Goal: Information Seeking & Learning: Learn about a topic

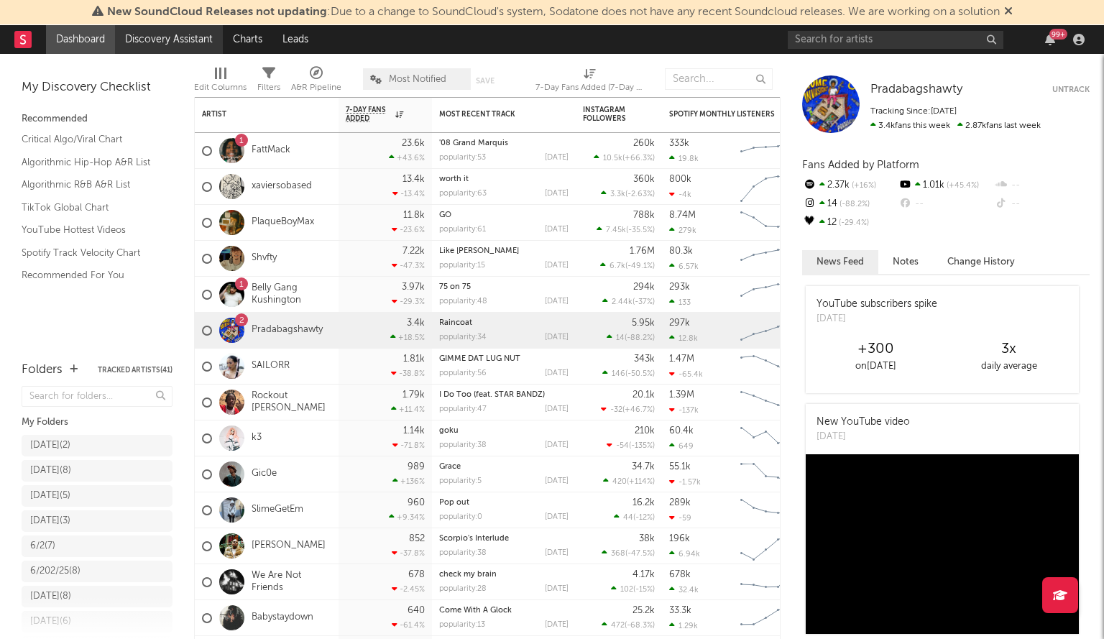
click at [165, 31] on link "Discovery Assistant" at bounding box center [169, 39] width 108 height 29
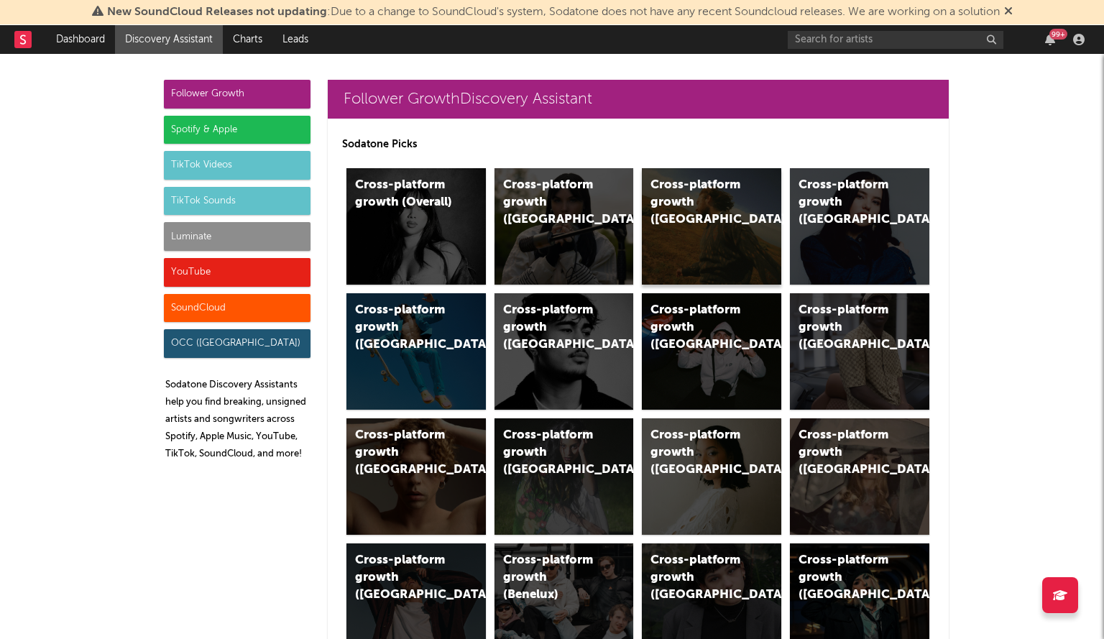
click at [691, 209] on div "Cross-platform growth (US)" at bounding box center [699, 203] width 98 height 52
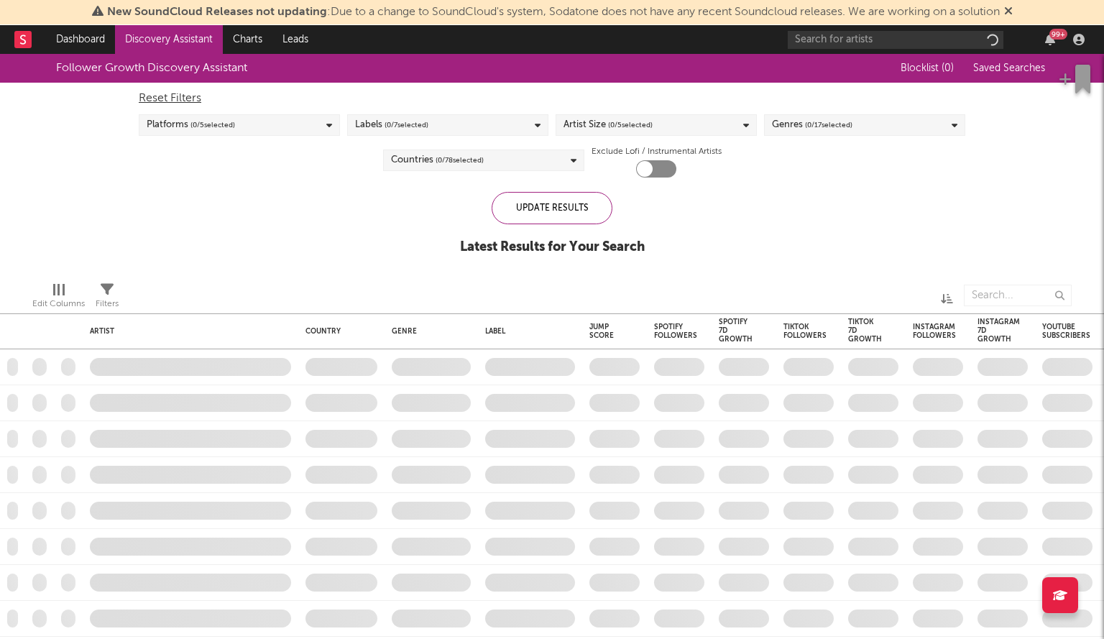
checkbox input "true"
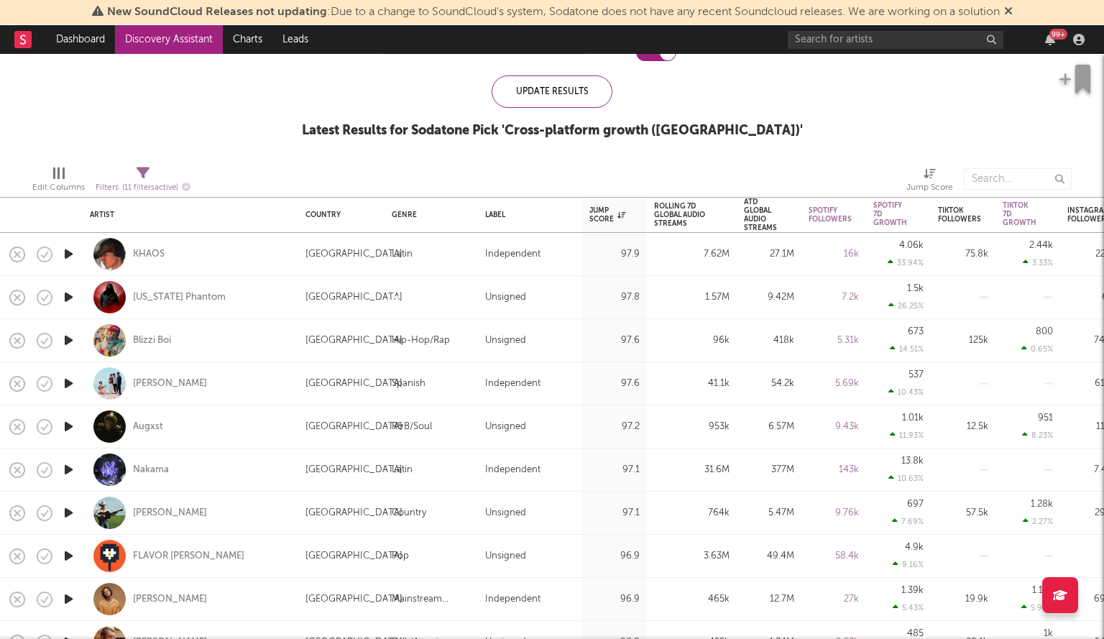
click at [66, 339] on icon "button" at bounding box center [68, 340] width 15 height 18
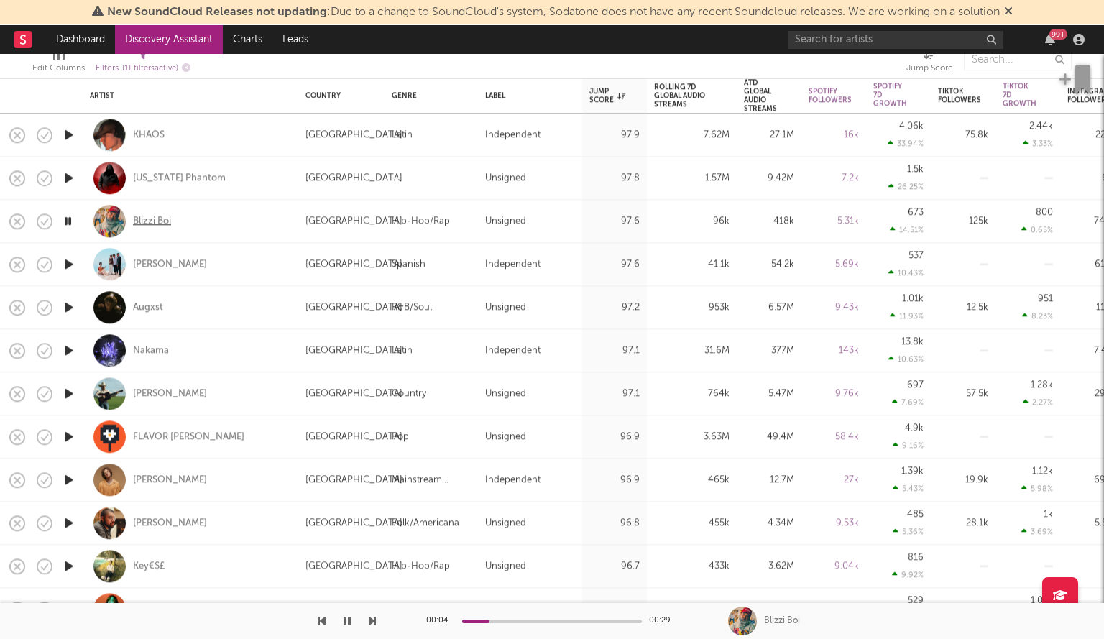
click at [160, 222] on div "Blizzi Boi" at bounding box center [152, 221] width 38 height 13
click at [346, 622] on icon "button" at bounding box center [347, 620] width 7 height 11
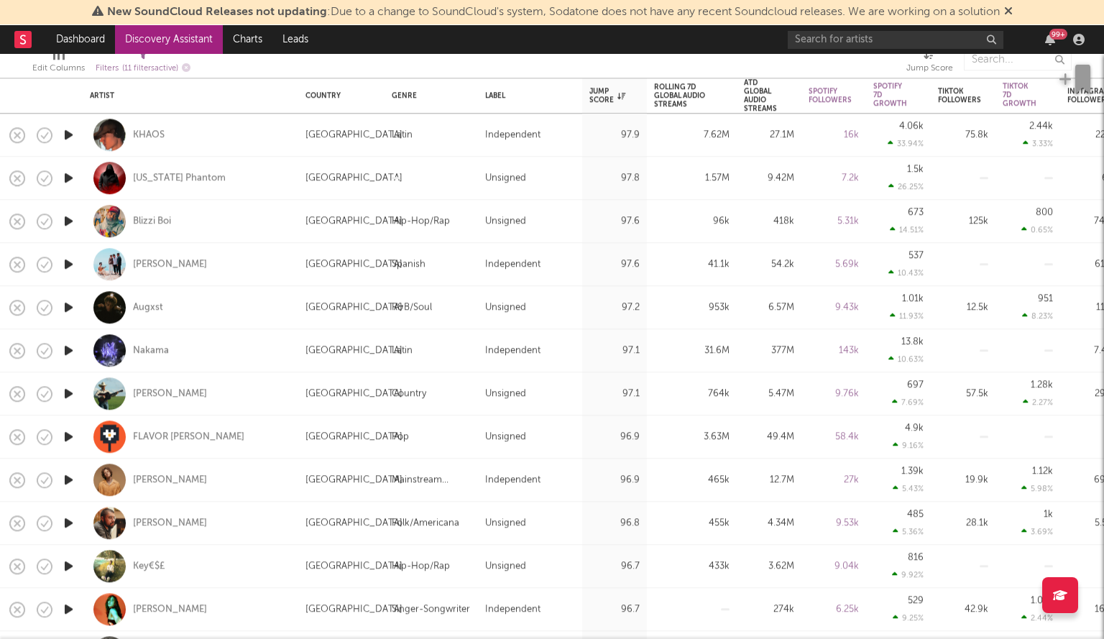
click at [65, 140] on icon "button" at bounding box center [68, 135] width 15 height 18
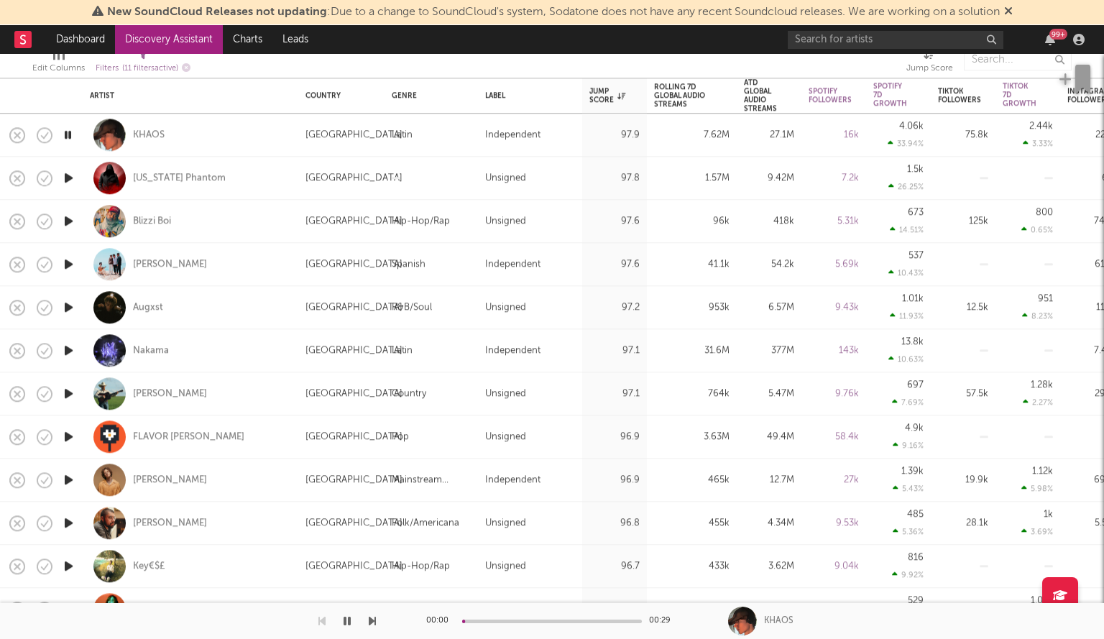
click at [65, 140] on icon "button" at bounding box center [68, 135] width 14 height 18
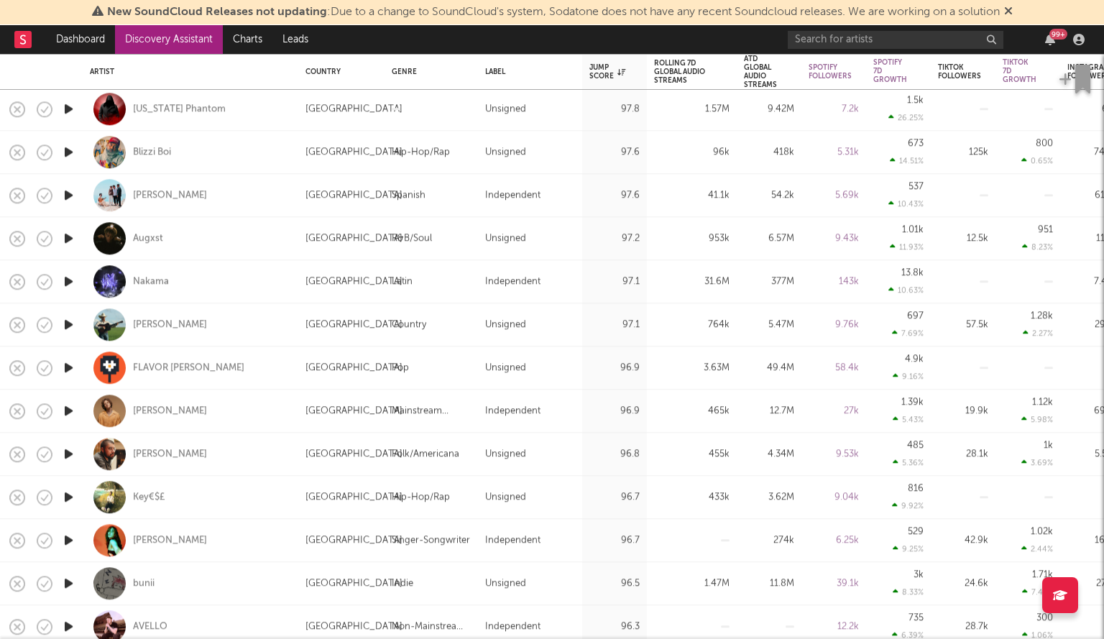
click at [66, 327] on icon "button" at bounding box center [68, 325] width 15 height 18
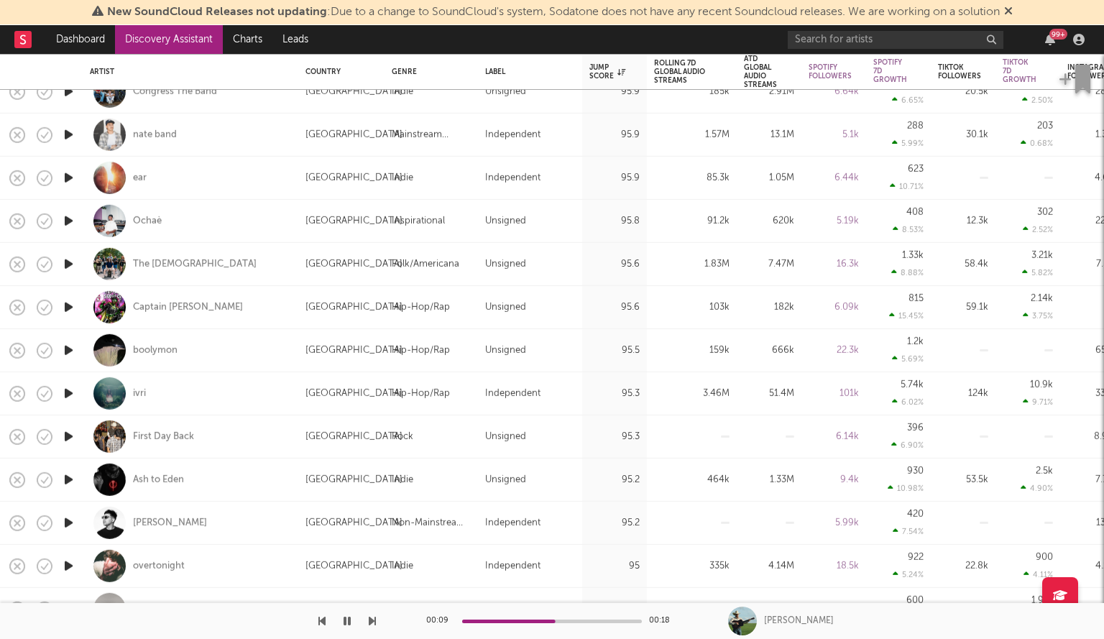
click at [68, 218] on icon "button" at bounding box center [68, 221] width 15 height 18
click at [142, 222] on div "Ochaè" at bounding box center [147, 220] width 29 height 13
click at [69, 352] on icon "button" at bounding box center [68, 350] width 15 height 18
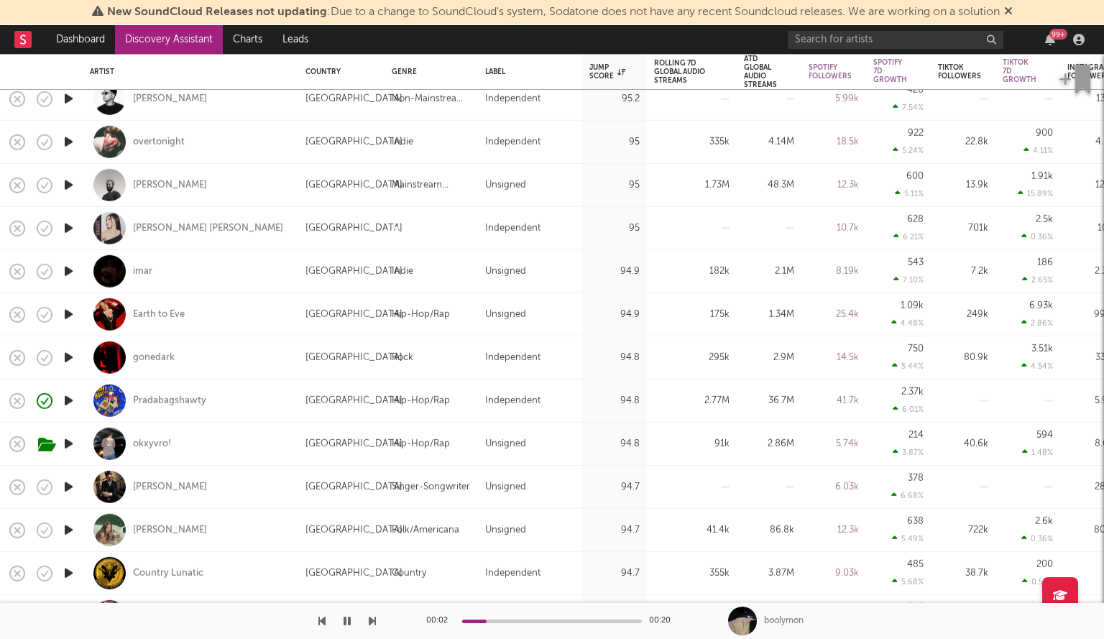
click at [75, 271] on icon "button" at bounding box center [68, 271] width 15 height 18
click at [66, 313] on icon "button" at bounding box center [68, 314] width 15 height 18
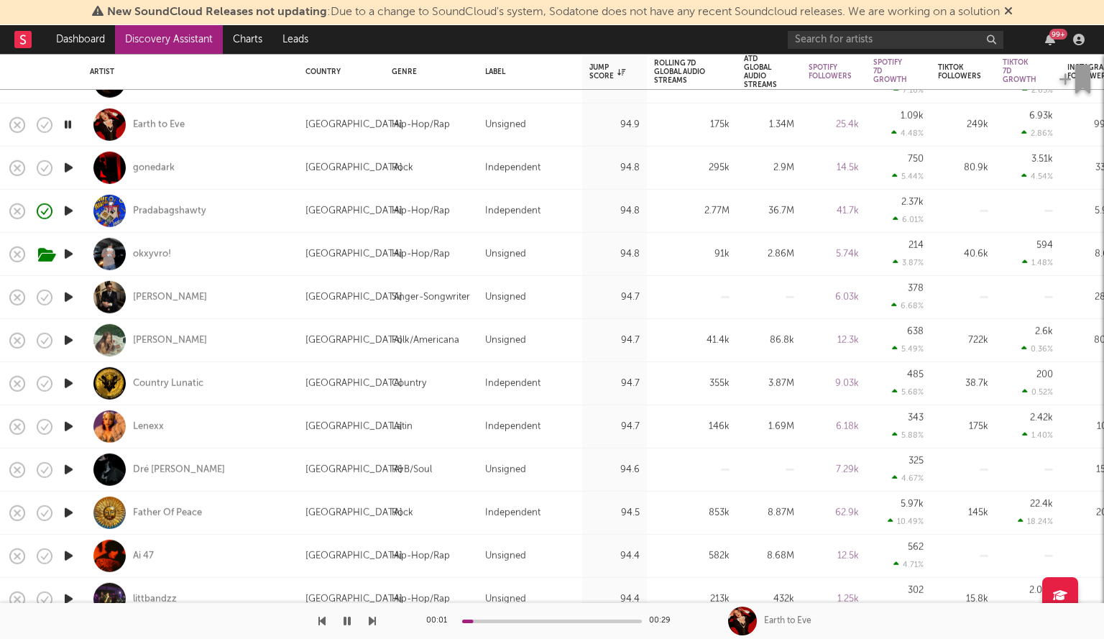
click at [73, 339] on icon "button" at bounding box center [68, 340] width 15 height 18
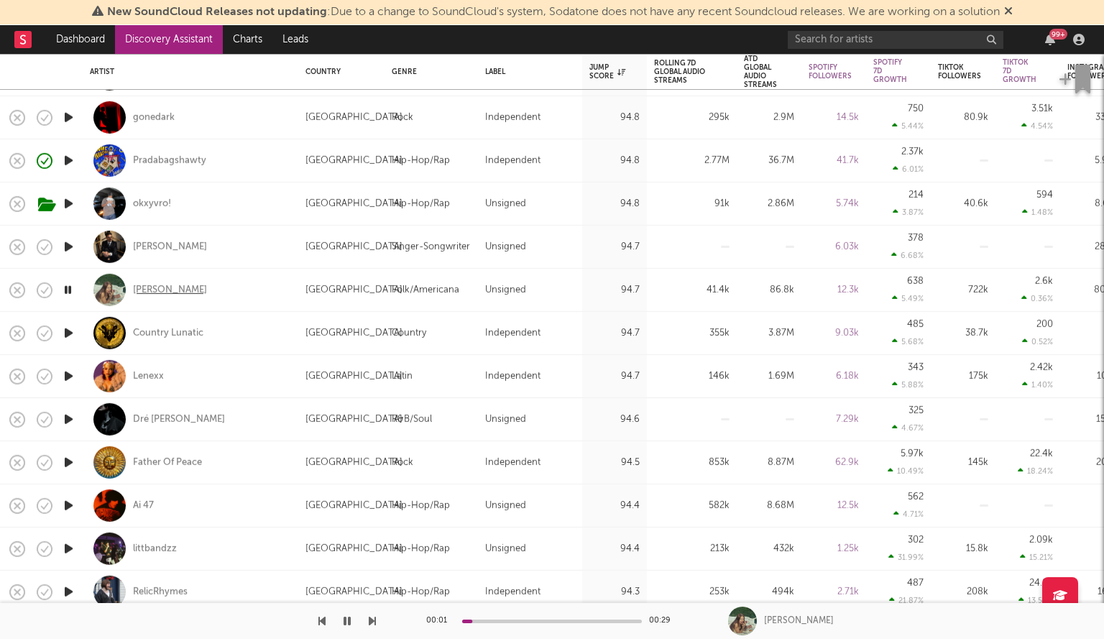
click at [162, 287] on div "Grace Runkle" at bounding box center [170, 289] width 74 height 13
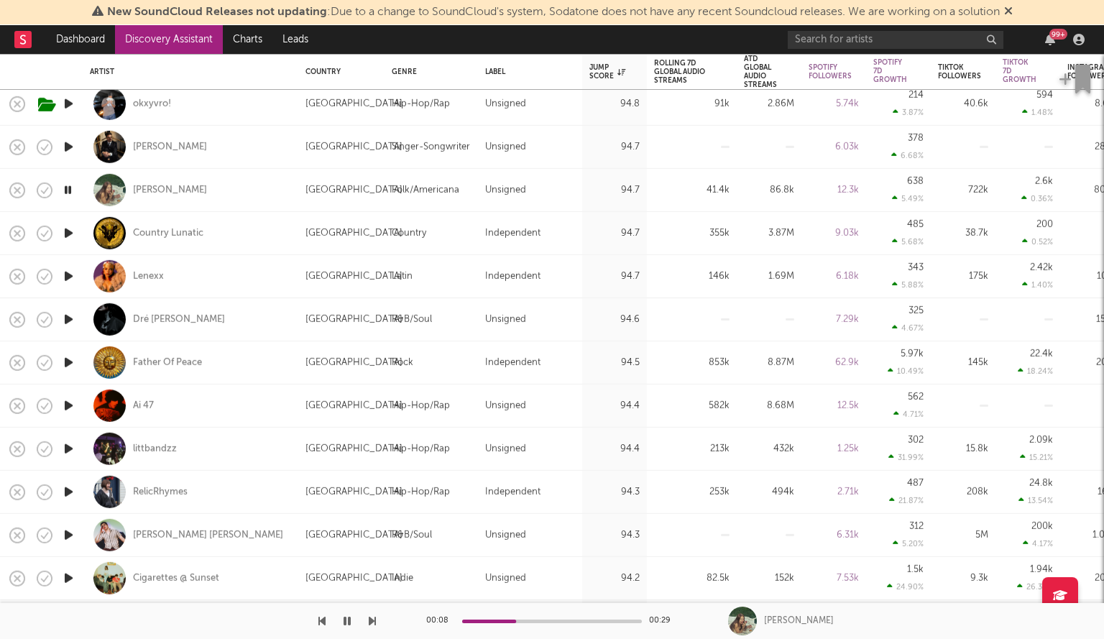
click at [71, 317] on icon "button" at bounding box center [68, 319] width 15 height 18
click at [68, 448] on icon "button" at bounding box center [68, 449] width 15 height 18
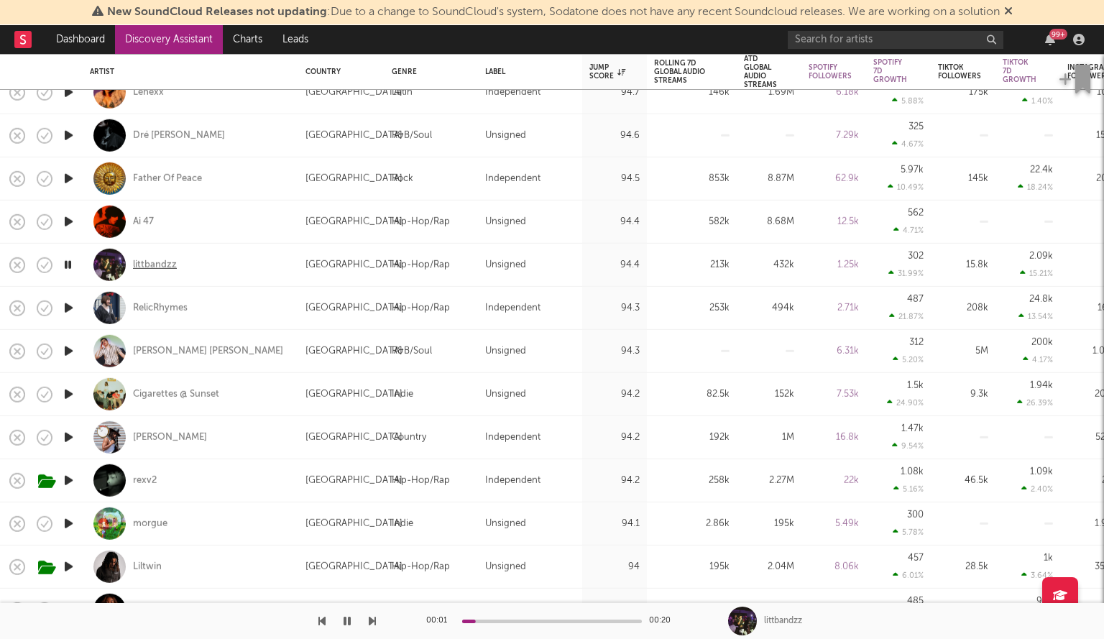
click at [147, 264] on div "littbandzz" at bounding box center [155, 264] width 44 height 13
click at [69, 389] on icon "button" at bounding box center [68, 394] width 15 height 18
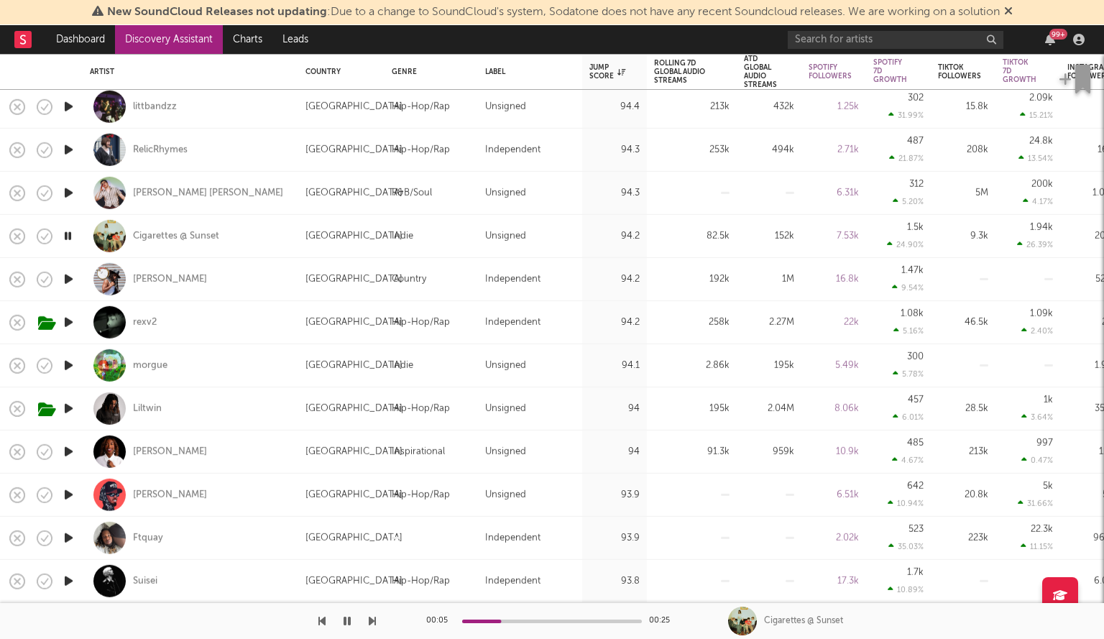
click at [72, 364] on icon "button" at bounding box center [68, 365] width 15 height 18
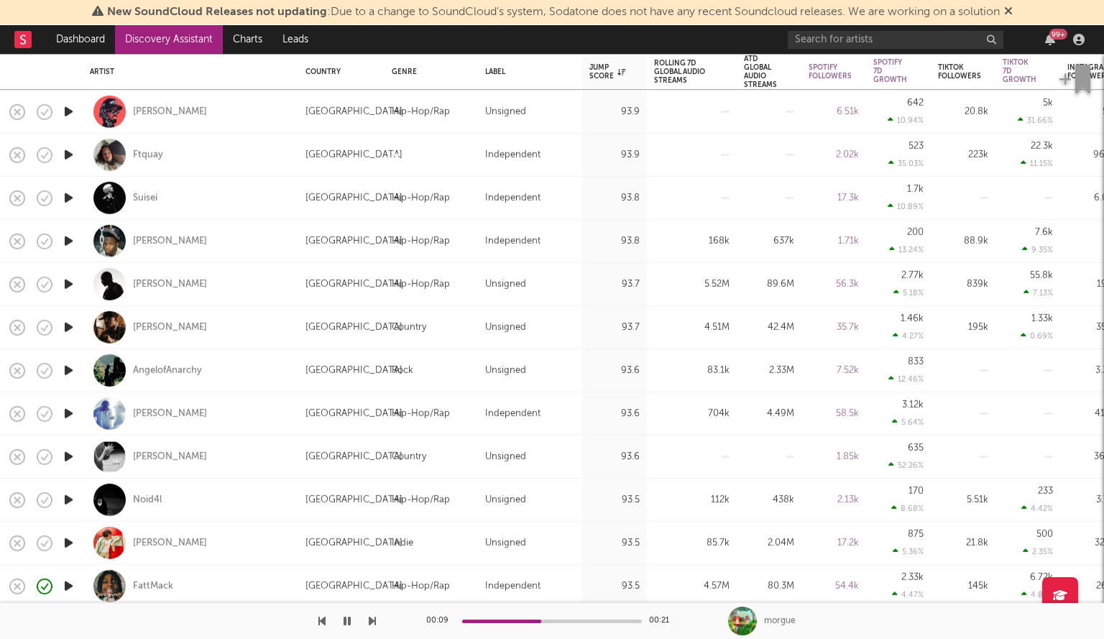
click at [69, 320] on icon "button" at bounding box center [68, 327] width 15 height 18
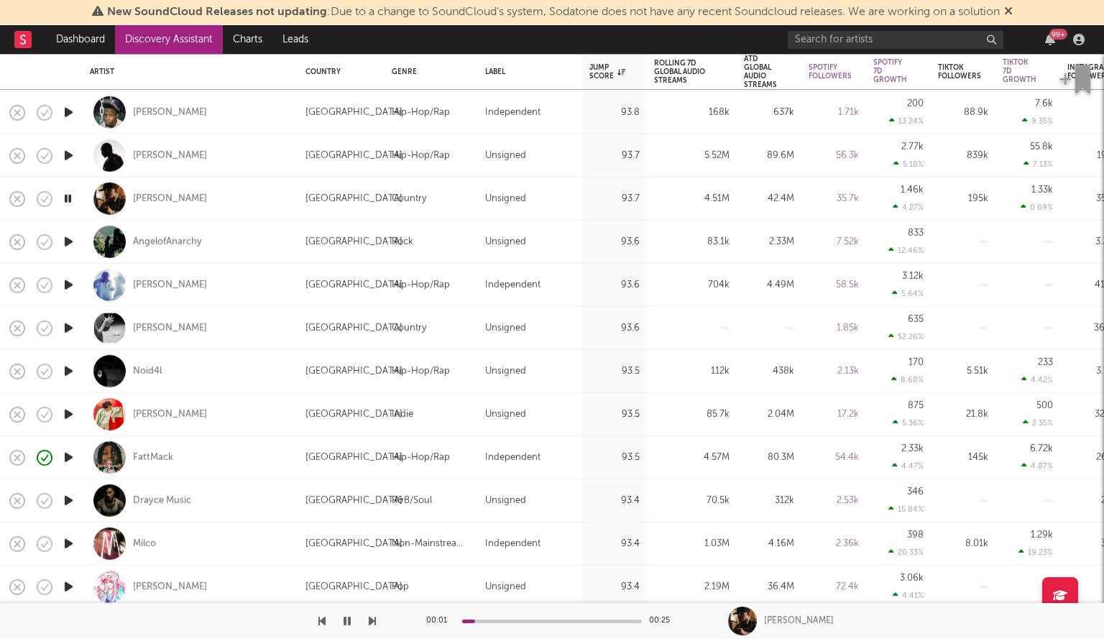
click at [73, 370] on icon "button" at bounding box center [68, 371] width 15 height 18
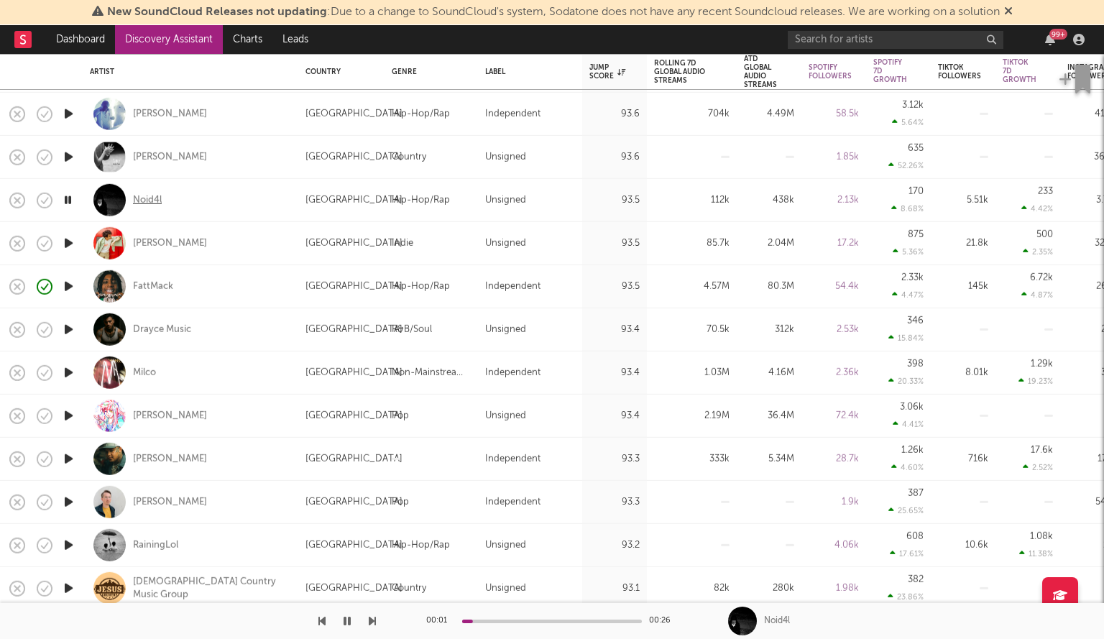
click at [139, 202] on div "Noid4l" at bounding box center [147, 199] width 29 height 13
click at [67, 412] on icon "button" at bounding box center [68, 416] width 15 height 18
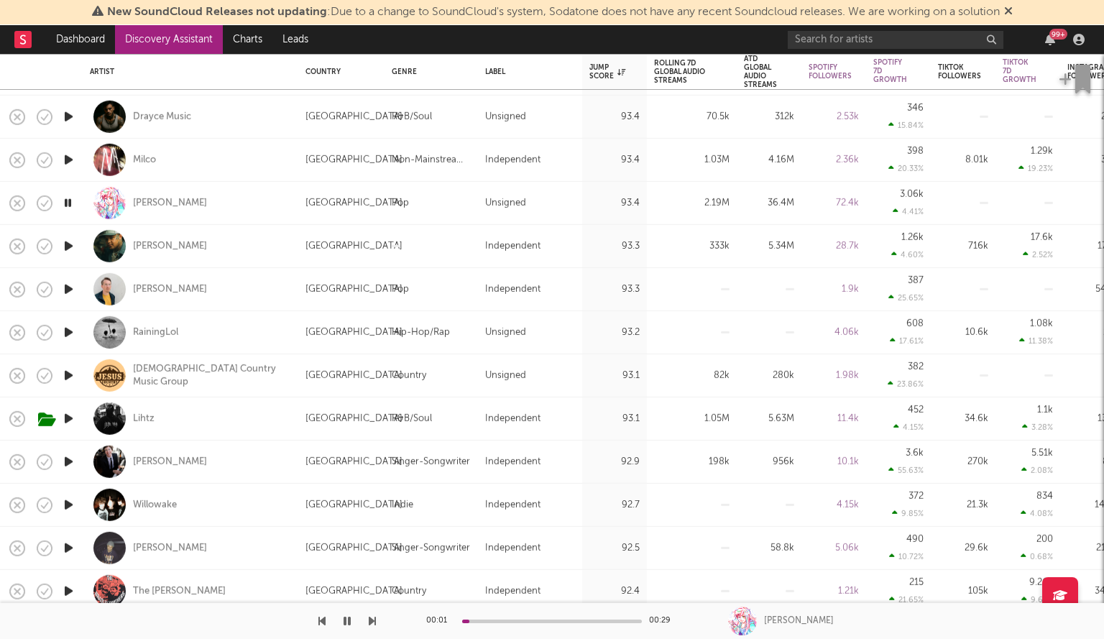
click at [62, 330] on icon "button" at bounding box center [68, 332] width 15 height 18
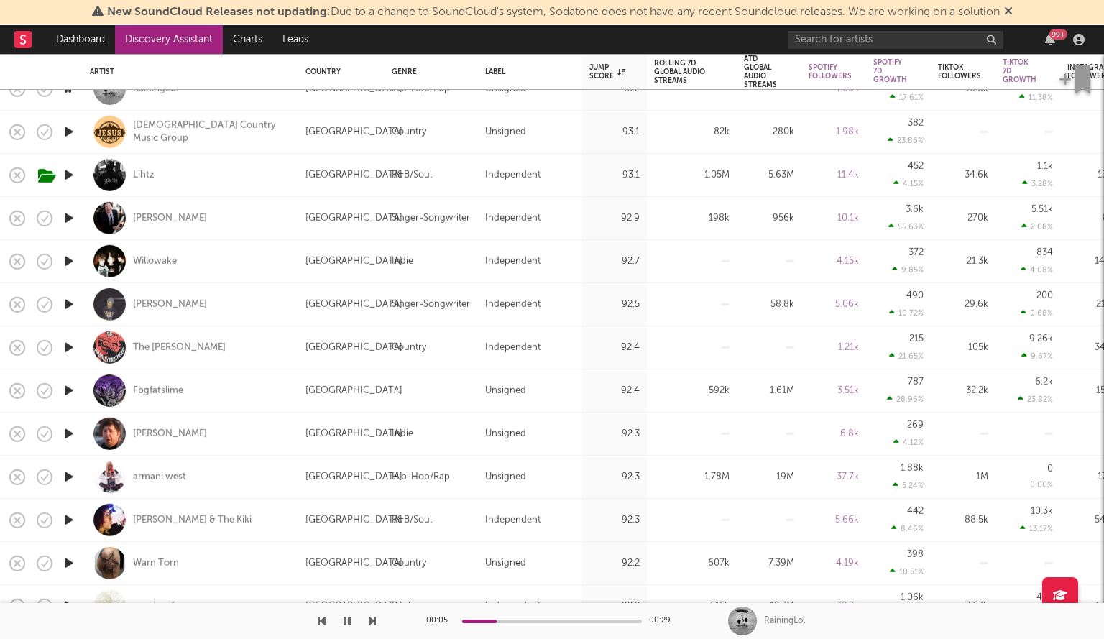
click at [73, 431] on icon "button" at bounding box center [68, 434] width 15 height 18
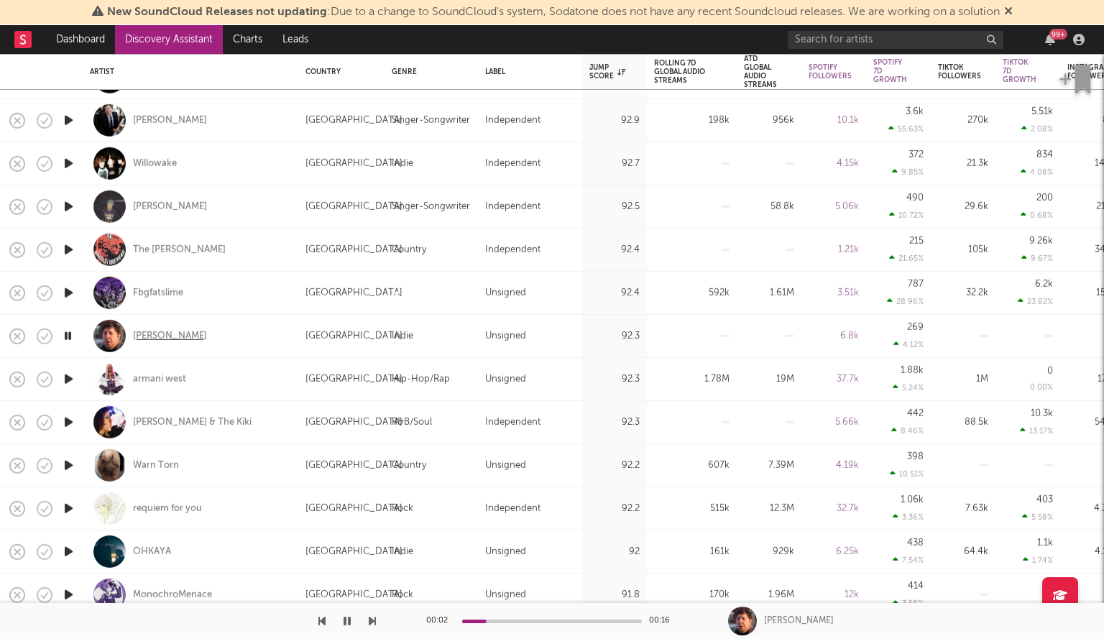
click at [152, 337] on div "Jim E. Brown" at bounding box center [170, 335] width 74 height 13
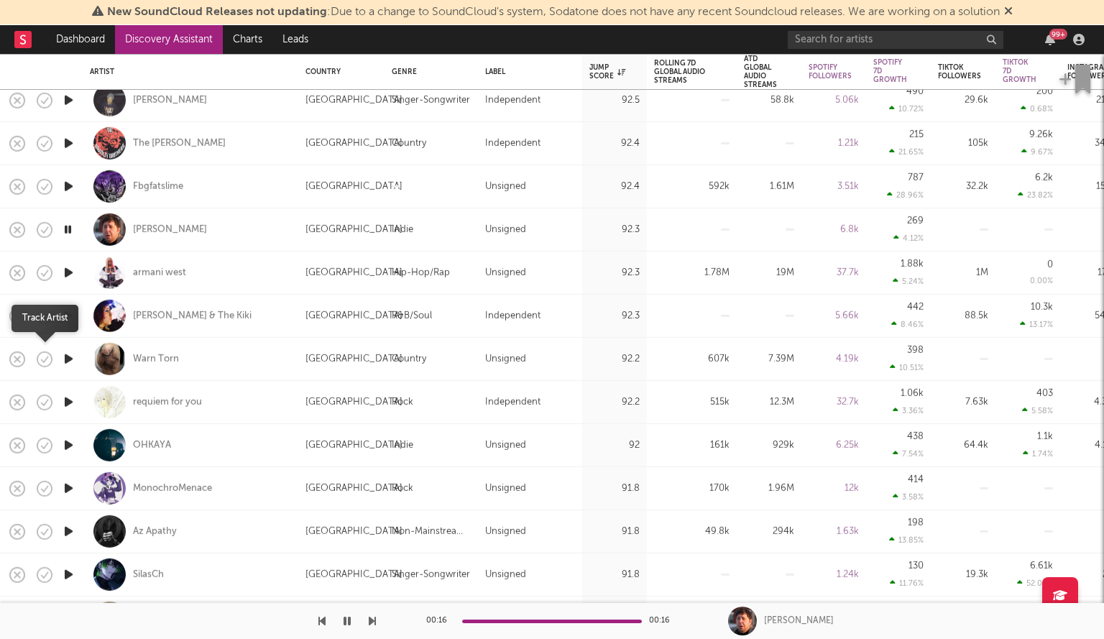
click at [47, 354] on div at bounding box center [39, 358] width 14 height 24
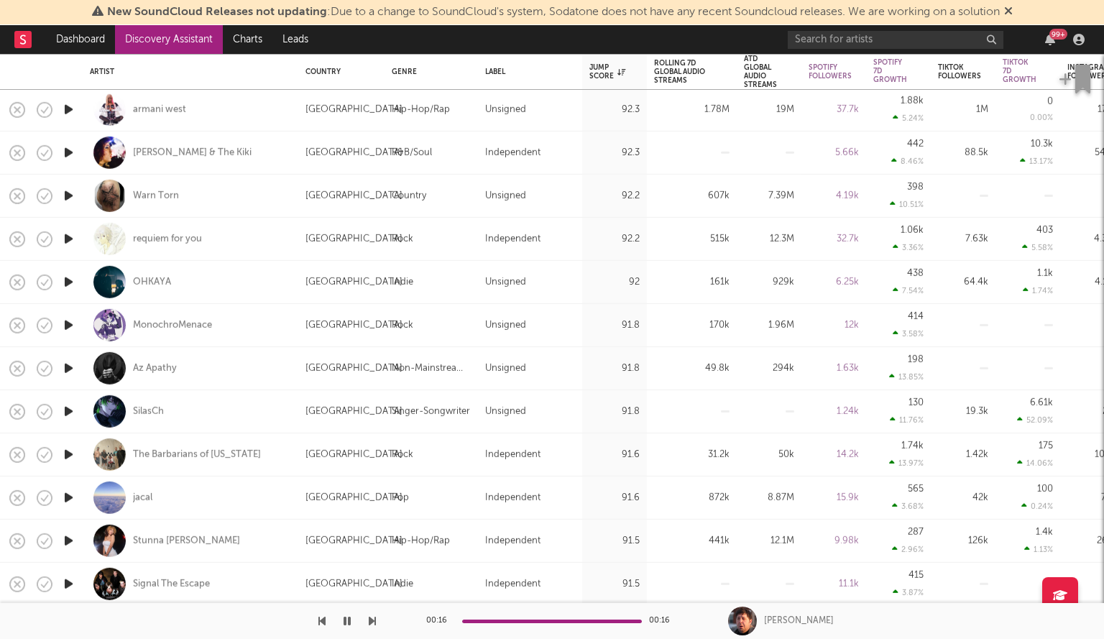
click at [70, 283] on icon "button" at bounding box center [68, 282] width 15 height 18
click at [65, 369] on icon "button" at bounding box center [68, 368] width 15 height 18
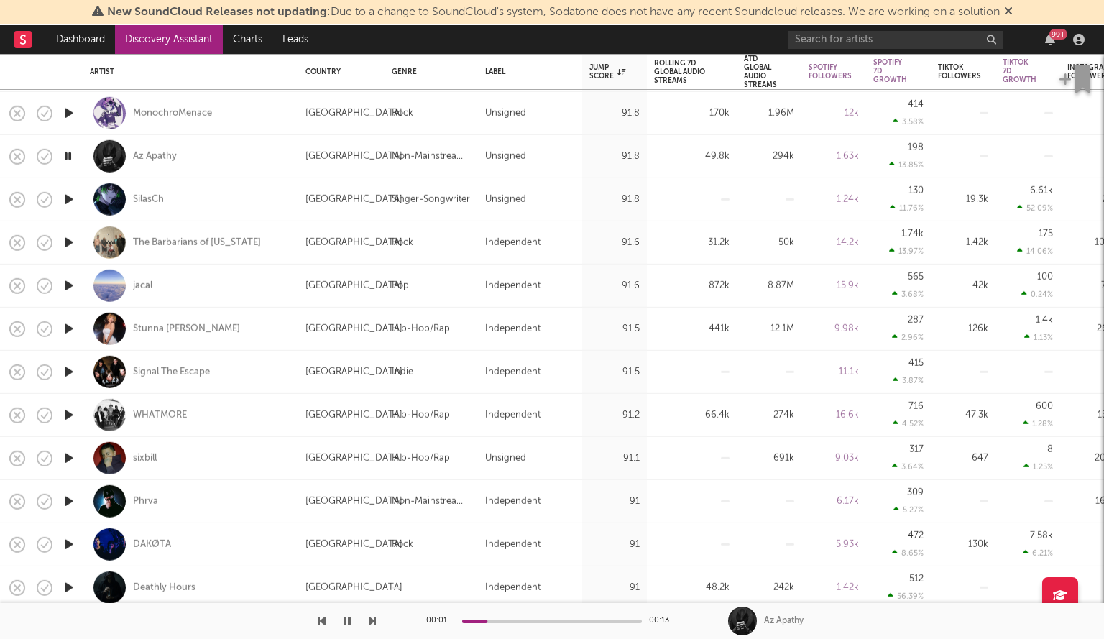
click at [69, 457] on icon "button" at bounding box center [68, 458] width 15 height 18
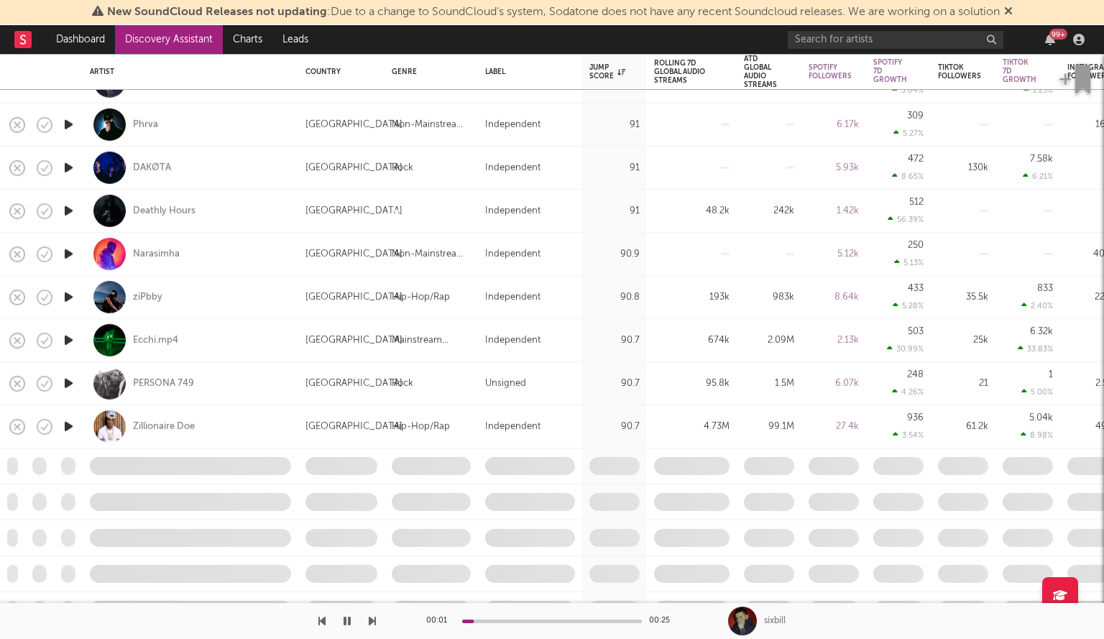
click at [70, 376] on icon "button" at bounding box center [68, 383] width 15 height 18
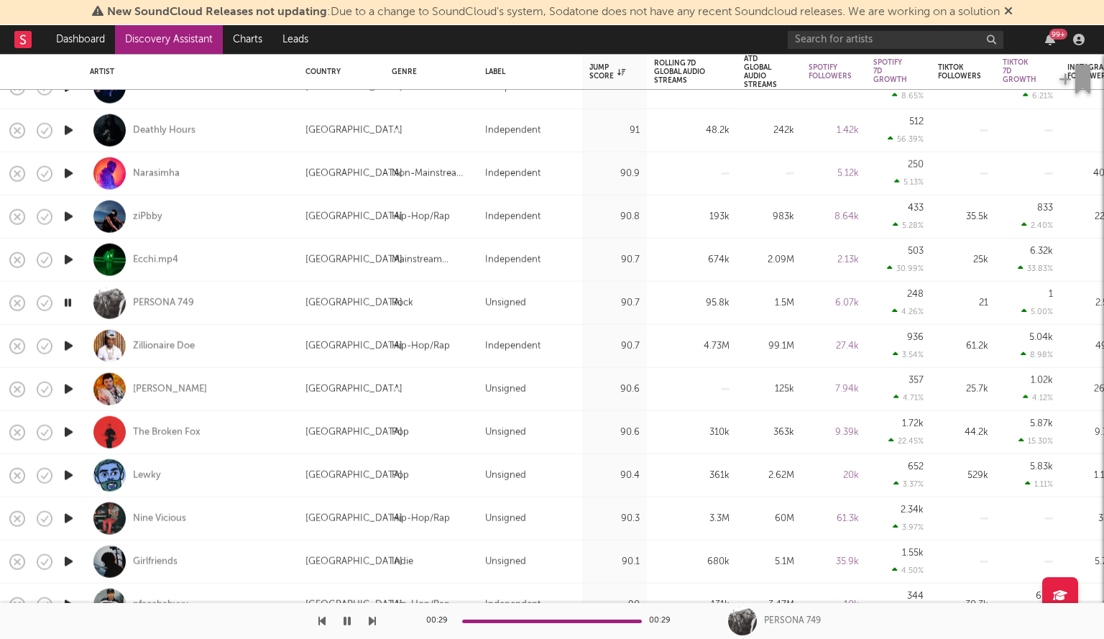
click at [69, 389] on icon "button" at bounding box center [68, 389] width 15 height 18
click at [66, 392] on icon "button" at bounding box center [68, 389] width 14 height 18
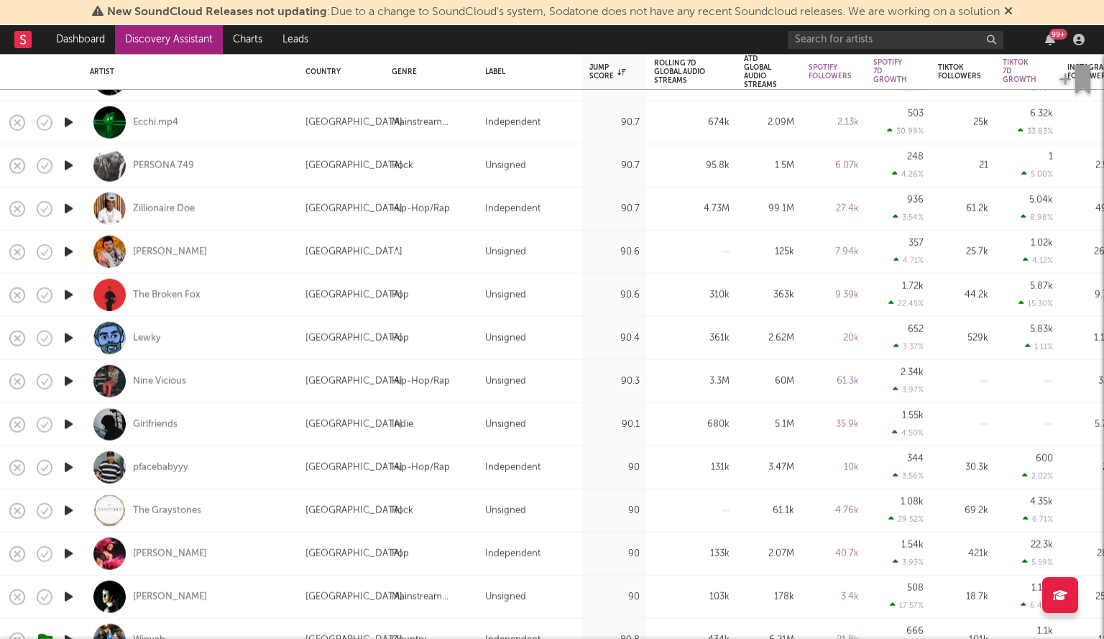
click at [66, 339] on icon "button" at bounding box center [68, 338] width 15 height 18
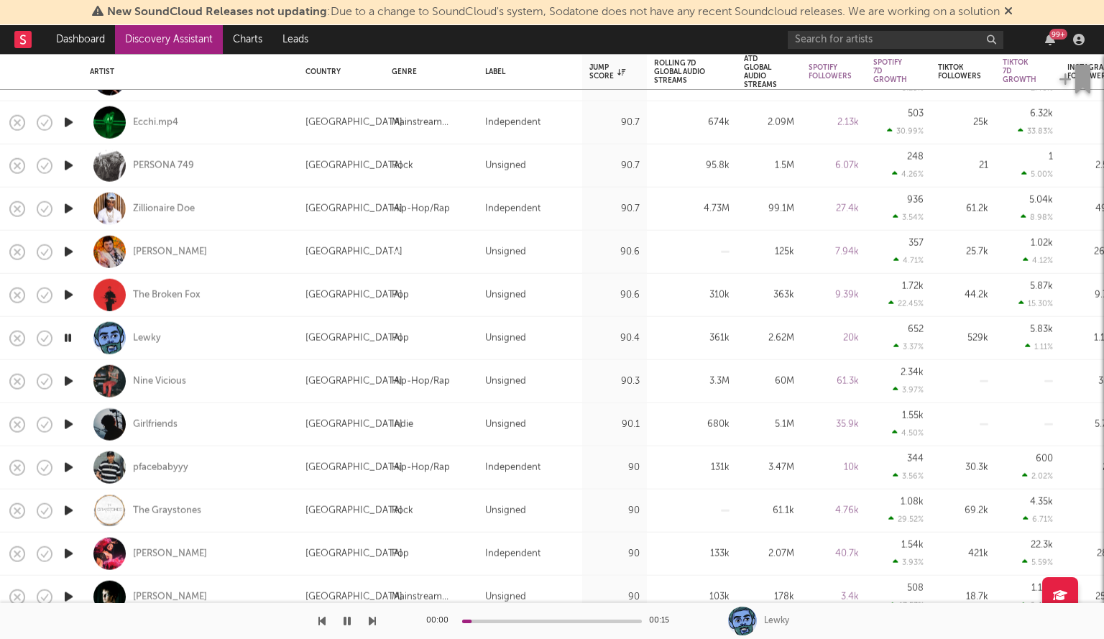
click at [66, 386] on icon "button" at bounding box center [68, 381] width 15 height 18
click at [71, 423] on icon "button" at bounding box center [68, 424] width 15 height 18
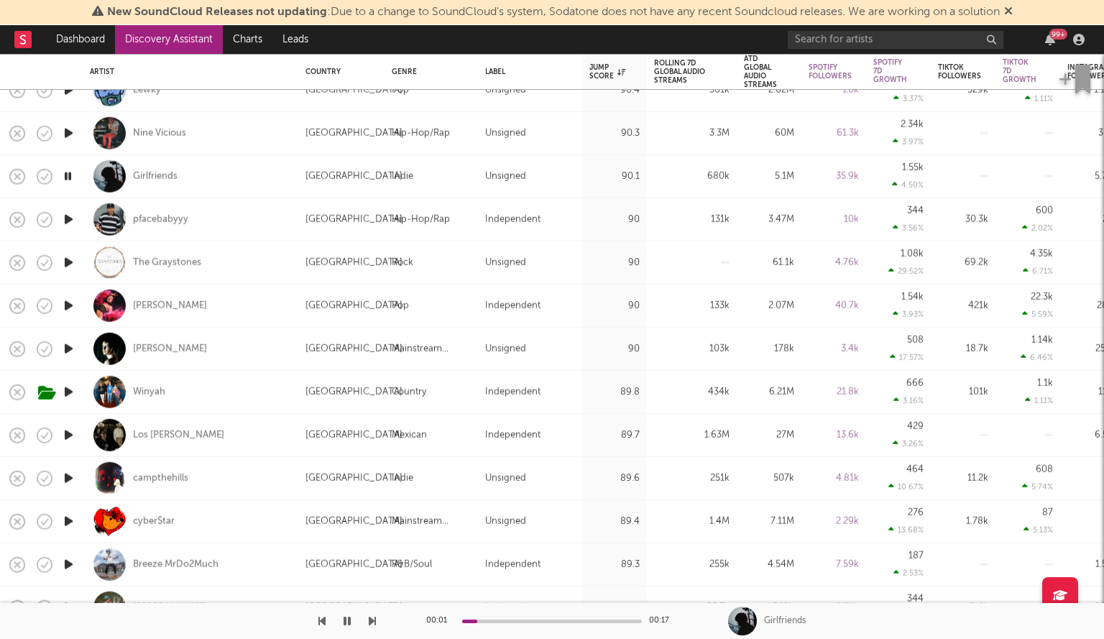
click at [67, 345] on icon "button" at bounding box center [68, 349] width 15 height 18
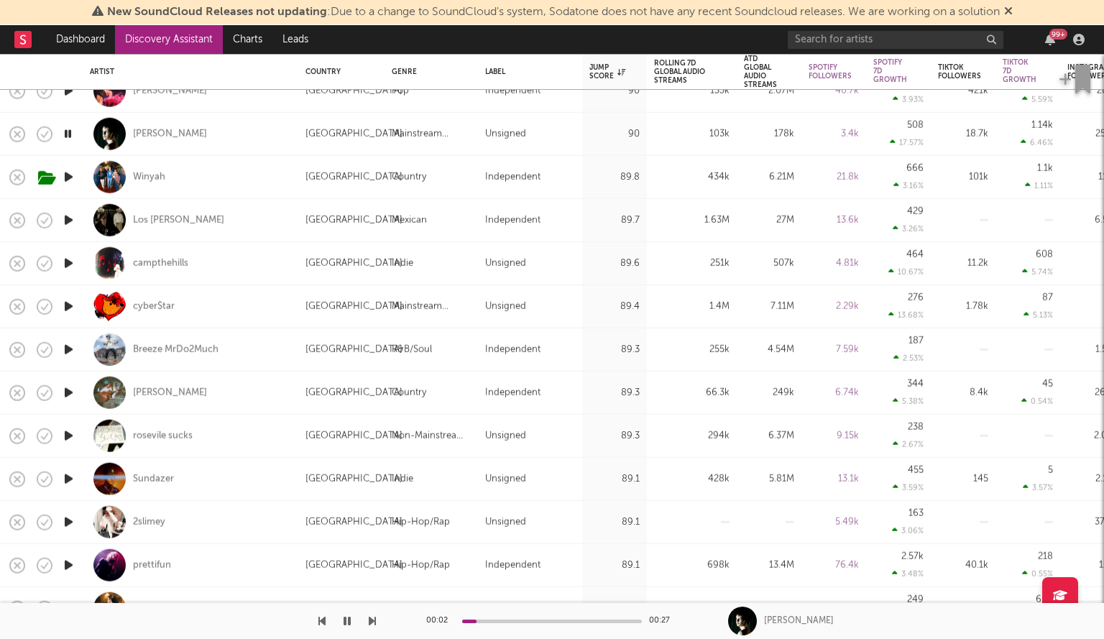
click at [68, 264] on icon "button" at bounding box center [68, 263] width 15 height 18
click at [145, 265] on div "campthehills" at bounding box center [160, 263] width 55 height 13
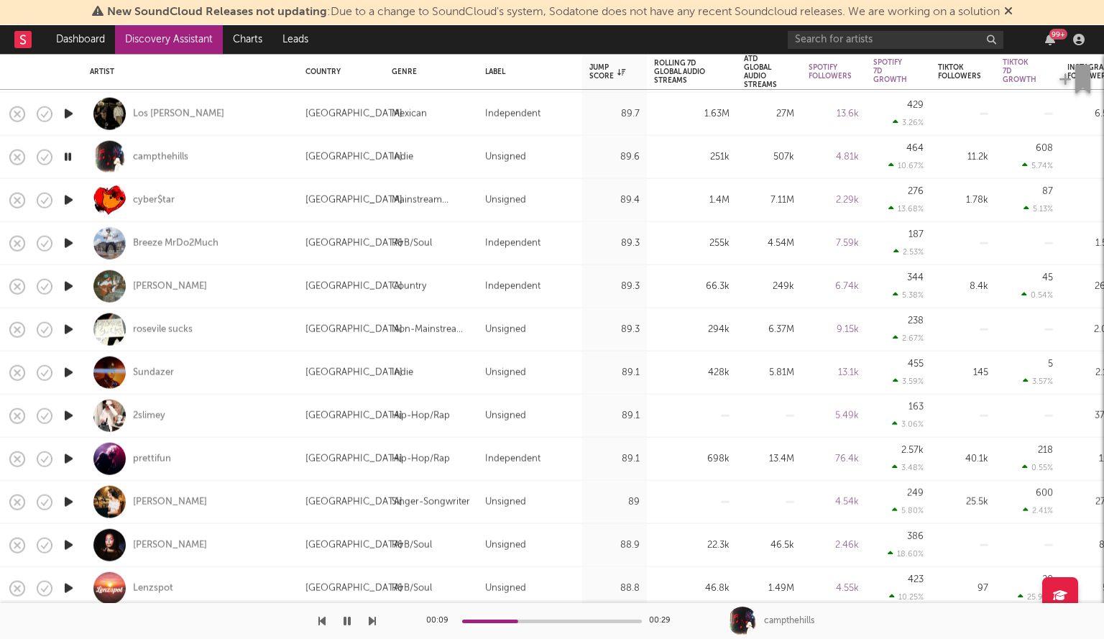
click at [73, 198] on icon "button" at bounding box center [68, 200] width 15 height 18
click at [70, 365] on icon "button" at bounding box center [68, 373] width 15 height 18
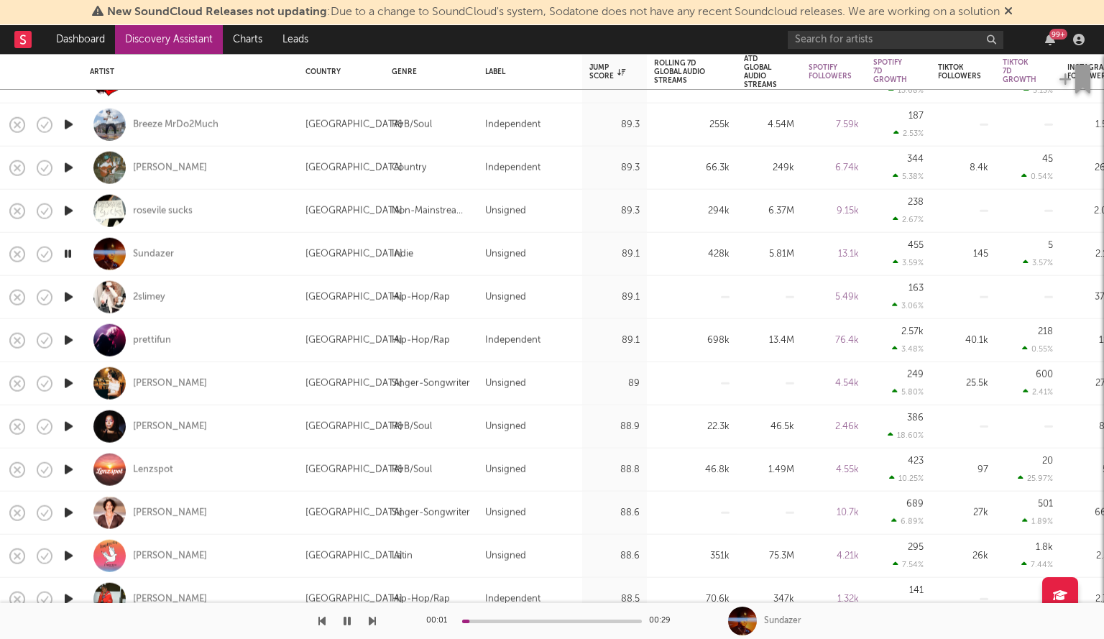
click at [68, 292] on icon "button" at bounding box center [68, 297] width 15 height 18
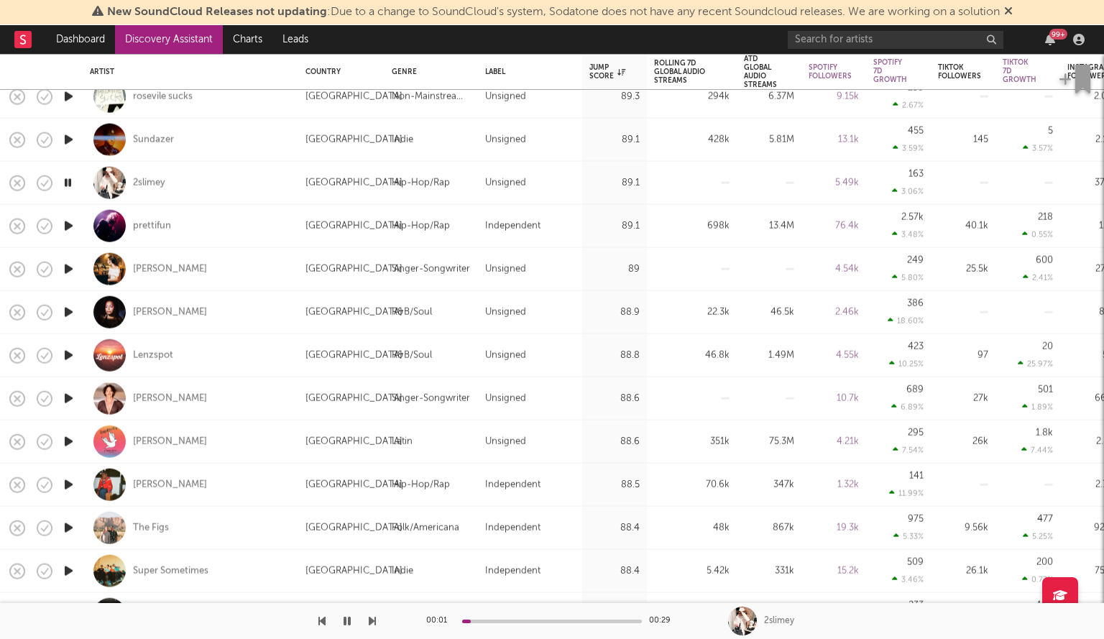
click at [70, 267] on icon "button" at bounding box center [68, 269] width 15 height 18
click at [62, 310] on icon "button" at bounding box center [68, 312] width 15 height 18
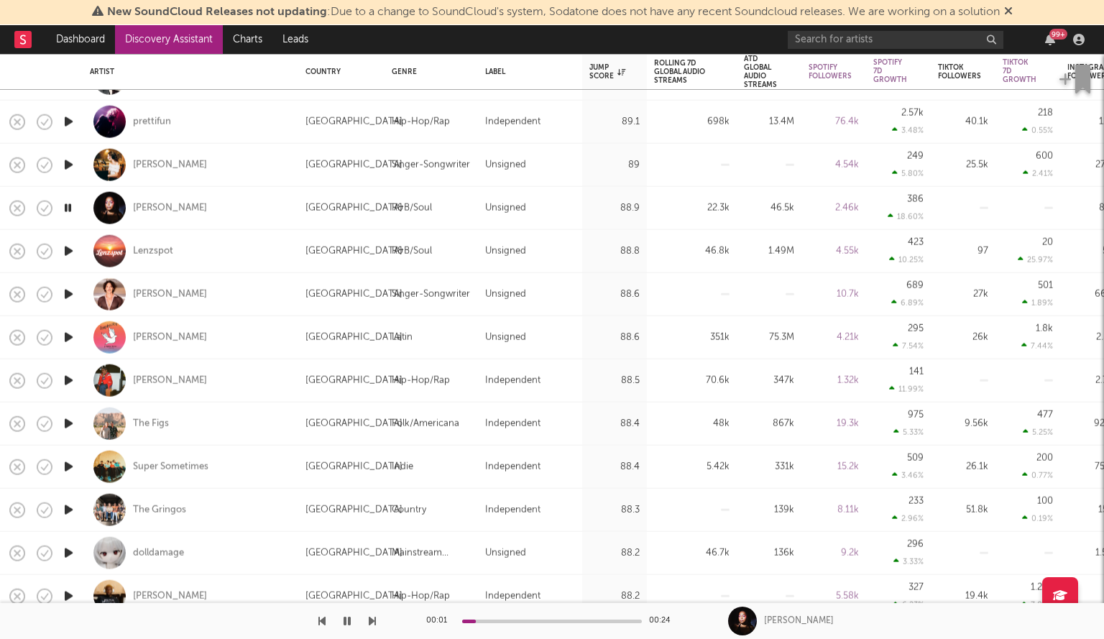
click at [78, 294] on div at bounding box center [68, 294] width 29 height 43
select select "1w"
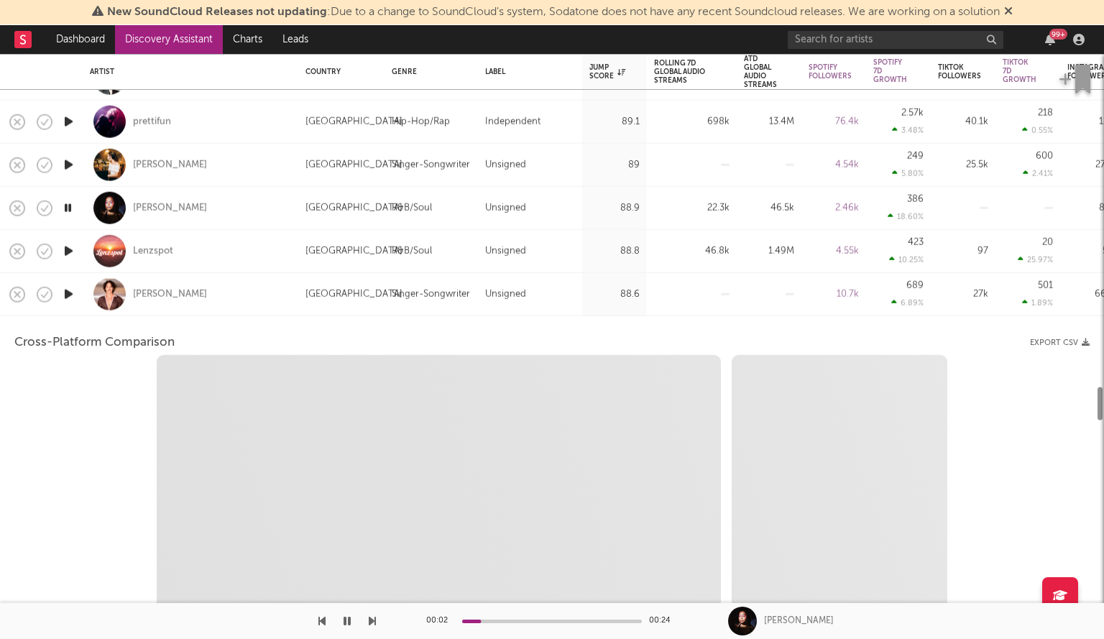
select select "1w"
click at [67, 294] on icon "button" at bounding box center [68, 294] width 15 height 18
click at [243, 297] on div "Benjamin Hightower" at bounding box center [190, 294] width 201 height 42
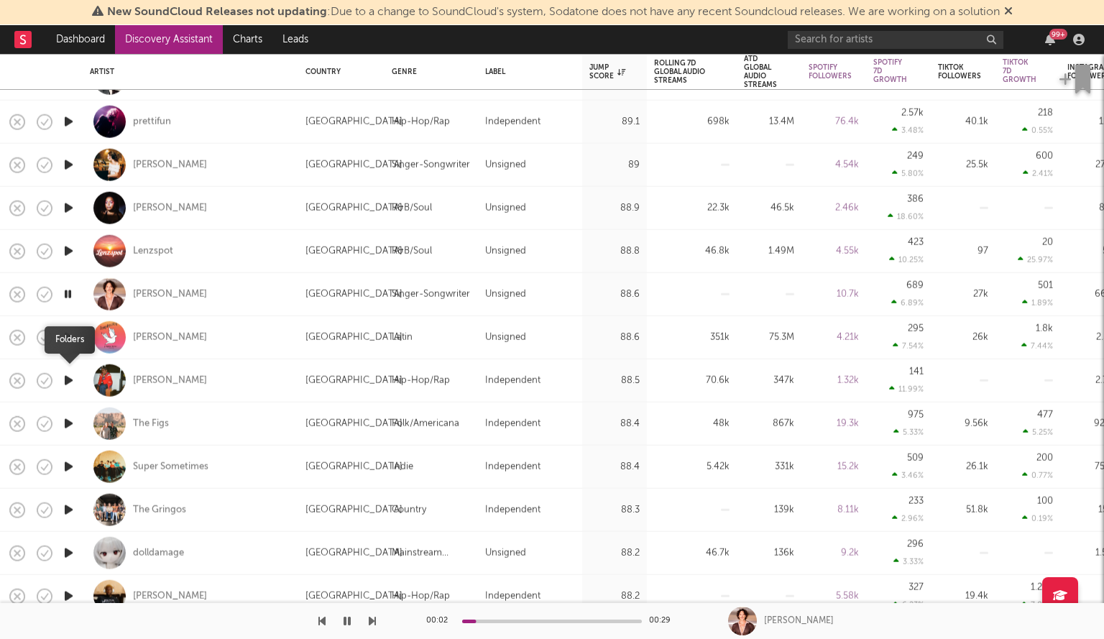
drag, startPoint x: 66, startPoint y: 379, endPoint x: 73, endPoint y: 327, distance: 52.2
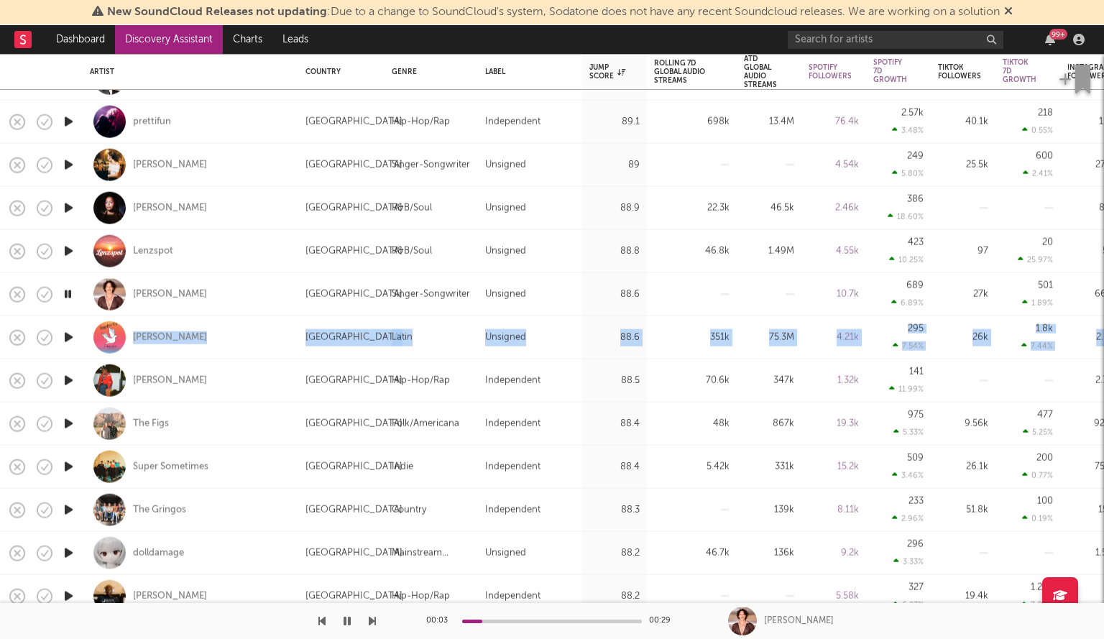
click at [70, 377] on icon "button" at bounding box center [68, 381] width 15 height 18
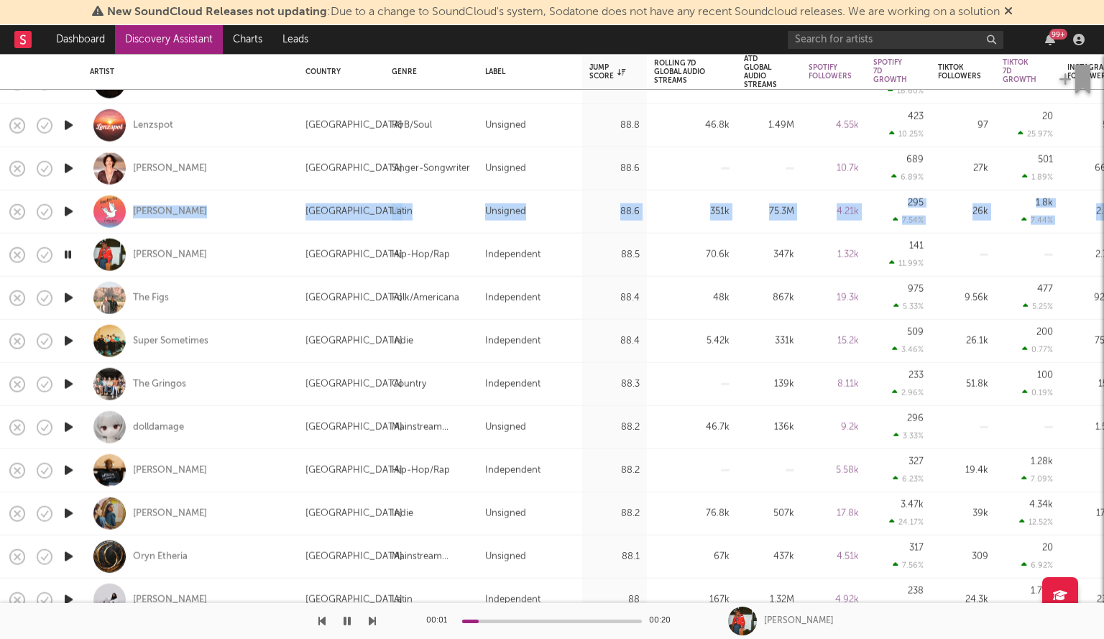
click at [72, 300] on icon "button" at bounding box center [68, 298] width 15 height 18
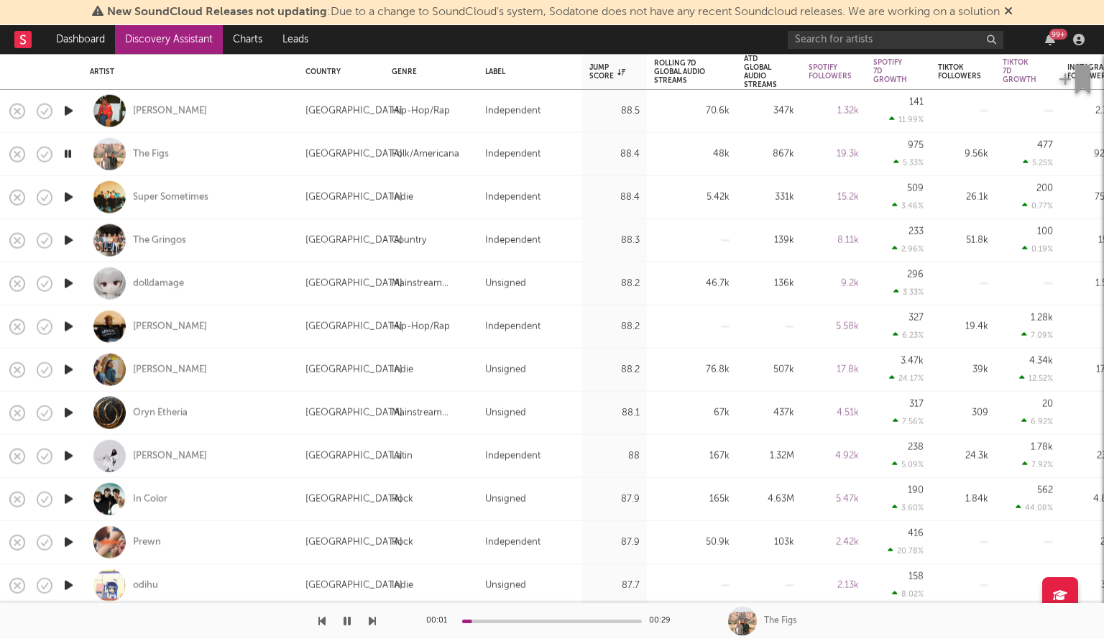
click at [72, 321] on icon "button" at bounding box center [68, 327] width 15 height 18
click at [65, 370] on icon "button" at bounding box center [68, 370] width 15 height 18
click at [147, 371] on div "Emma Andersen" at bounding box center [170, 369] width 74 height 13
click at [72, 416] on icon "button" at bounding box center [68, 413] width 15 height 18
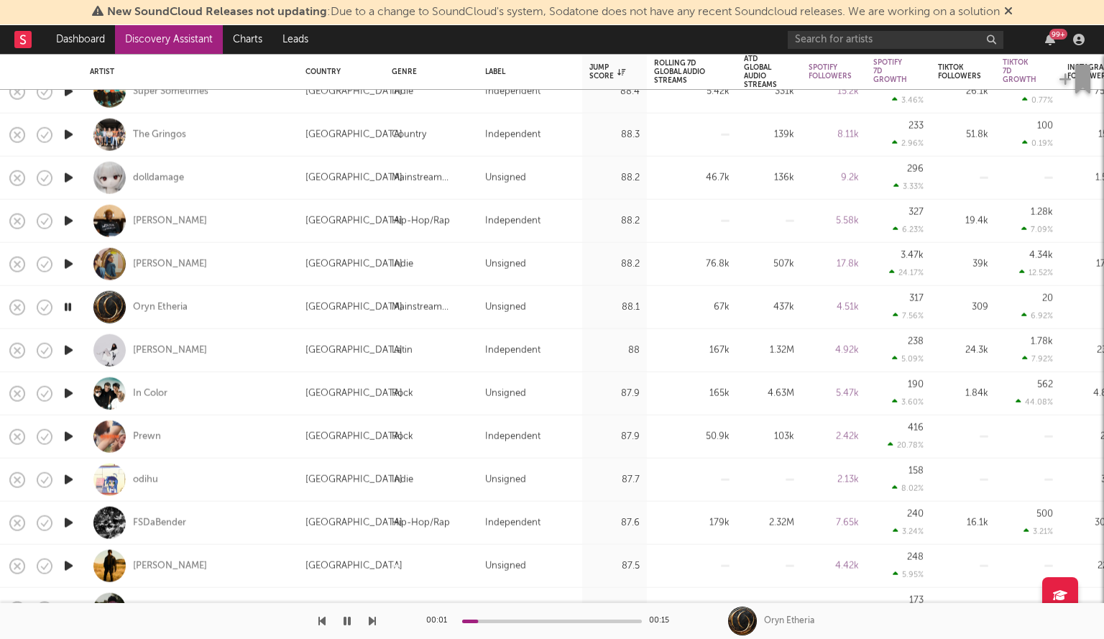
click at [66, 353] on icon "button" at bounding box center [68, 350] width 15 height 18
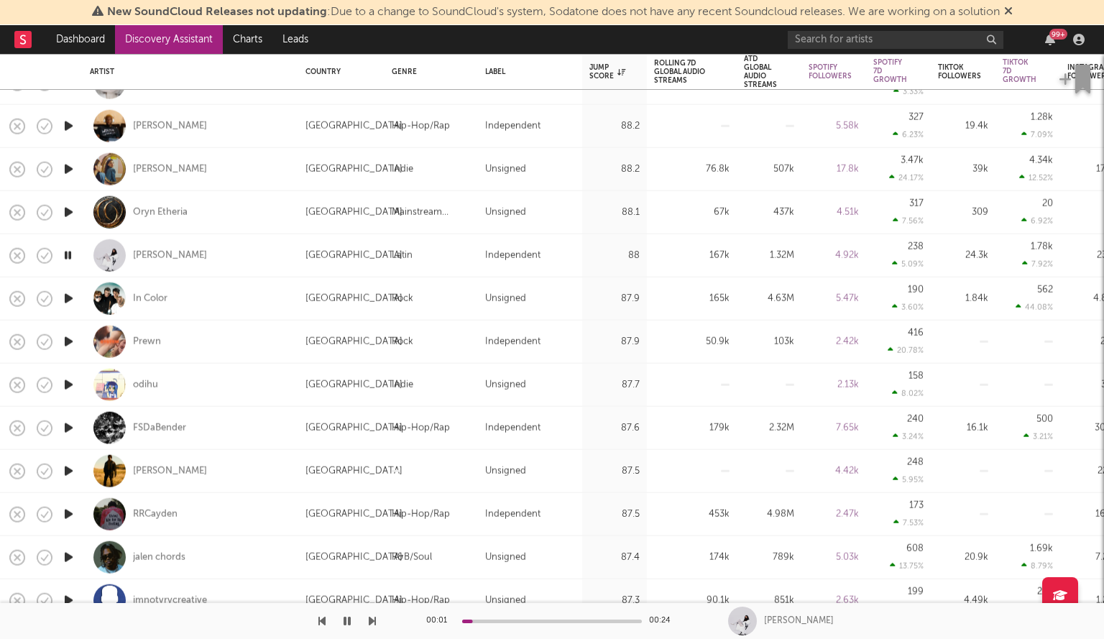
click at [72, 297] on icon "button" at bounding box center [68, 299] width 15 height 18
click at [142, 301] on div "In Color" at bounding box center [150, 298] width 34 height 13
click at [67, 344] on icon "button" at bounding box center [68, 342] width 15 height 18
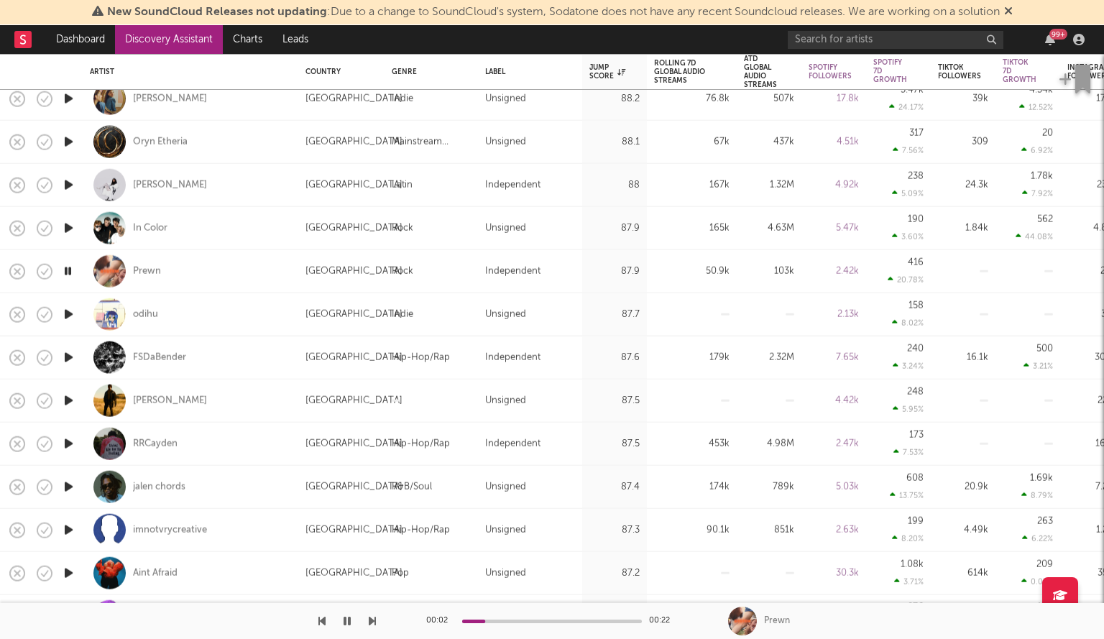
click at [68, 400] on icon "button" at bounding box center [68, 401] width 15 height 18
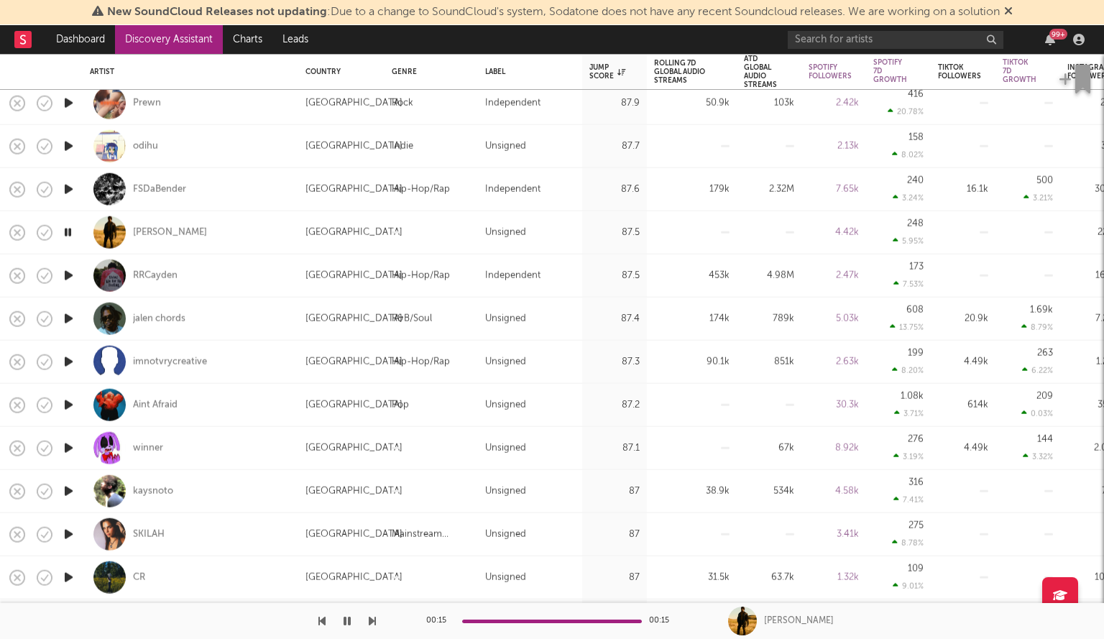
click at [68, 403] on icon "button" at bounding box center [68, 405] width 15 height 18
click at [68, 357] on icon "button" at bounding box center [68, 362] width 15 height 18
click at [171, 367] on div "imnotvrycreative" at bounding box center [170, 361] width 74 height 13
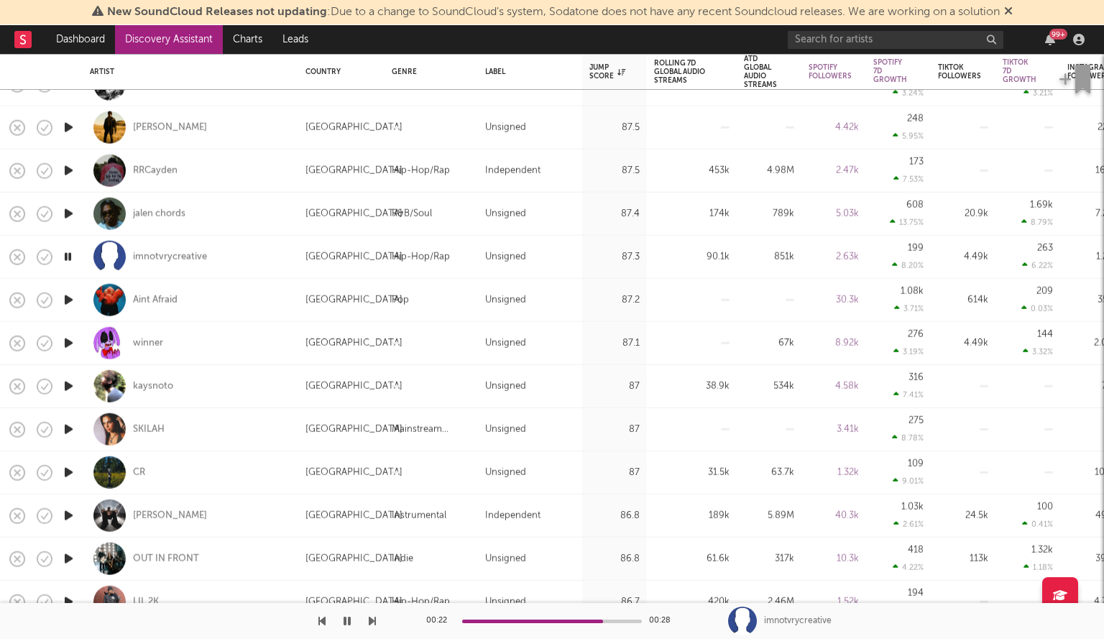
click at [73, 385] on icon "button" at bounding box center [68, 386] width 15 height 18
click at [71, 427] on icon "button" at bounding box center [68, 429] width 15 height 18
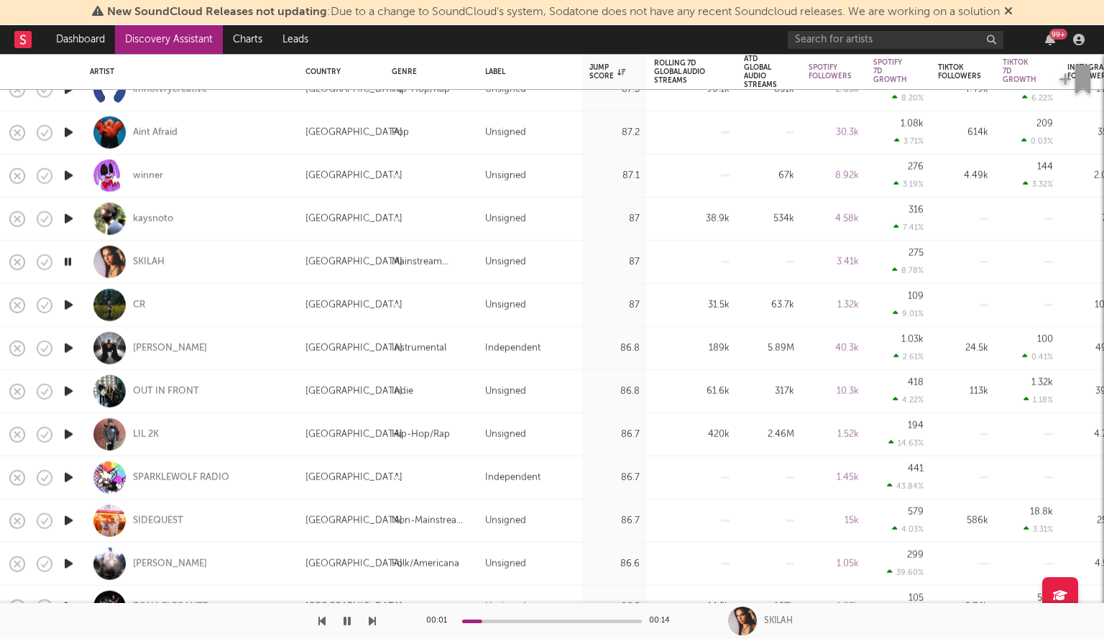
click at [75, 307] on icon "button" at bounding box center [68, 305] width 15 height 18
click at [129, 301] on div "CR" at bounding box center [190, 305] width 201 height 42
select select "1w"
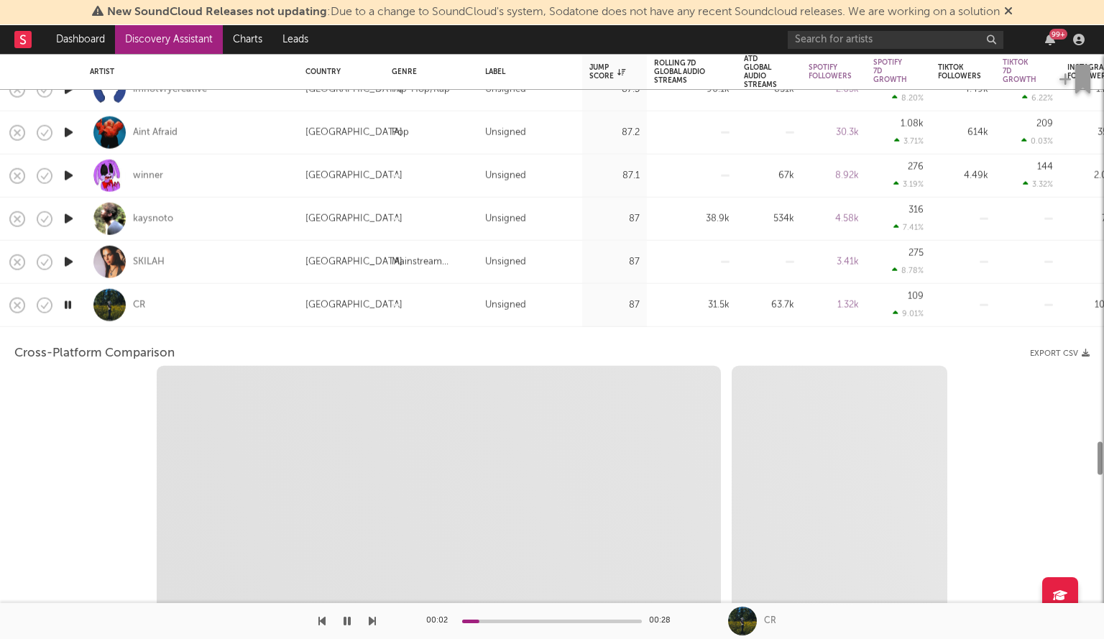
select select "6m"
click at [137, 303] on div "CR" at bounding box center [139, 304] width 12 height 13
select select "1m"
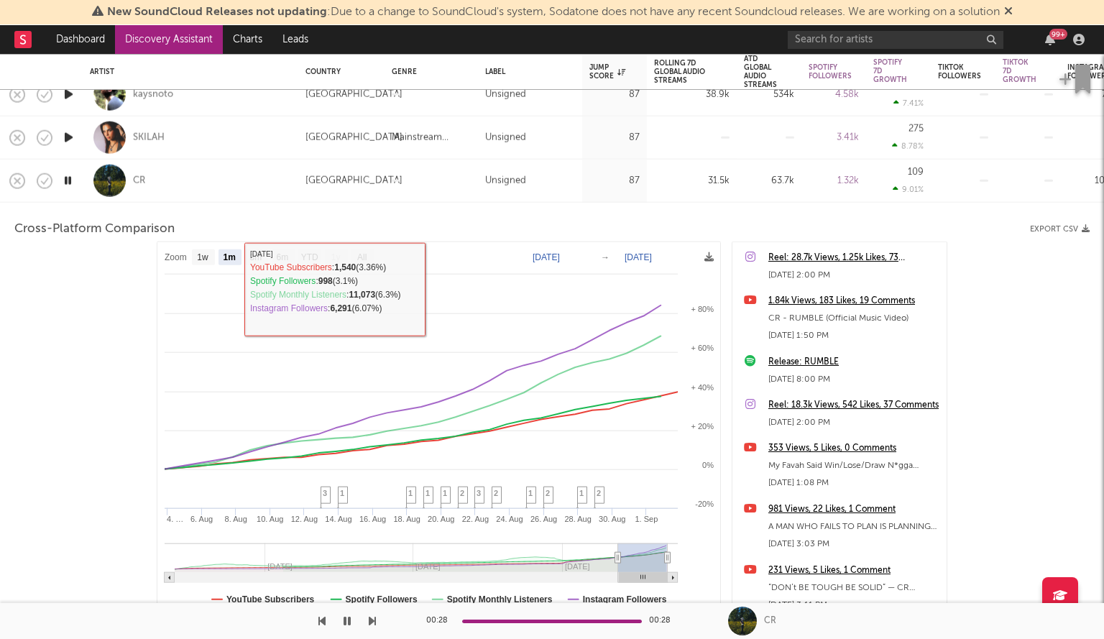
click at [212, 179] on div "CR" at bounding box center [190, 181] width 201 height 42
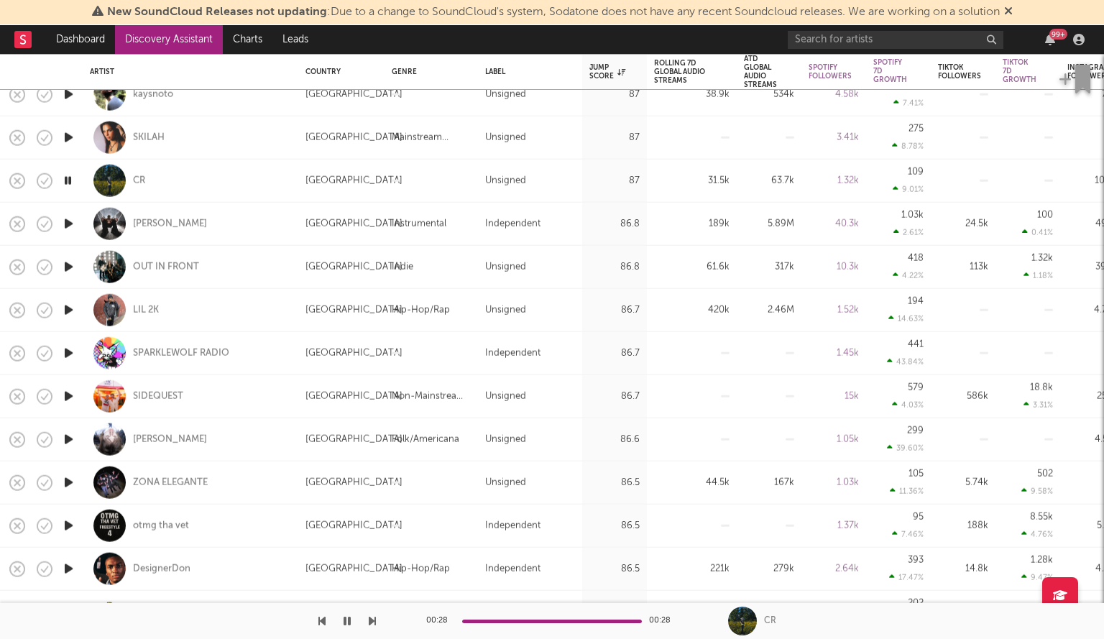
click at [73, 261] on icon "button" at bounding box center [68, 267] width 15 height 18
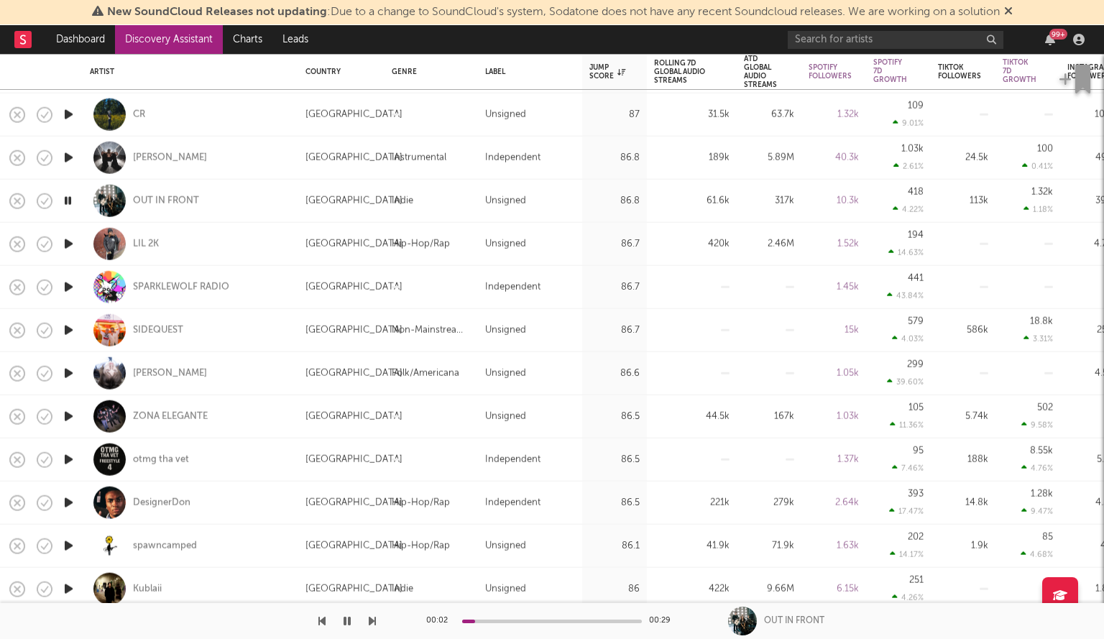
click at [73, 242] on icon "button" at bounding box center [68, 244] width 15 height 18
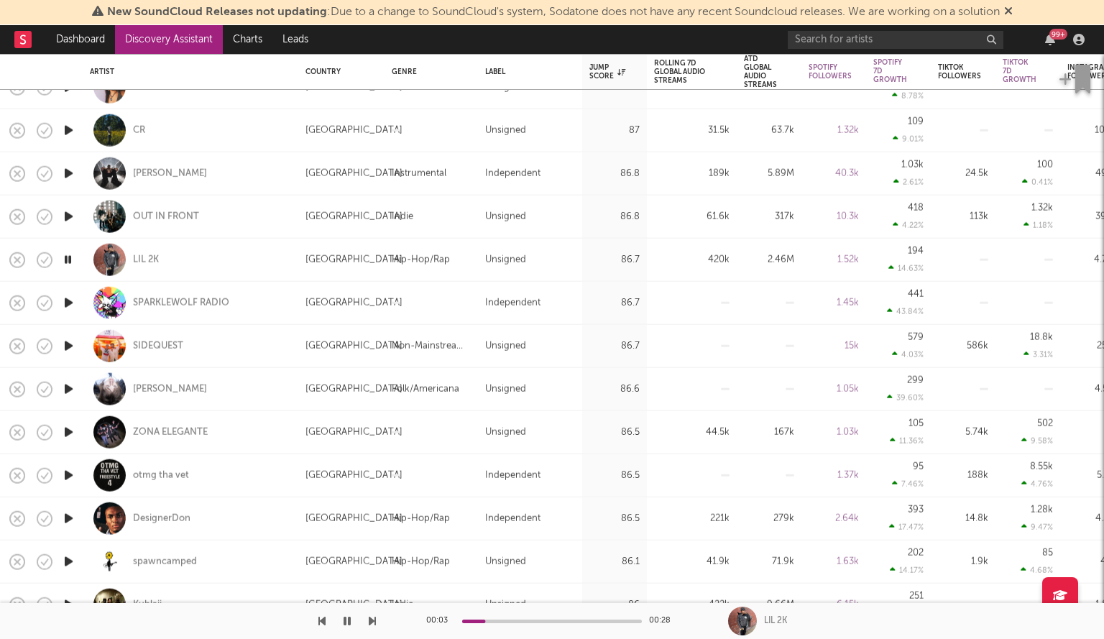
click at [64, 350] on icon "button" at bounding box center [68, 346] width 15 height 18
click at [73, 386] on icon "button" at bounding box center [68, 389] width 15 height 18
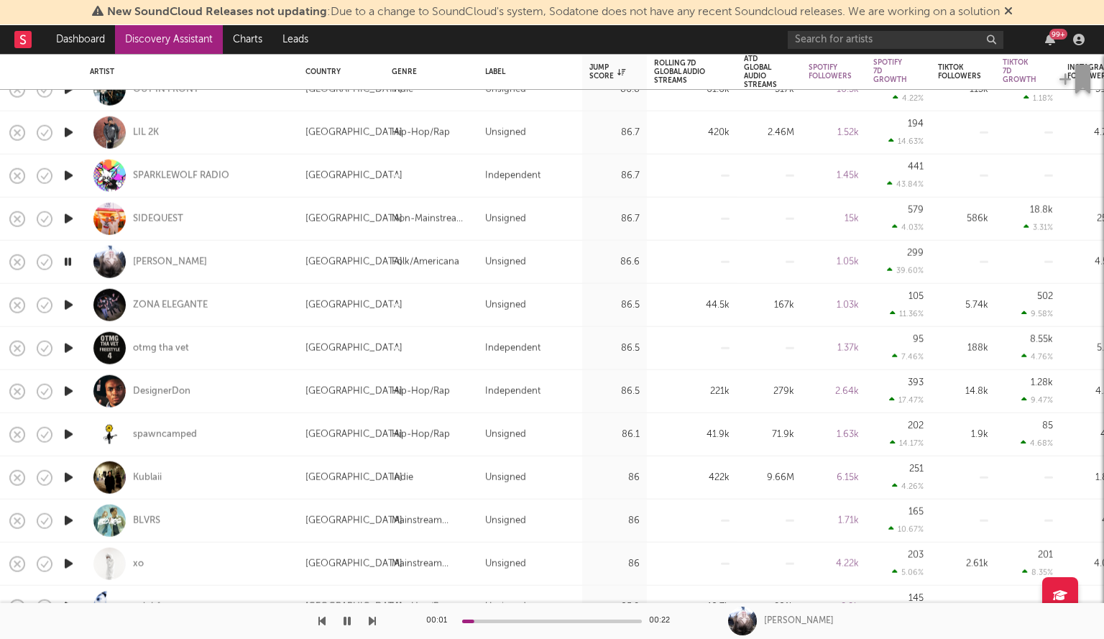
click at [63, 300] on icon "button" at bounding box center [68, 305] width 15 height 18
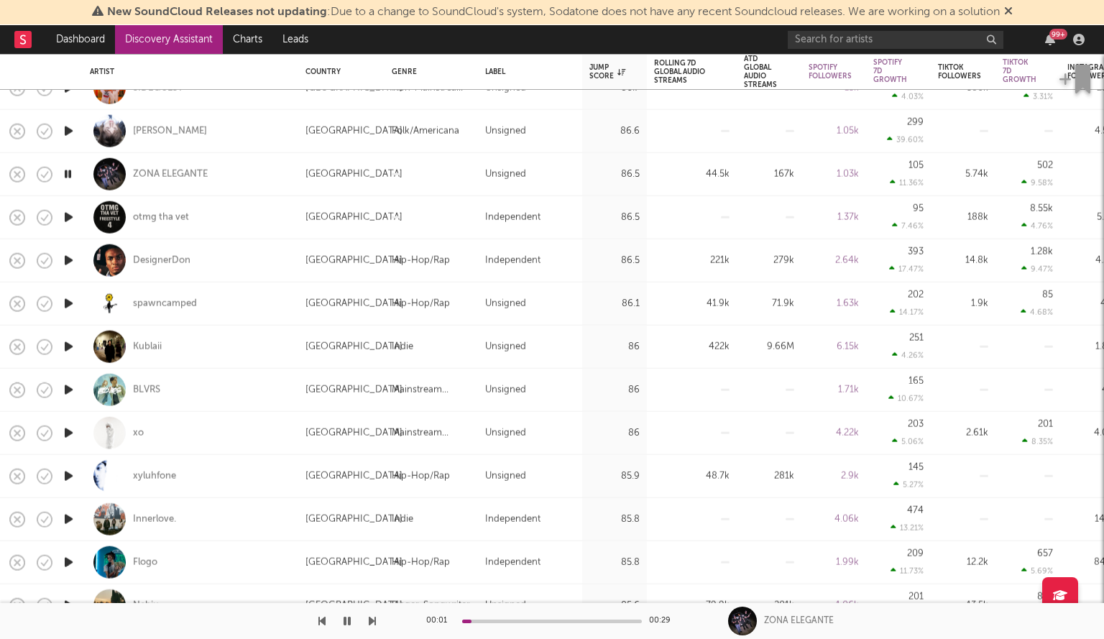
click at [66, 303] on icon "button" at bounding box center [68, 304] width 15 height 18
click at [167, 304] on div "spawncamped" at bounding box center [165, 303] width 64 height 13
click at [66, 348] on icon "button" at bounding box center [68, 347] width 15 height 18
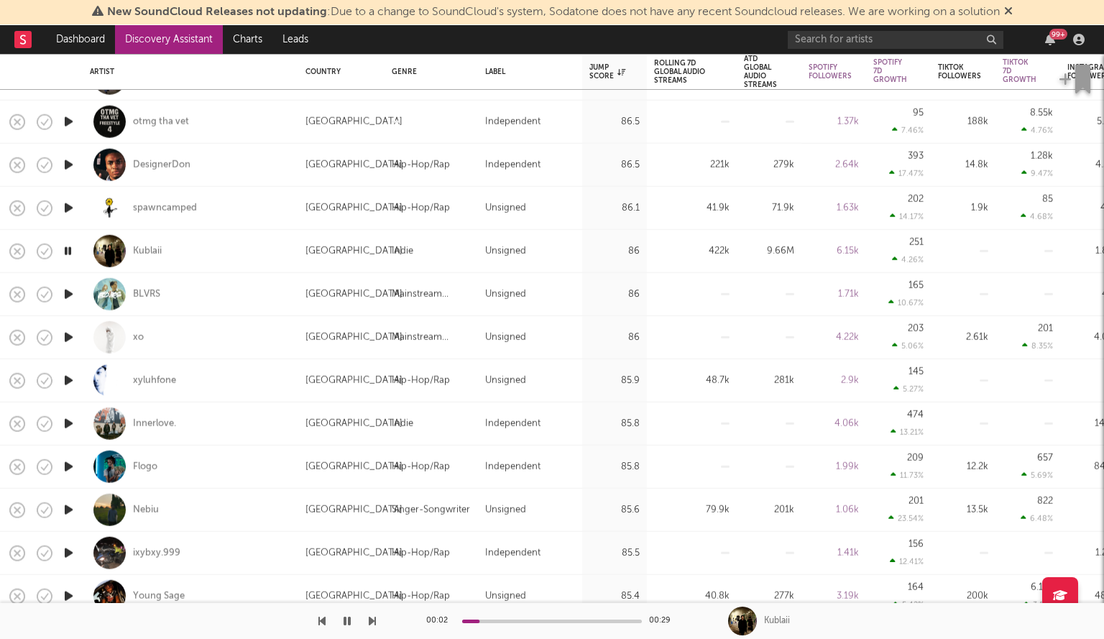
click at [63, 333] on icon "button" at bounding box center [68, 337] width 15 height 18
click at [70, 377] on icon "button" at bounding box center [68, 381] width 15 height 18
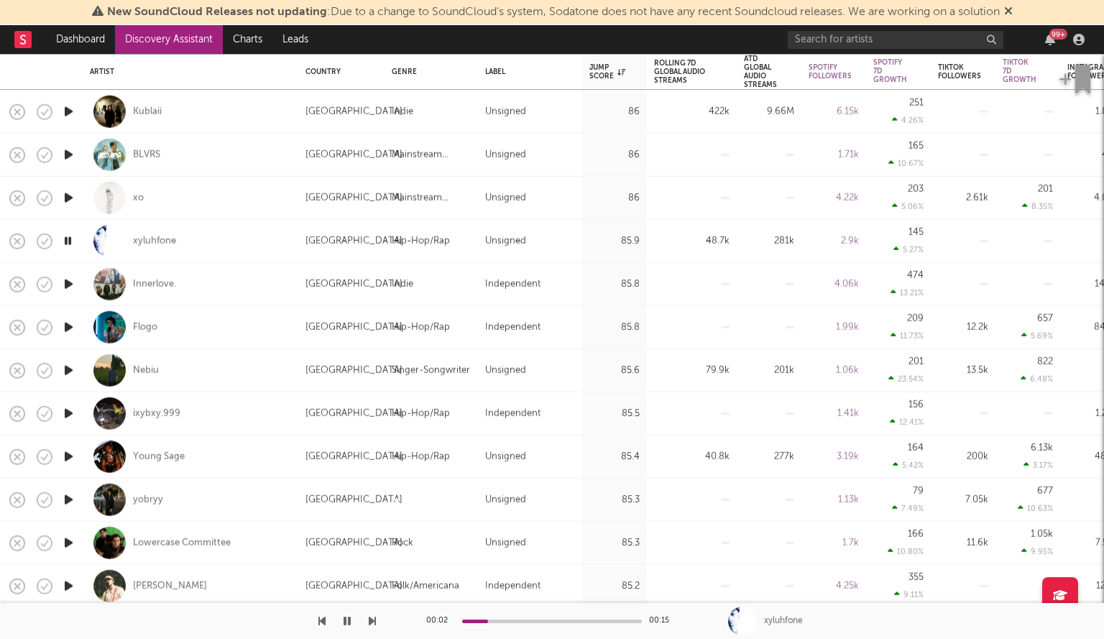
click at [66, 370] on icon "button" at bounding box center [68, 371] width 15 height 18
click at [142, 372] on div "Nebiu" at bounding box center [146, 370] width 26 height 13
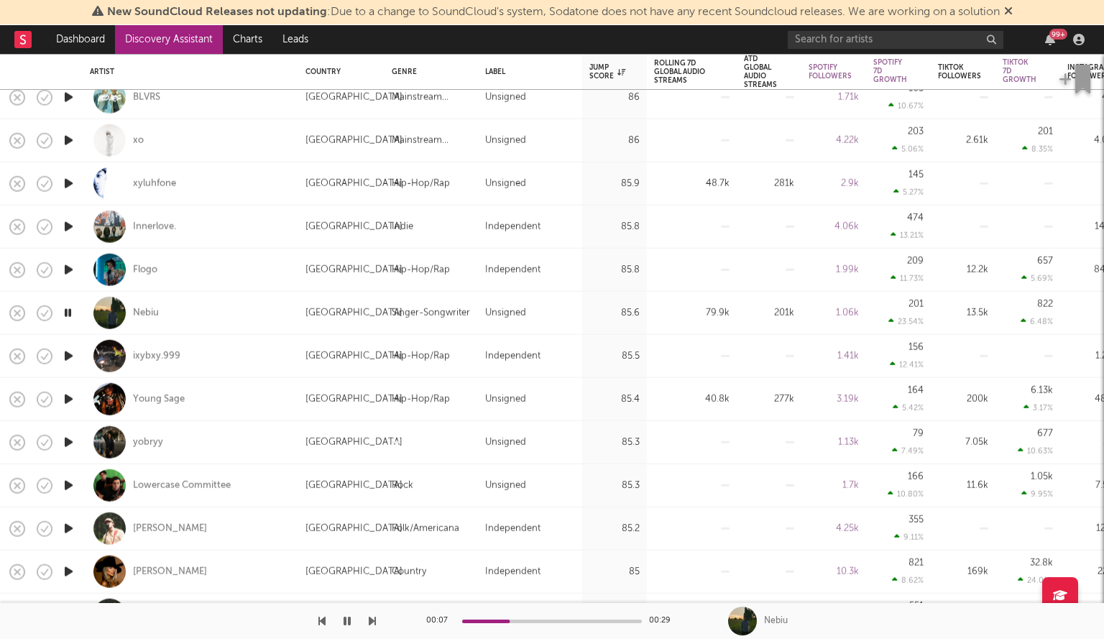
click at [78, 402] on div at bounding box center [68, 399] width 29 height 43
select select "1w"
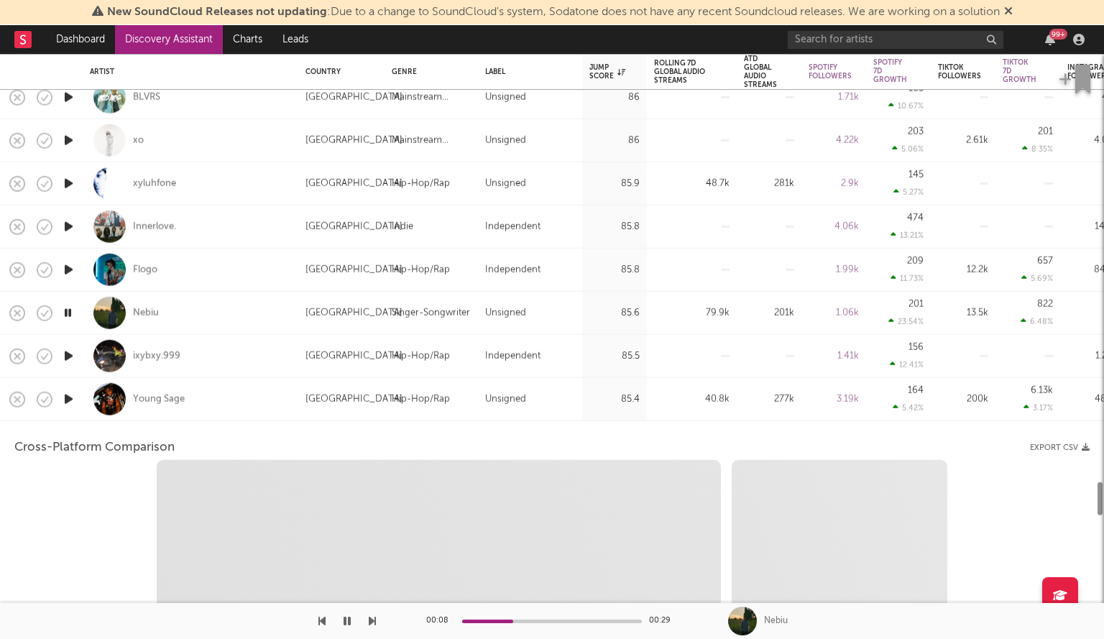
click at [65, 401] on icon "button" at bounding box center [68, 399] width 15 height 18
select select "1w"
click at [203, 395] on div "Young Sage" at bounding box center [190, 399] width 201 height 42
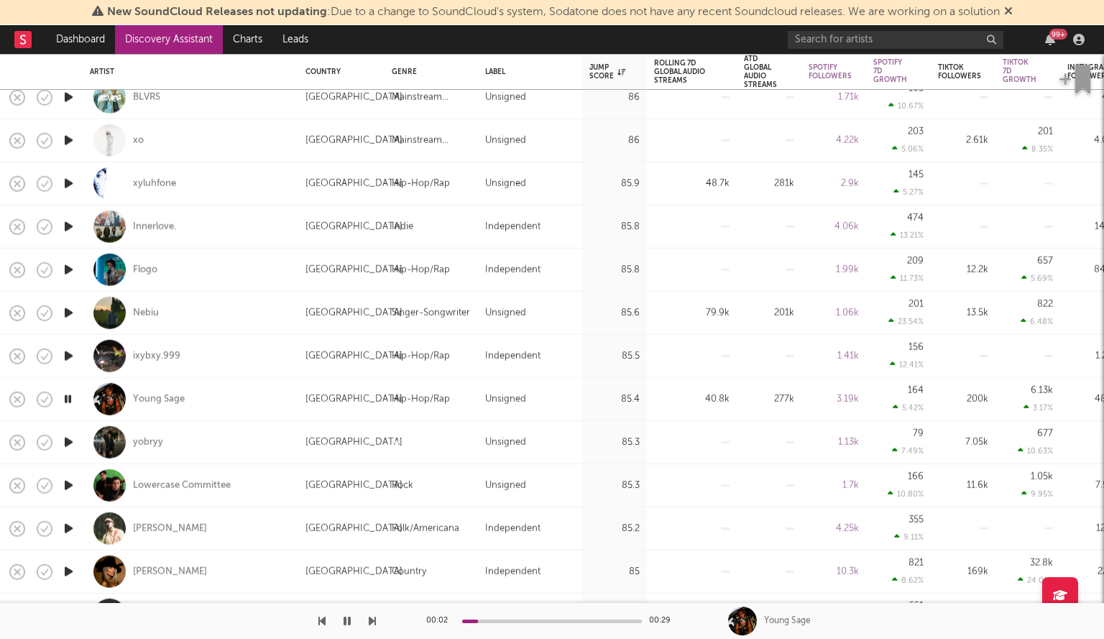
click at [74, 444] on icon "button" at bounding box center [68, 442] width 15 height 18
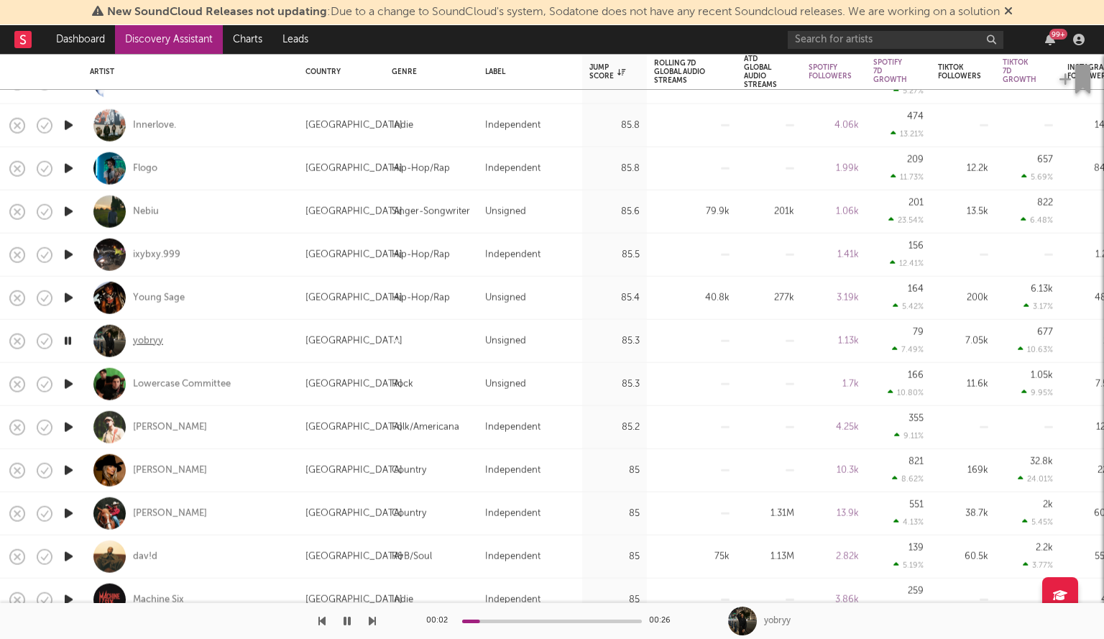
click at [152, 337] on div "yobryy" at bounding box center [148, 340] width 30 height 13
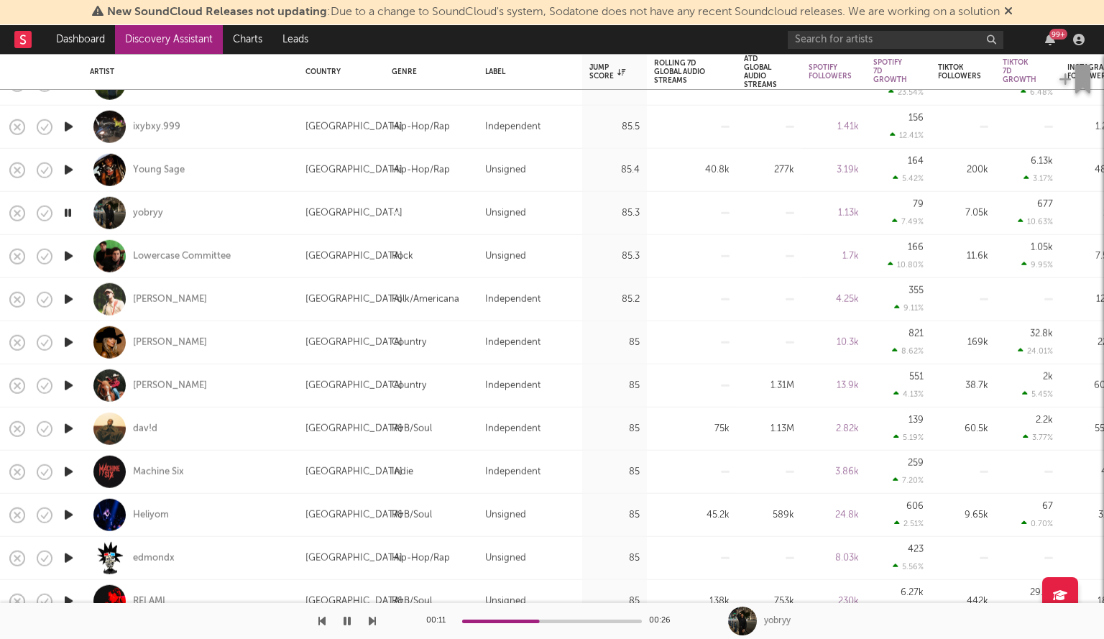
click at [70, 512] on icon "button" at bounding box center [68, 515] width 15 height 18
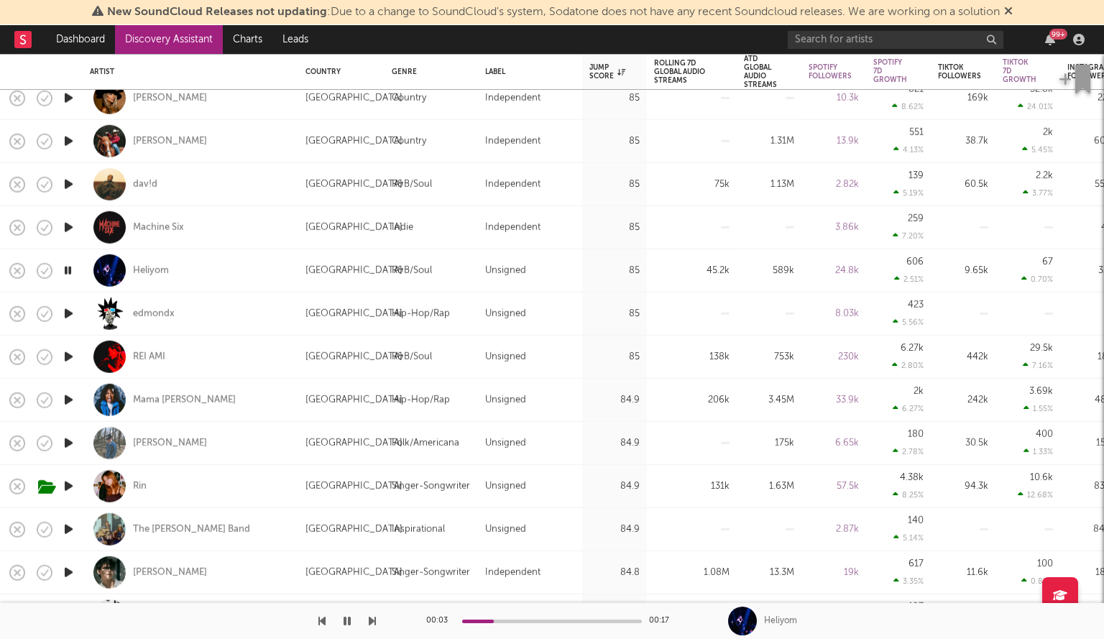
click at [68, 351] on icon "button" at bounding box center [68, 357] width 15 height 18
click at [65, 400] on icon "button" at bounding box center [68, 400] width 15 height 18
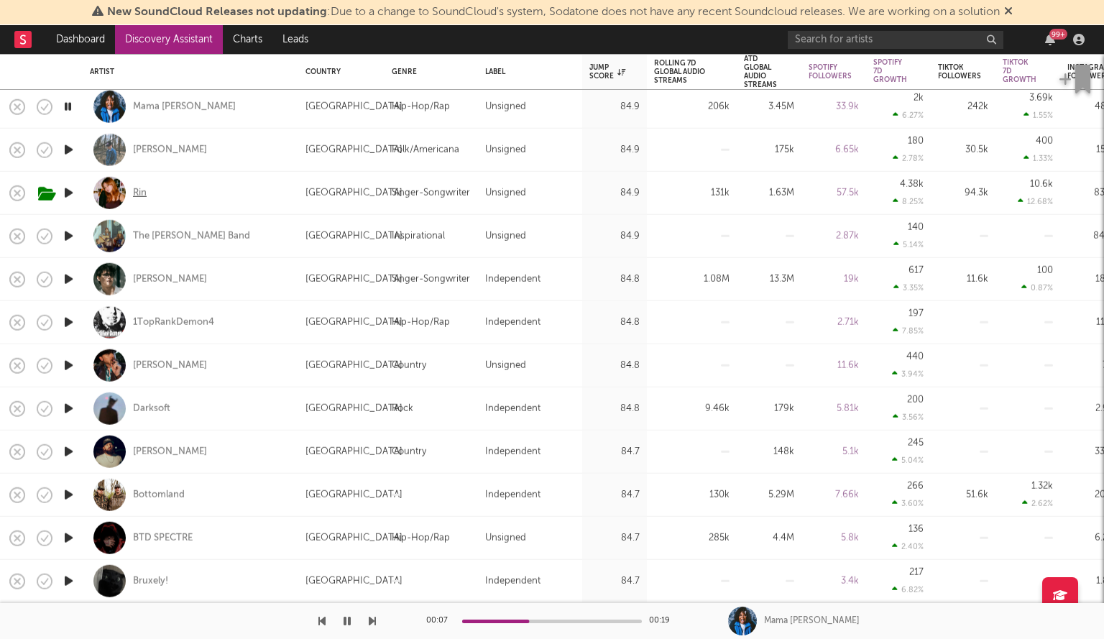
click at [139, 190] on div "Rin" at bounding box center [140, 192] width 14 height 13
click at [65, 366] on icon "button" at bounding box center [68, 365] width 15 height 18
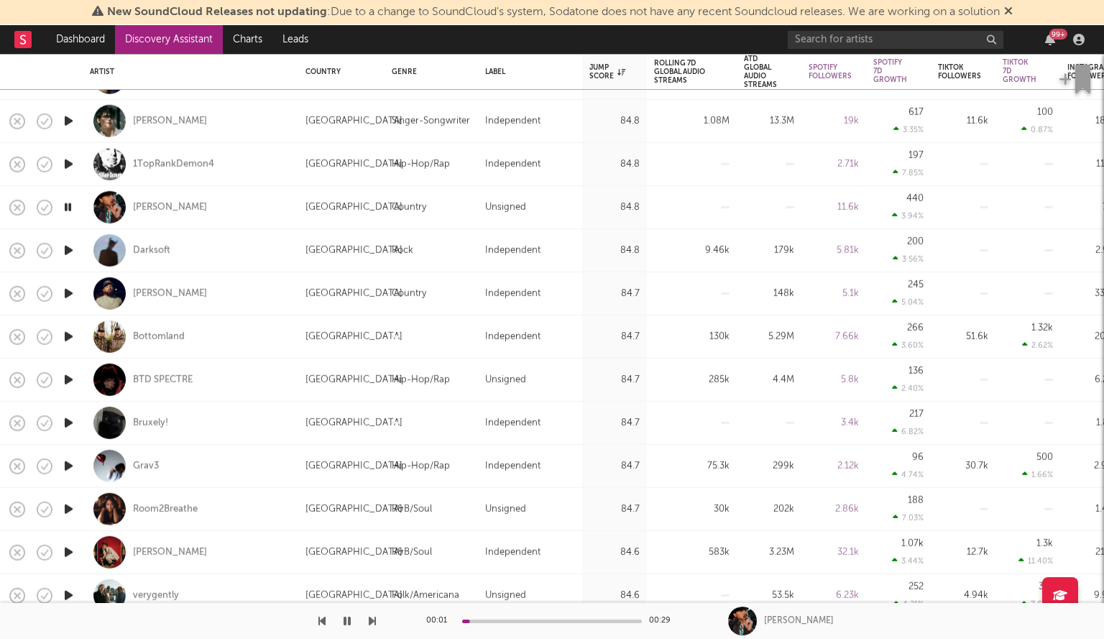
click at [65, 377] on icon "button" at bounding box center [68, 380] width 15 height 18
click at [61, 420] on icon "button" at bounding box center [68, 423] width 15 height 18
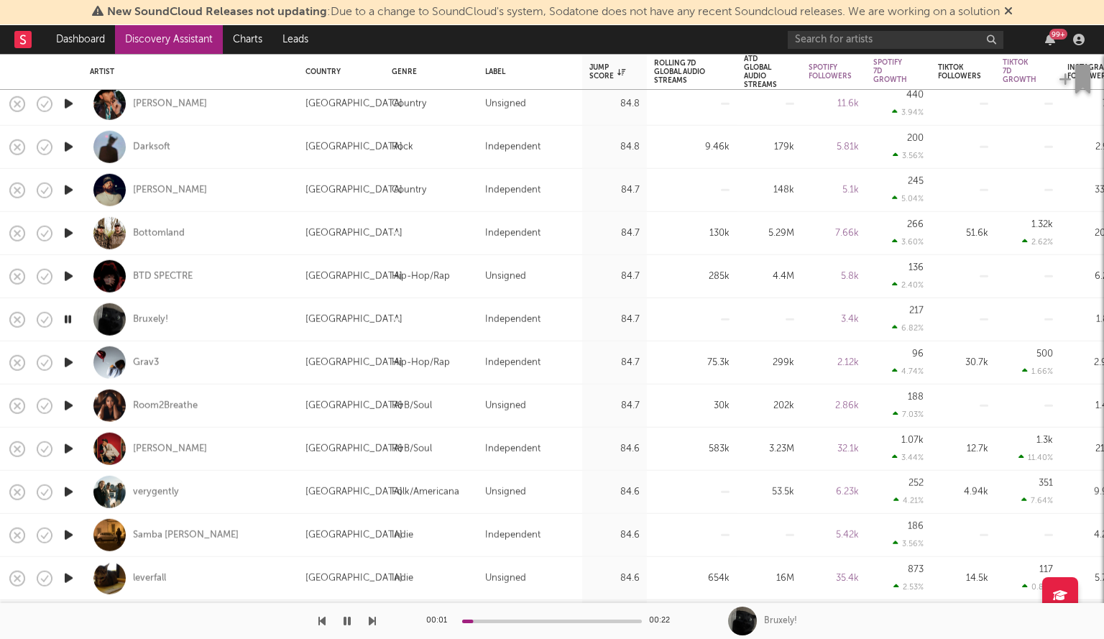
click at [60, 402] on div at bounding box center [68, 406] width 29 height 43
select select "1w"
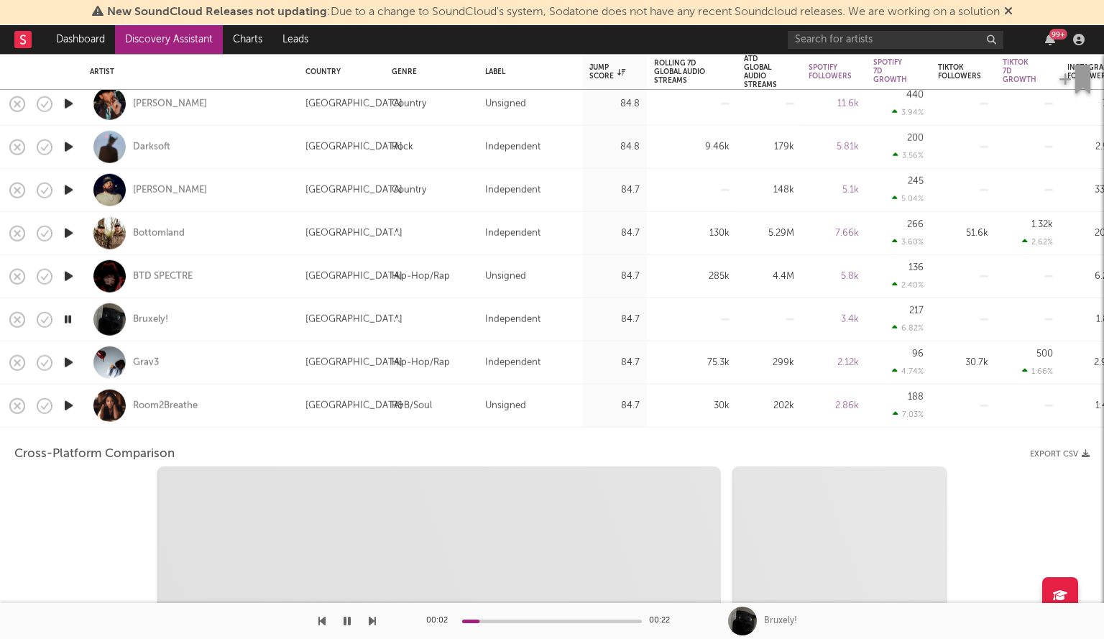
click at [63, 402] on icon "button" at bounding box center [68, 406] width 15 height 18
select select "1w"
click at [255, 410] on div "Room2Breathe" at bounding box center [190, 406] width 201 height 42
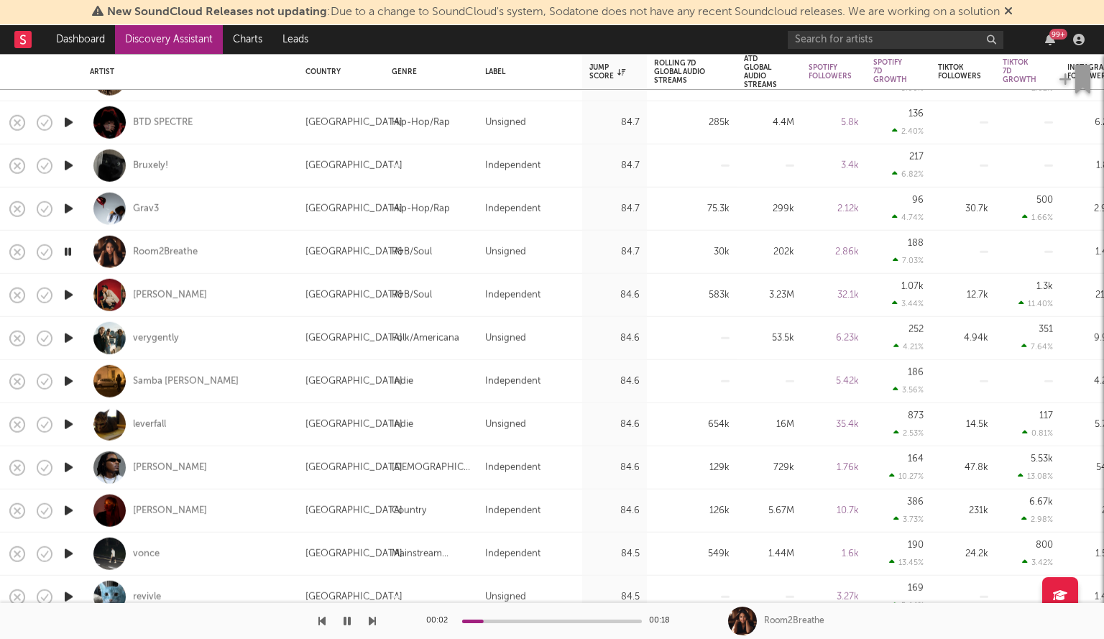
click at [66, 344] on icon "button" at bounding box center [68, 338] width 15 height 18
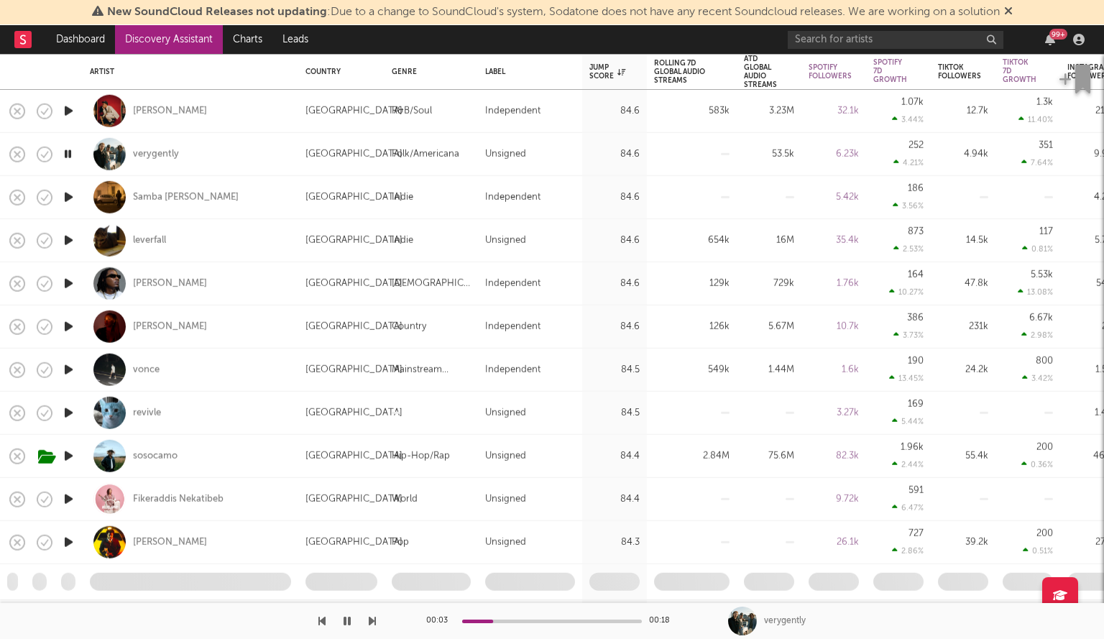
click at [76, 409] on icon "button" at bounding box center [68, 413] width 15 height 18
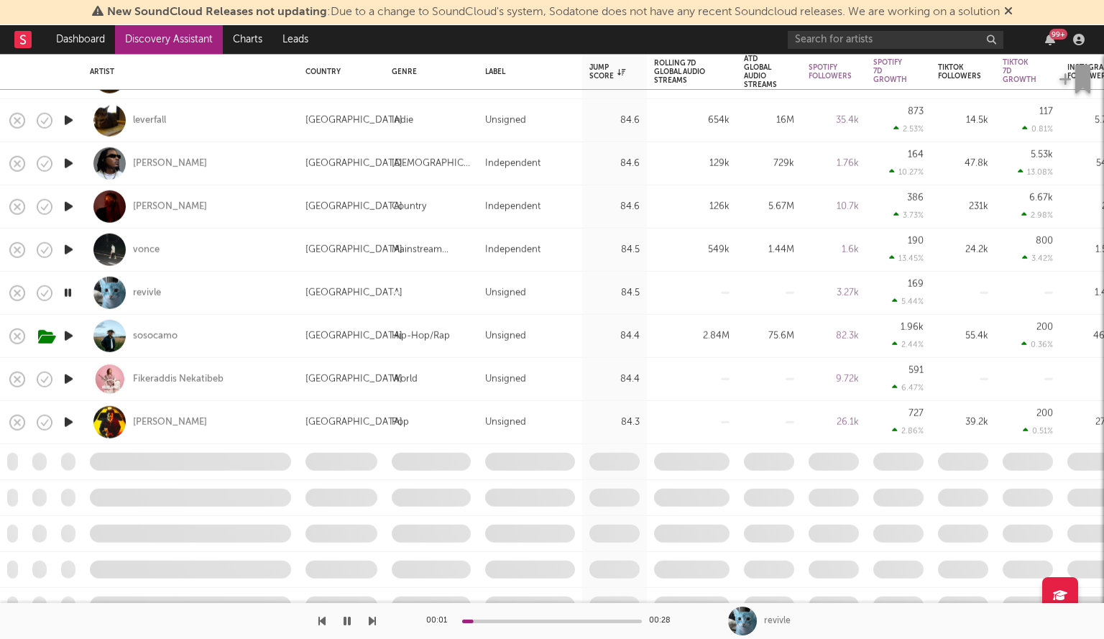
click at [62, 418] on icon "button" at bounding box center [68, 422] width 15 height 18
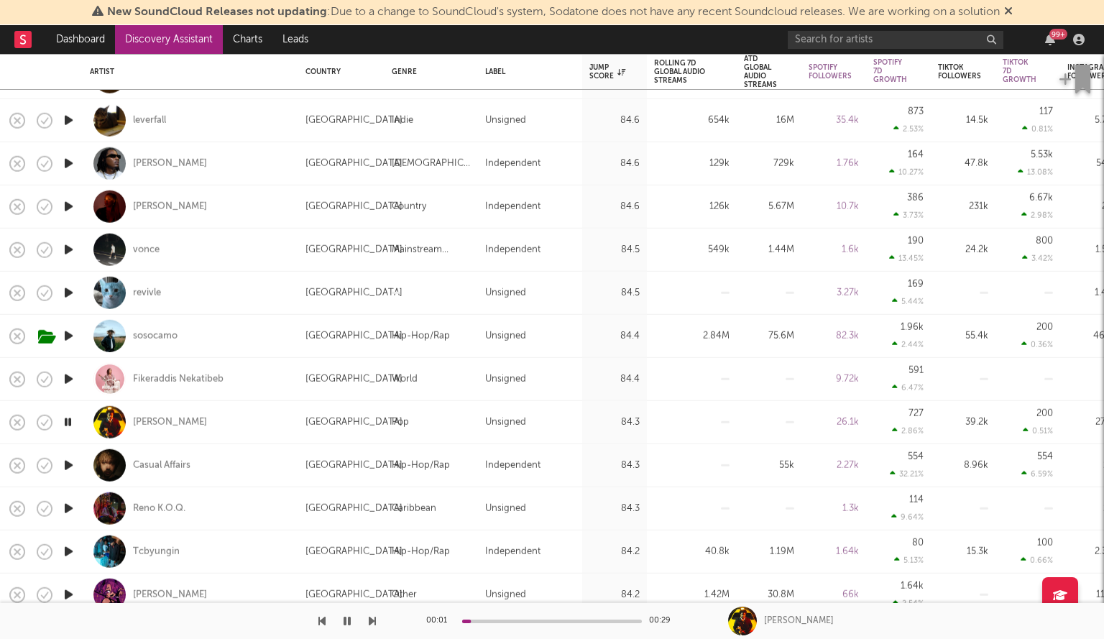
click at [68, 422] on icon "button" at bounding box center [68, 422] width 14 height 18
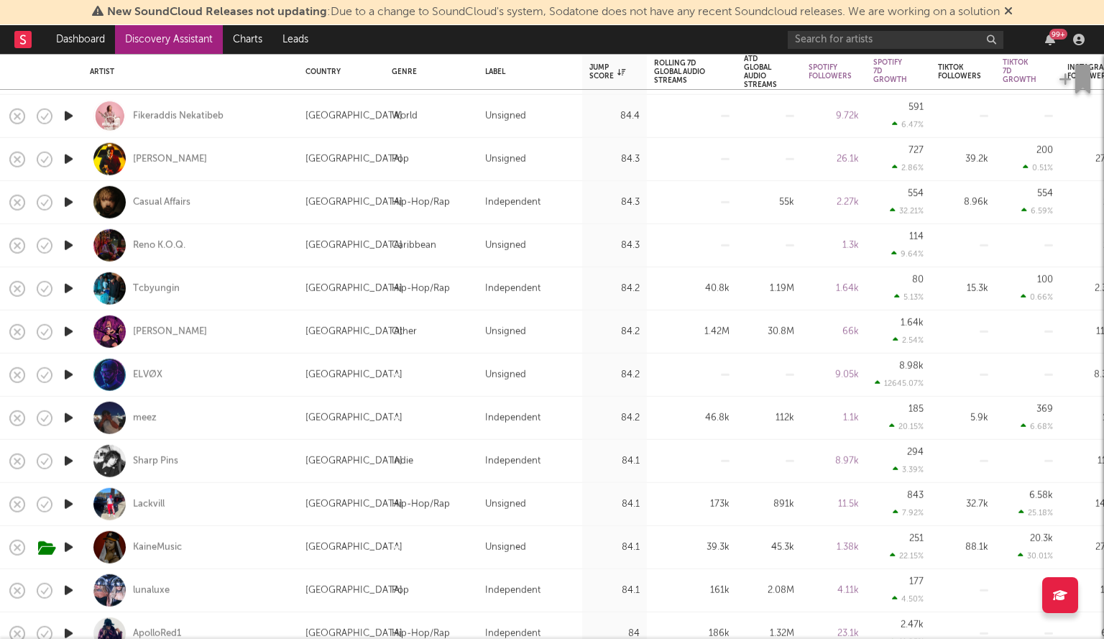
click at [71, 502] on icon "button" at bounding box center [68, 504] width 15 height 18
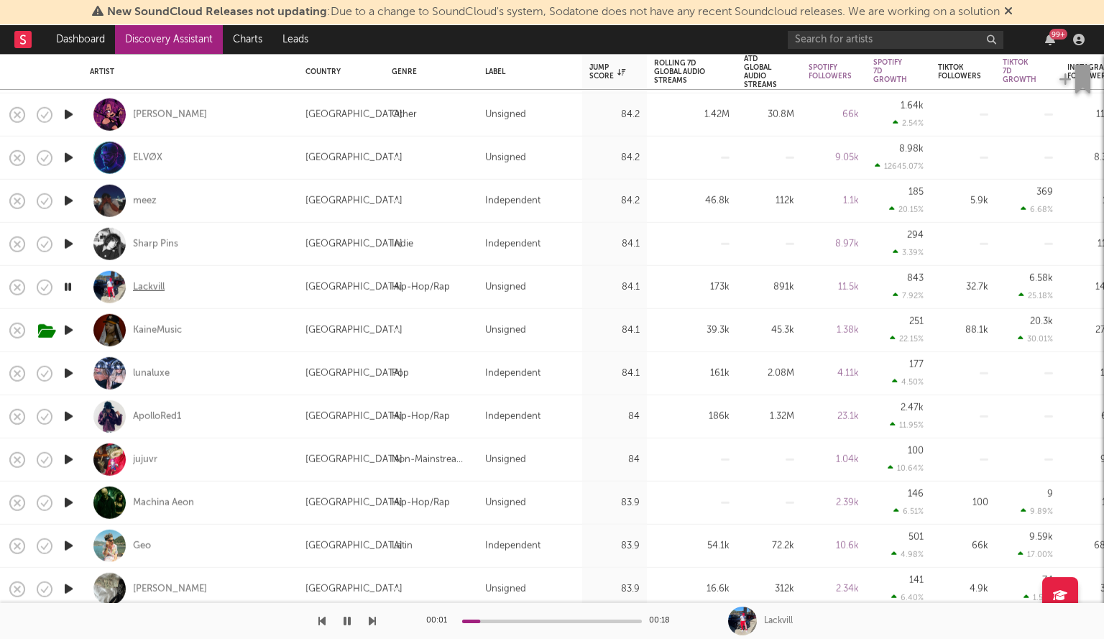
click at [151, 285] on div "Lackvill" at bounding box center [149, 286] width 32 height 13
click at [70, 456] on icon "button" at bounding box center [68, 460] width 15 height 18
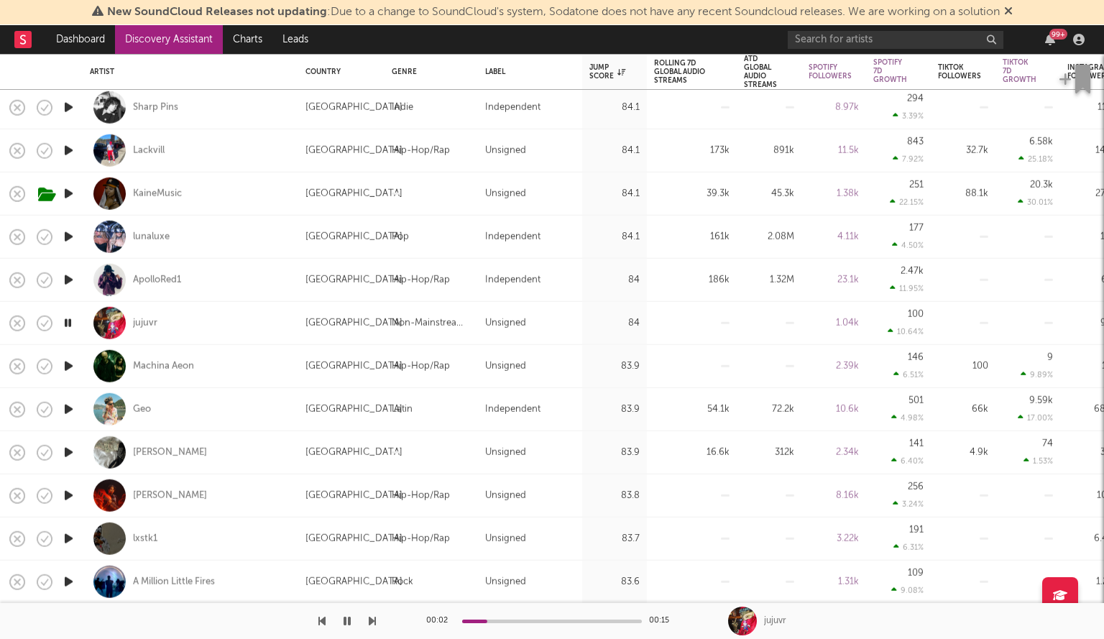
click at [59, 374] on div at bounding box center [68, 366] width 29 height 43
select select "1w"
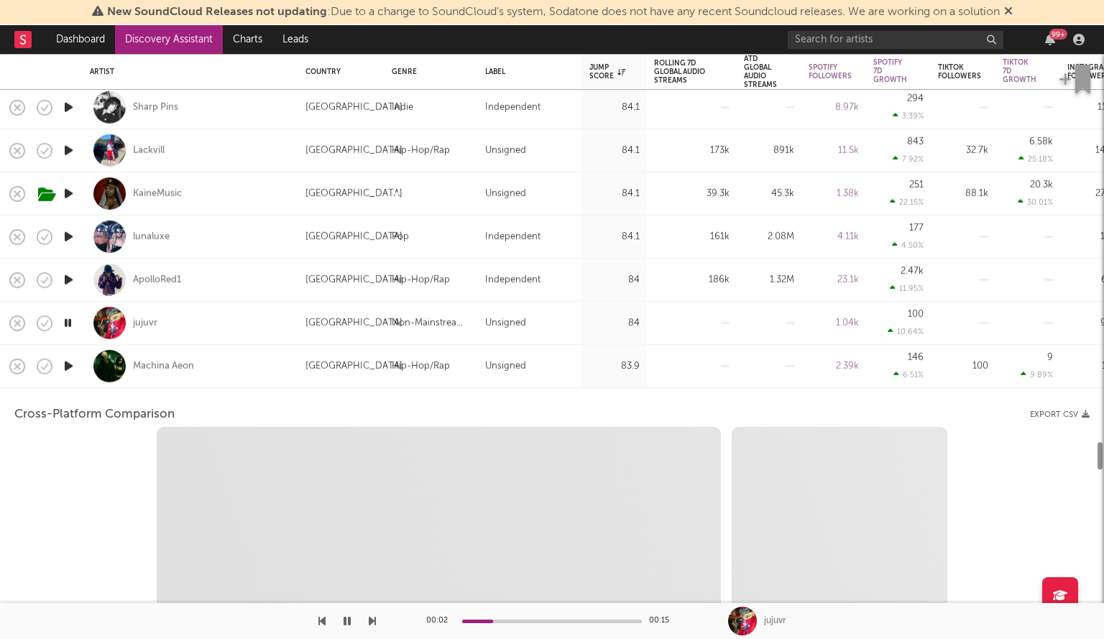
click at [65, 365] on icon "button" at bounding box center [68, 366] width 15 height 18
select select "1w"
click at [234, 371] on div "Machina Aeon" at bounding box center [190, 366] width 201 height 42
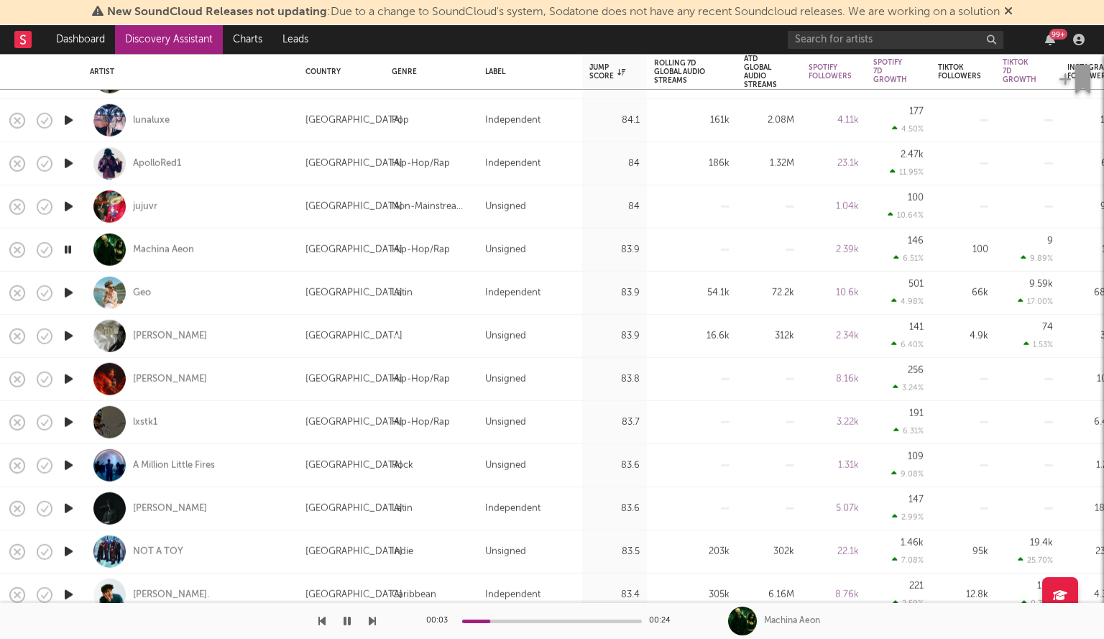
click at [68, 423] on icon "button" at bounding box center [68, 422] width 15 height 18
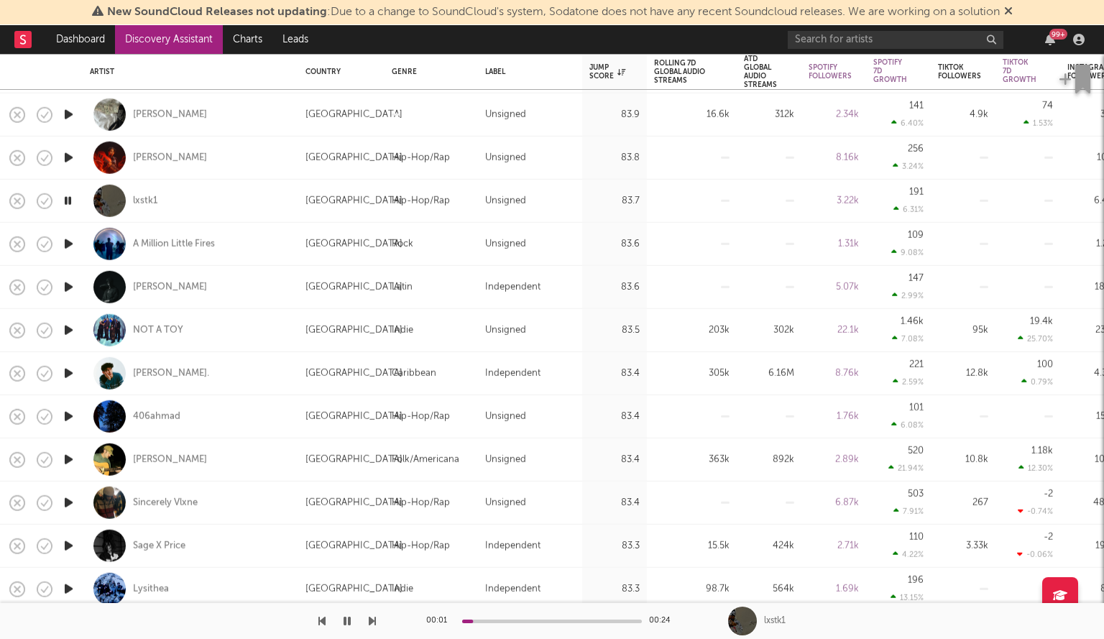
click at [70, 324] on icon "button" at bounding box center [68, 330] width 15 height 18
click at [69, 456] on icon "button" at bounding box center [68, 460] width 15 height 18
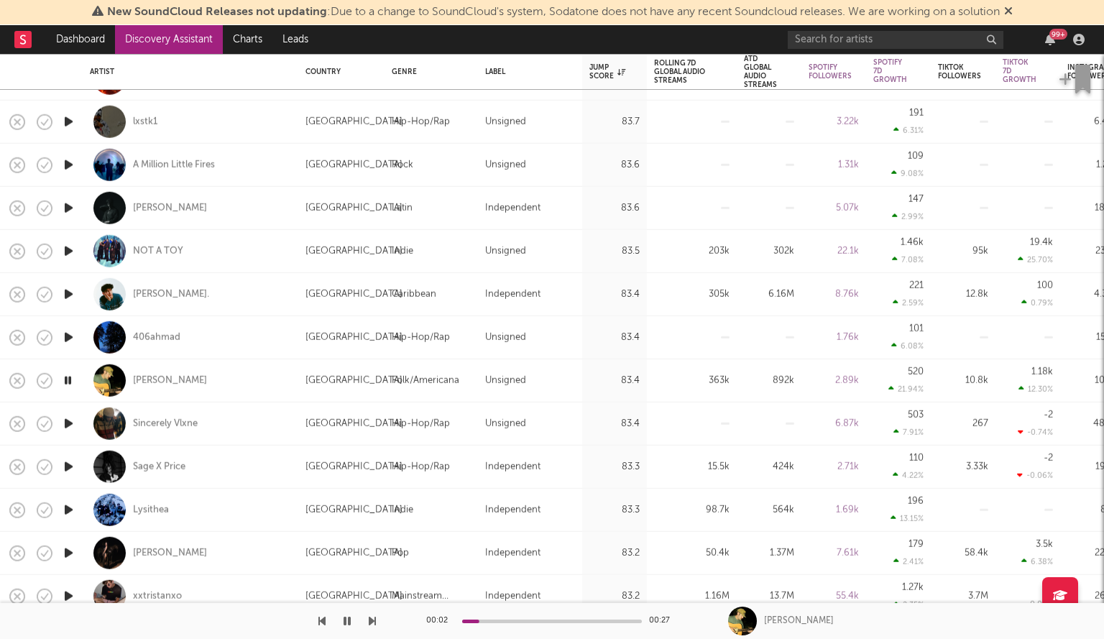
click at [67, 420] on icon "button" at bounding box center [68, 424] width 15 height 18
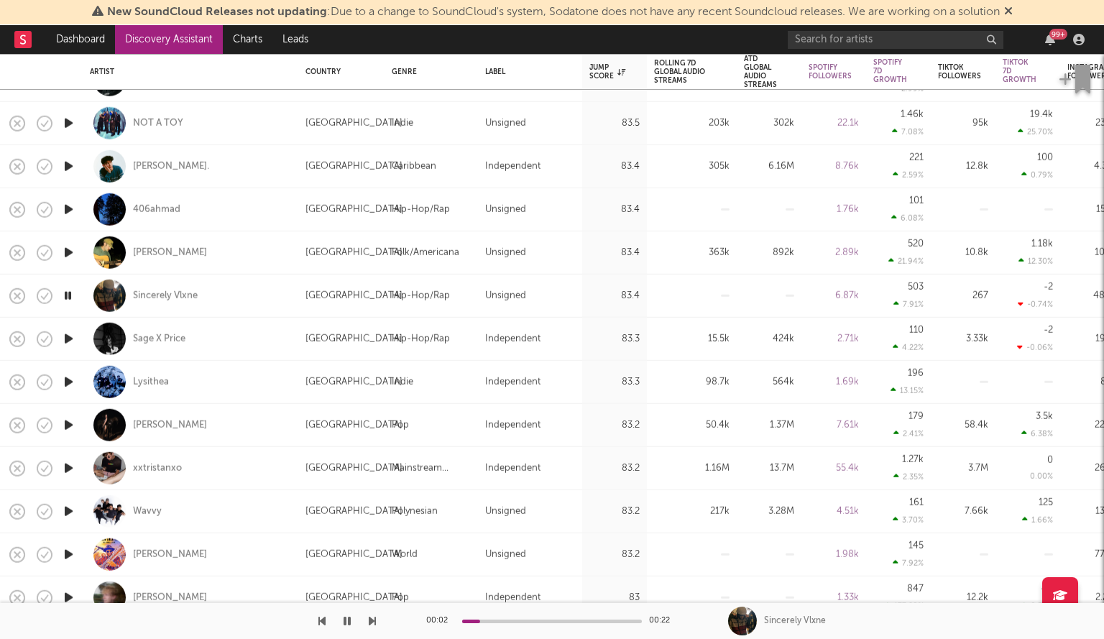
click at [68, 337] on icon "button" at bounding box center [68, 339] width 15 height 18
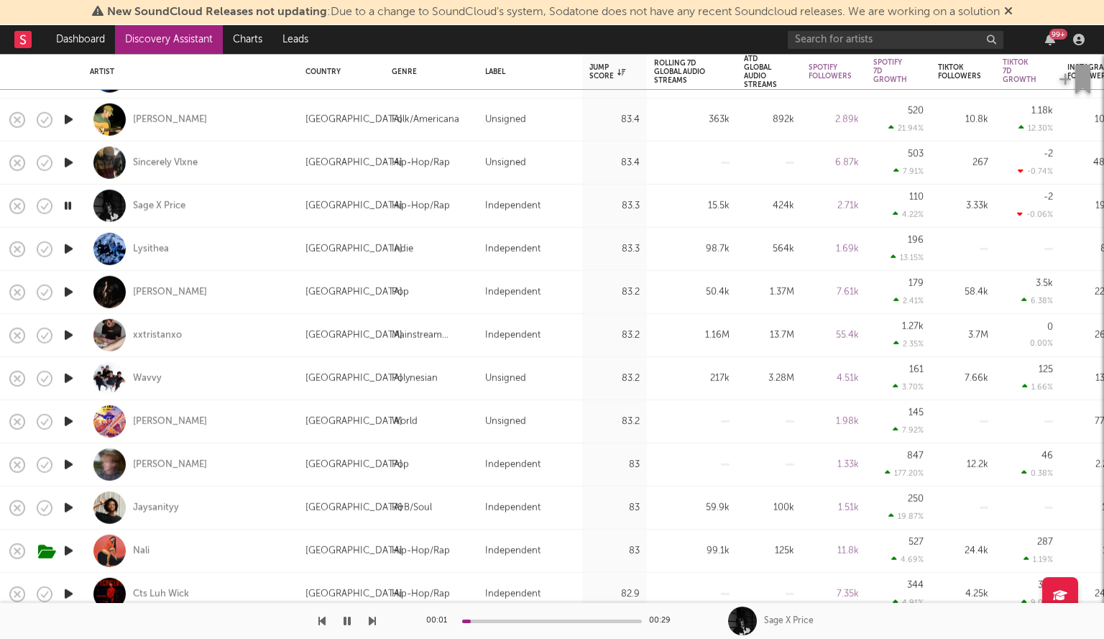
click at [68, 375] on icon "button" at bounding box center [68, 378] width 15 height 18
click at [69, 418] on icon "button" at bounding box center [68, 422] width 15 height 18
click at [65, 463] on icon "button" at bounding box center [68, 465] width 15 height 18
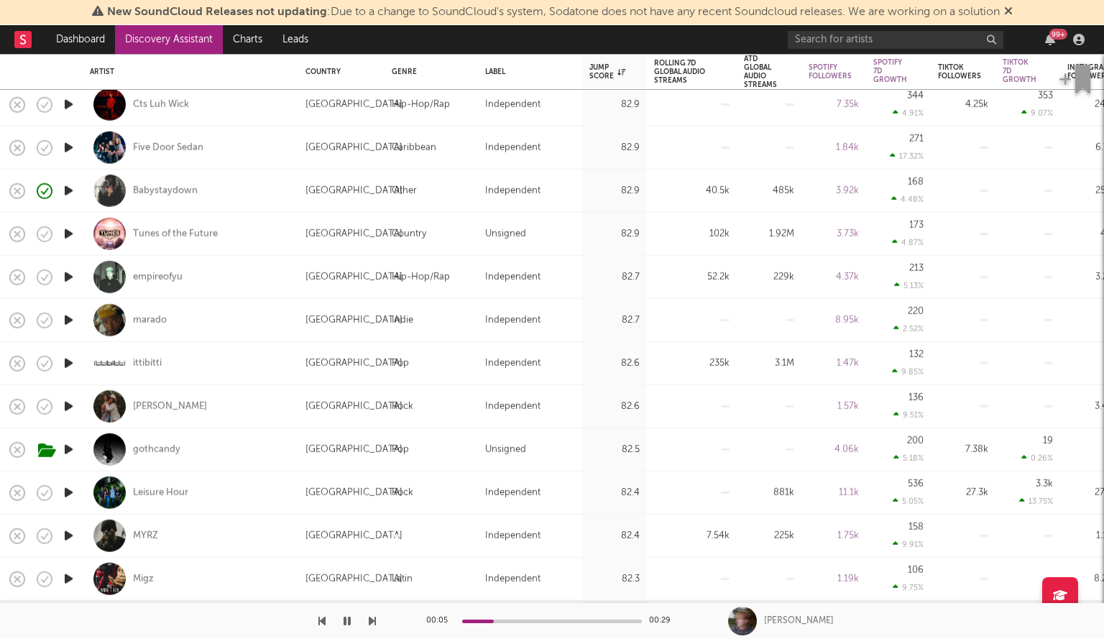
click at [70, 397] on icon "button" at bounding box center [68, 406] width 15 height 18
click at [72, 277] on icon "button" at bounding box center [68, 277] width 15 height 18
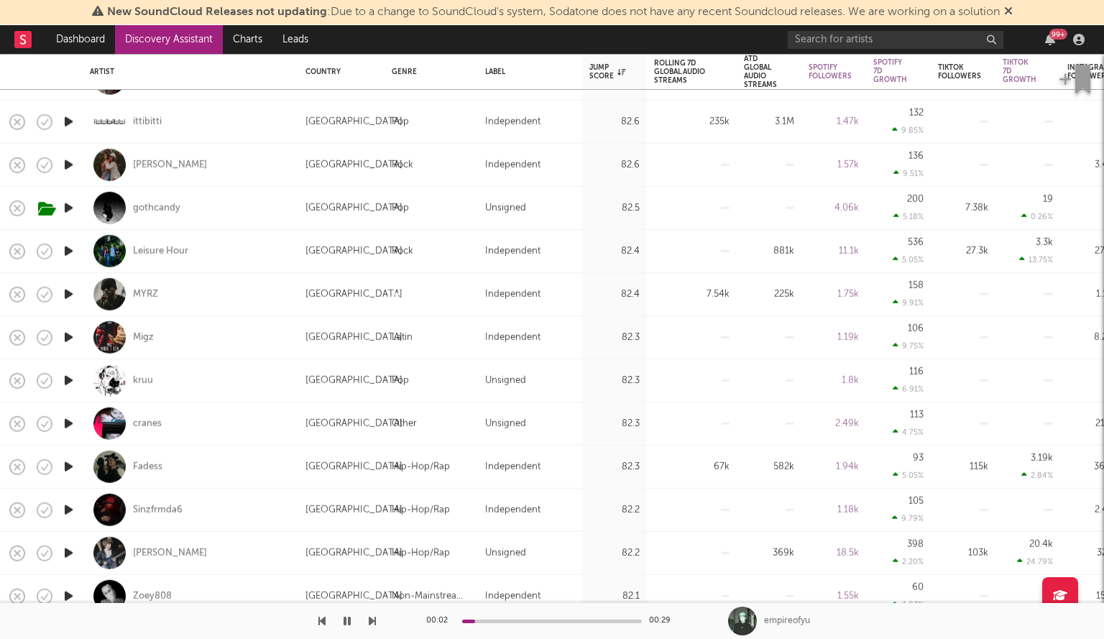
click at [65, 374] on icon "button" at bounding box center [68, 381] width 15 height 18
click at [69, 295] on icon "button" at bounding box center [68, 294] width 15 height 18
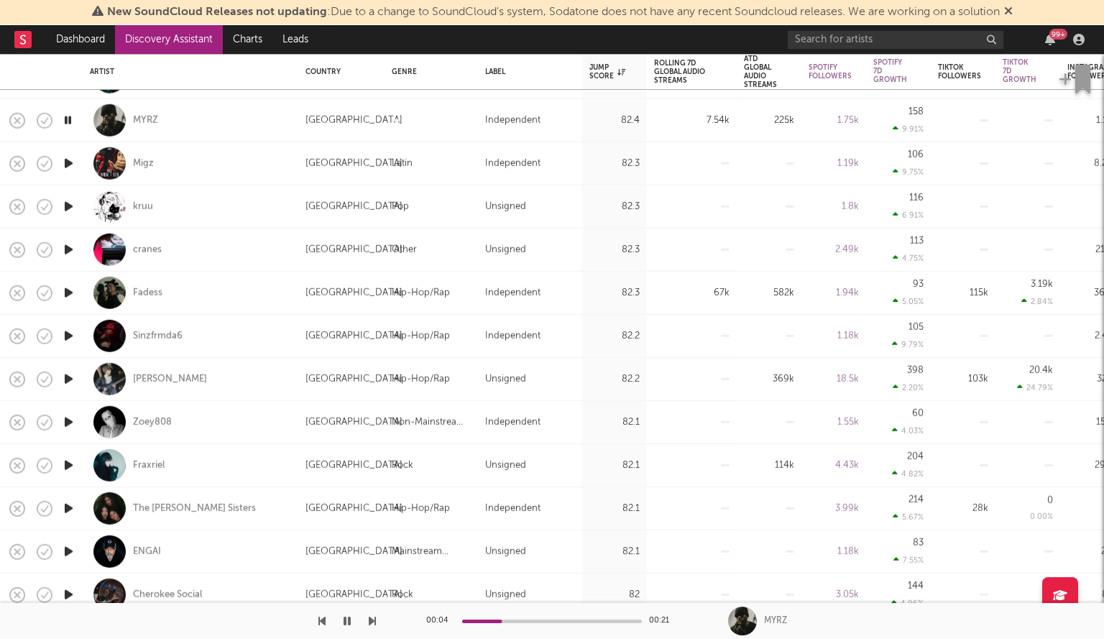
click at [68, 379] on icon "button" at bounding box center [68, 379] width 15 height 18
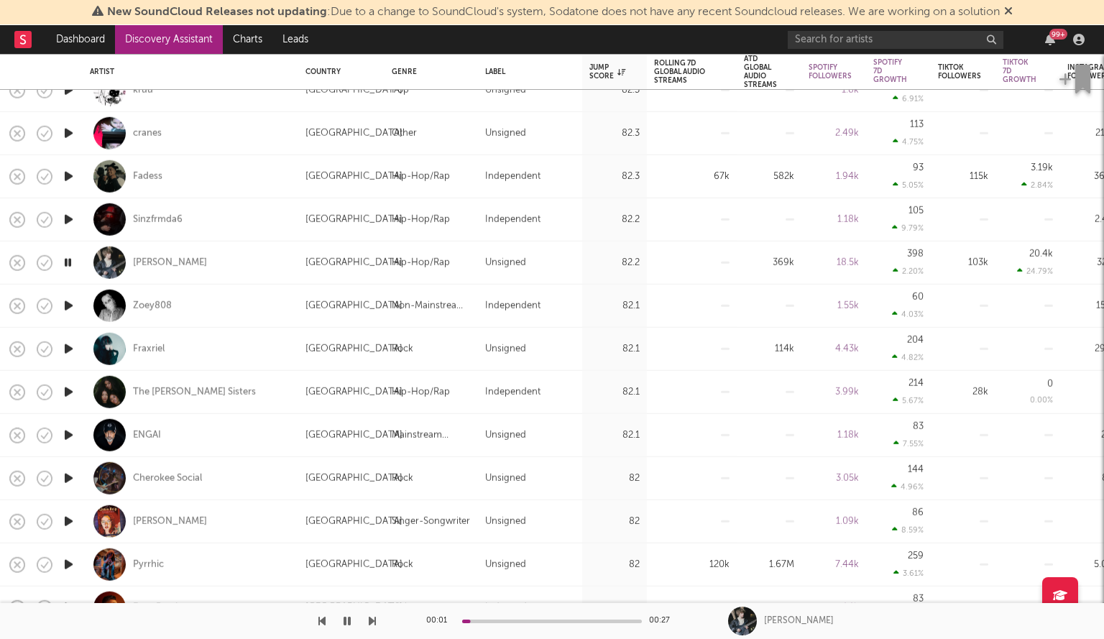
click at [72, 345] on icon "button" at bounding box center [68, 349] width 15 height 18
click at [72, 345] on icon "button" at bounding box center [68, 349] width 14 height 18
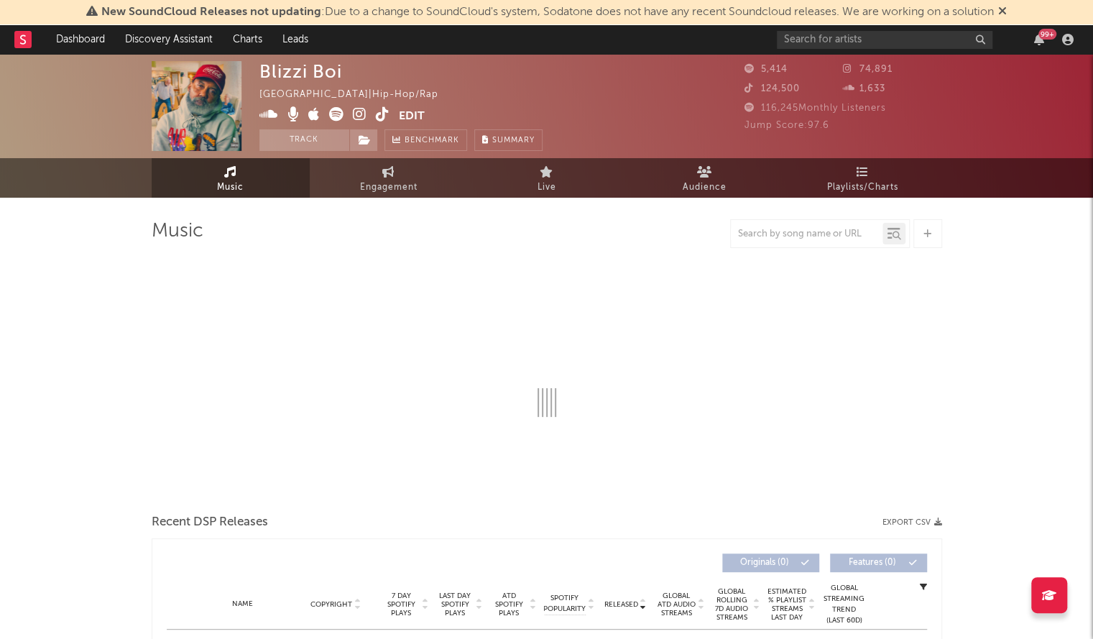
select select "1w"
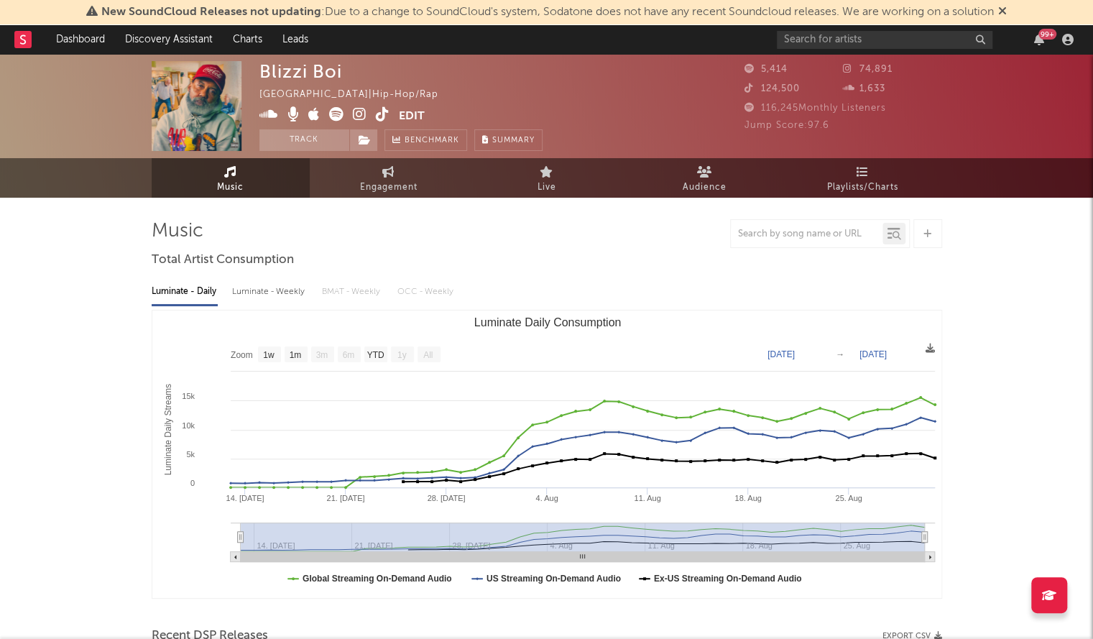
click at [358, 110] on icon at bounding box center [360, 114] width 14 height 14
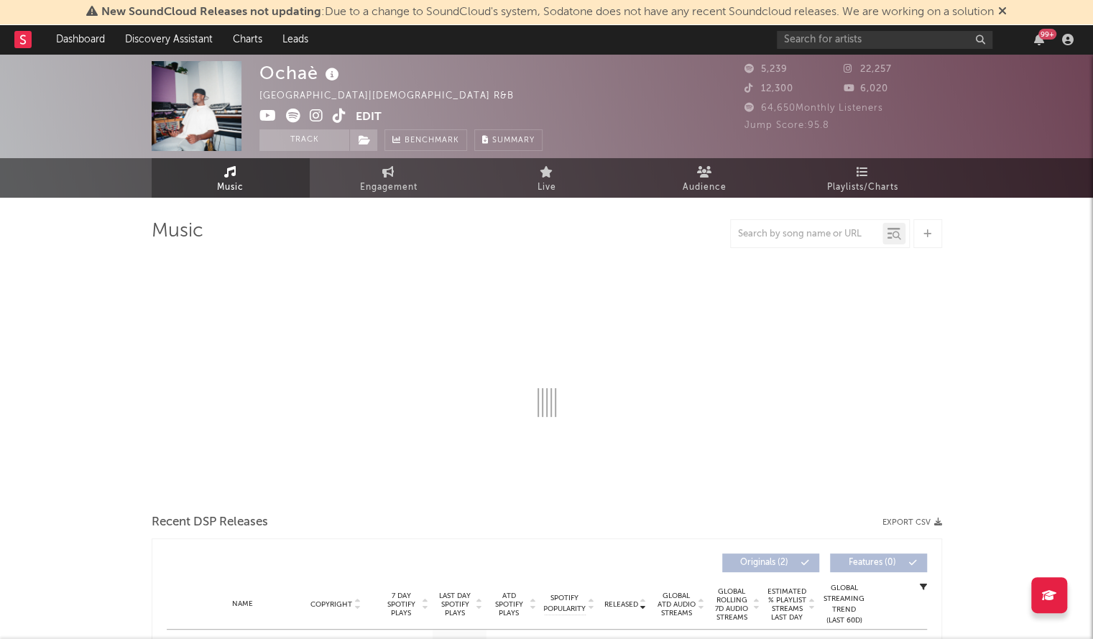
select select "1w"
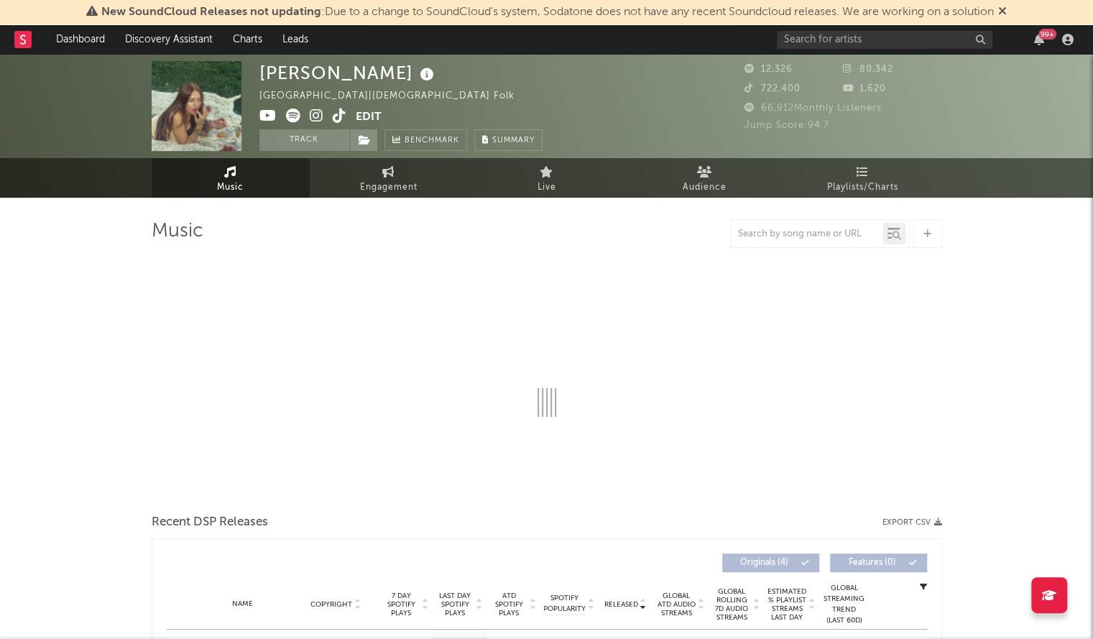
select select "1w"
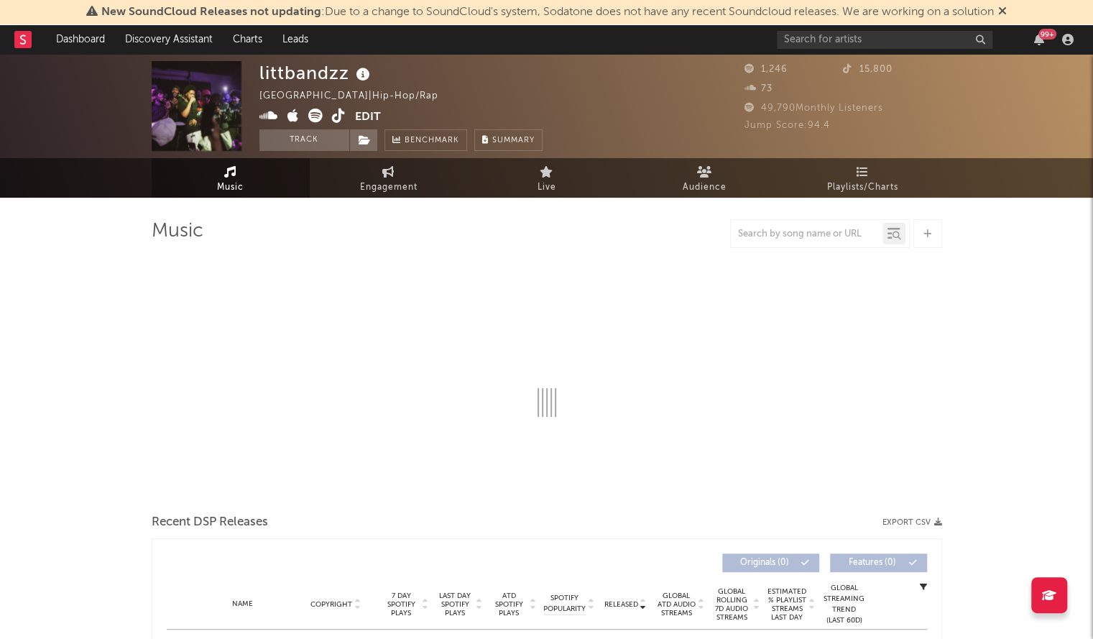
select select "1w"
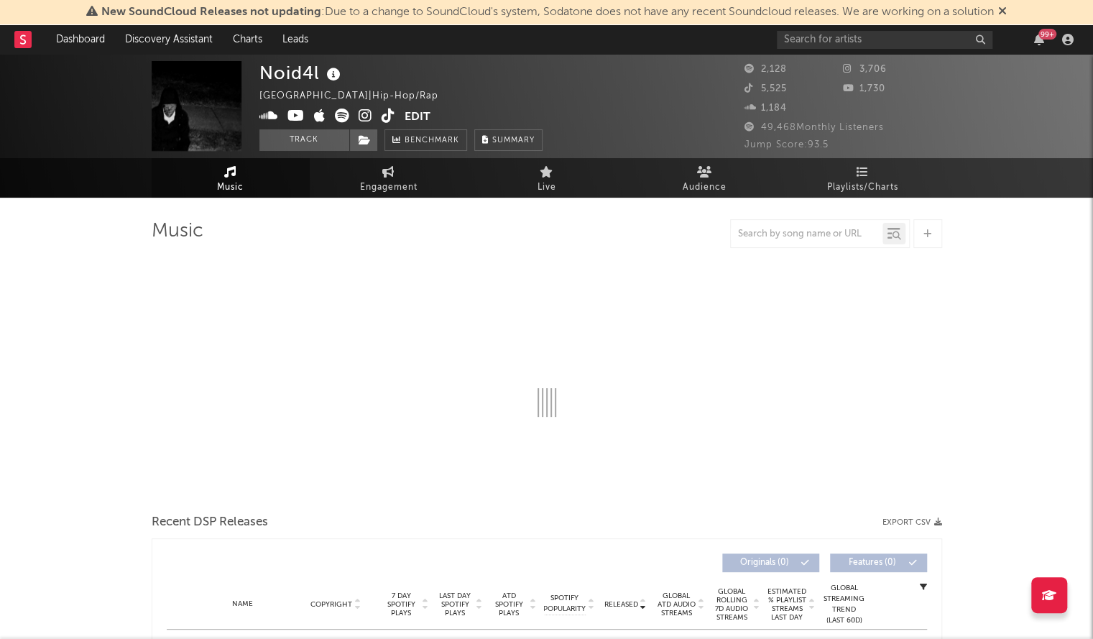
select select "6m"
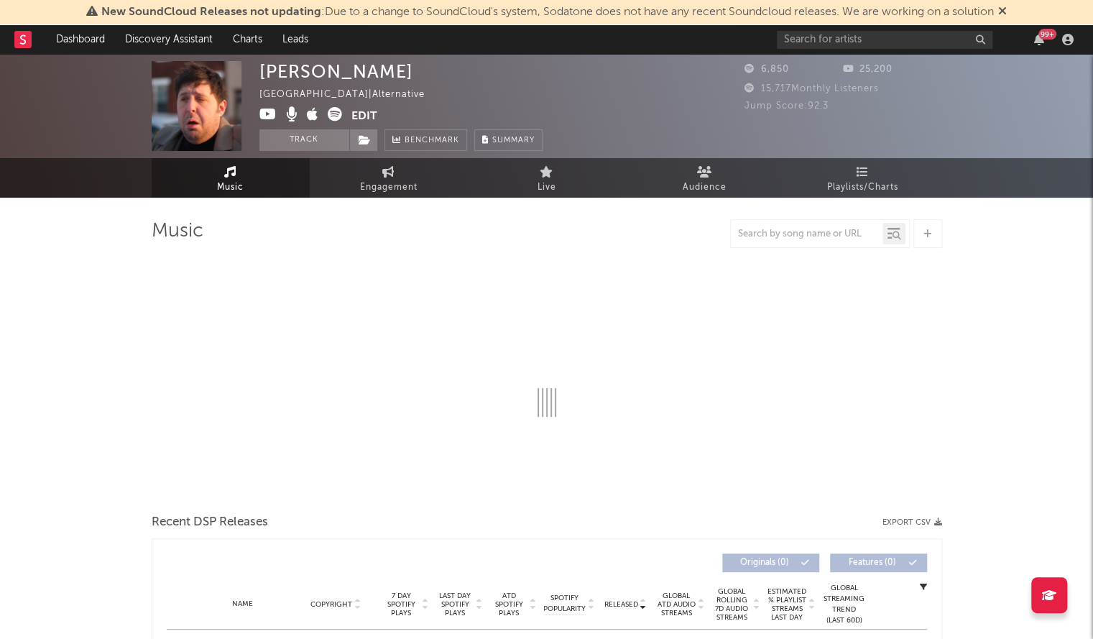
select select "1w"
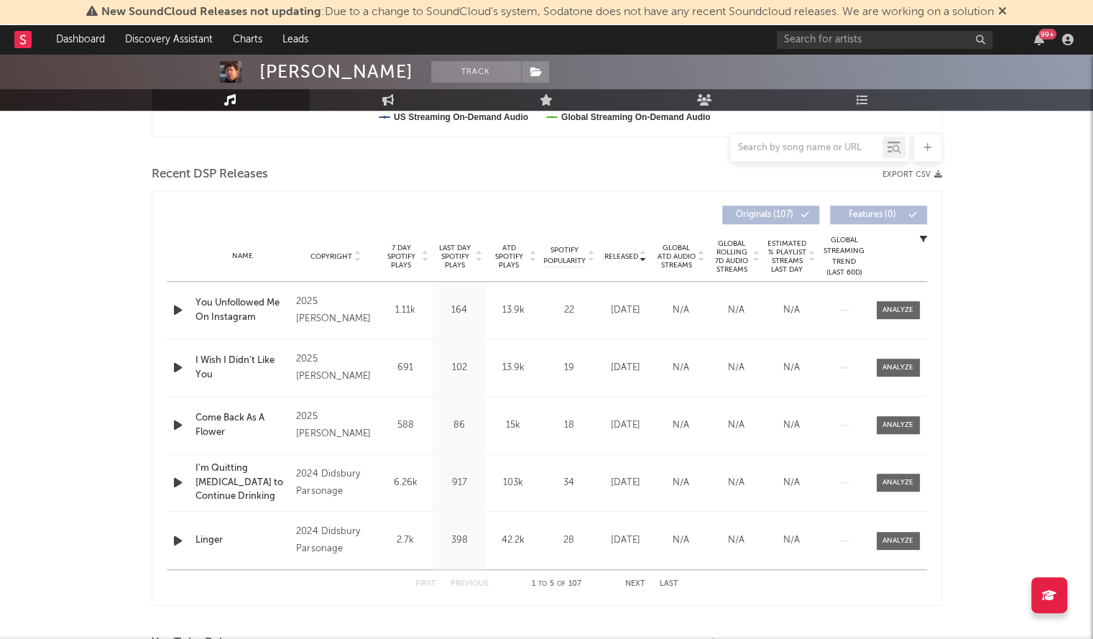
scroll to position [462, 0]
click at [625, 266] on div "Name Copyright Label Album Names Composer Names 7 Day Spotify Plays Last Day Sp…" at bounding box center [547, 256] width 760 height 50
click at [622, 257] on span "Released" at bounding box center [621, 256] width 34 height 9
click at [622, 255] on span "Released" at bounding box center [621, 256] width 34 height 9
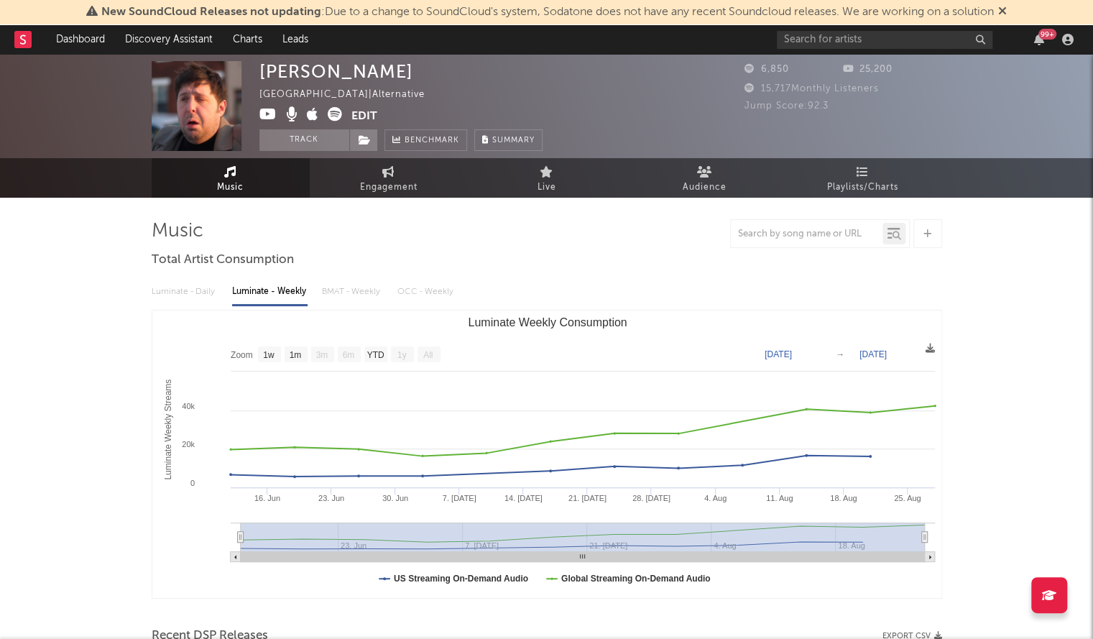
click at [266, 120] on icon at bounding box center [267, 114] width 17 height 14
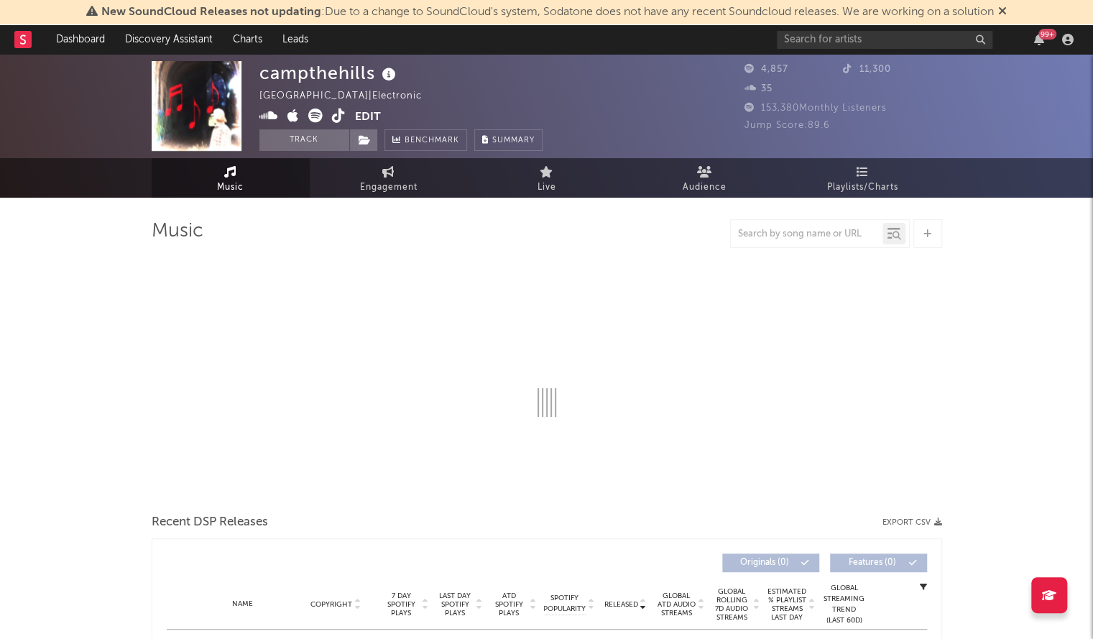
select select "1w"
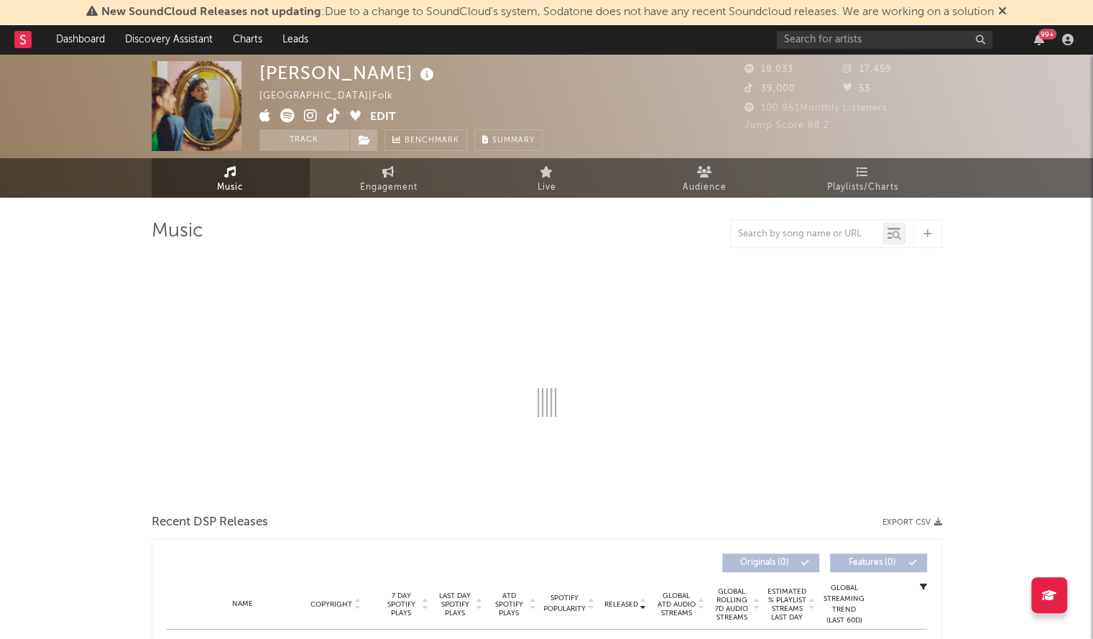
select select "6m"
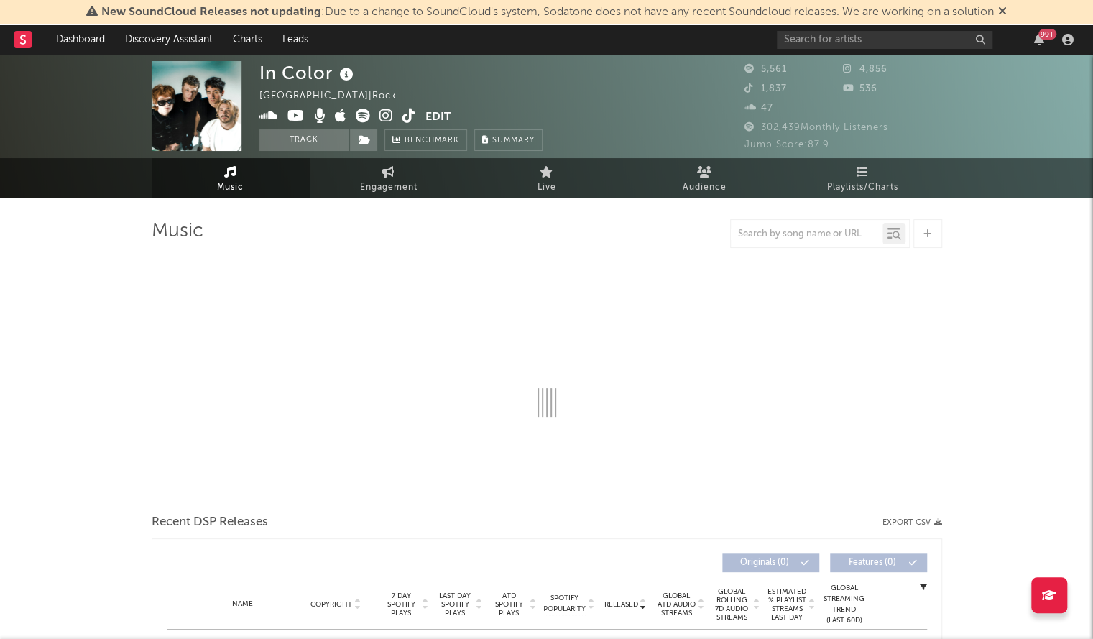
select select "6m"
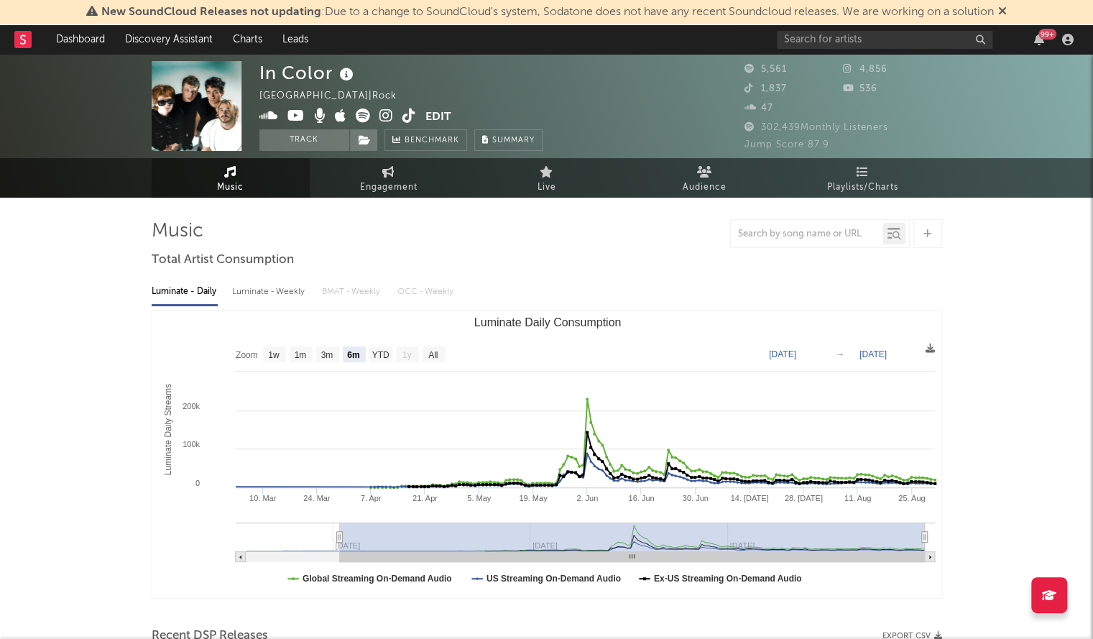
click at [293, 119] on icon at bounding box center [295, 116] width 17 height 14
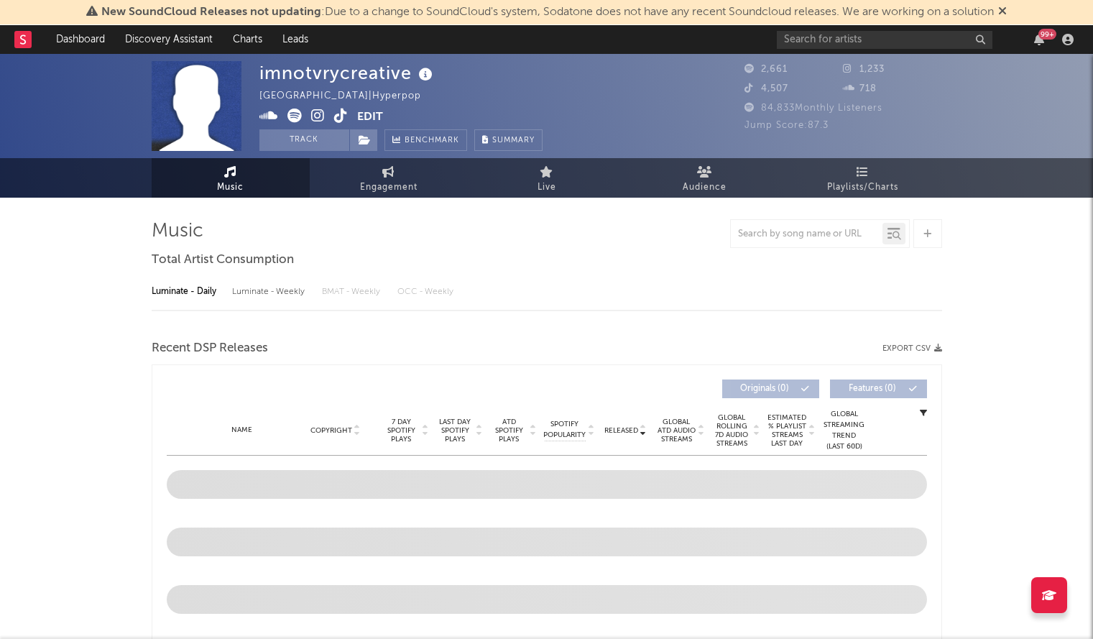
select select "1w"
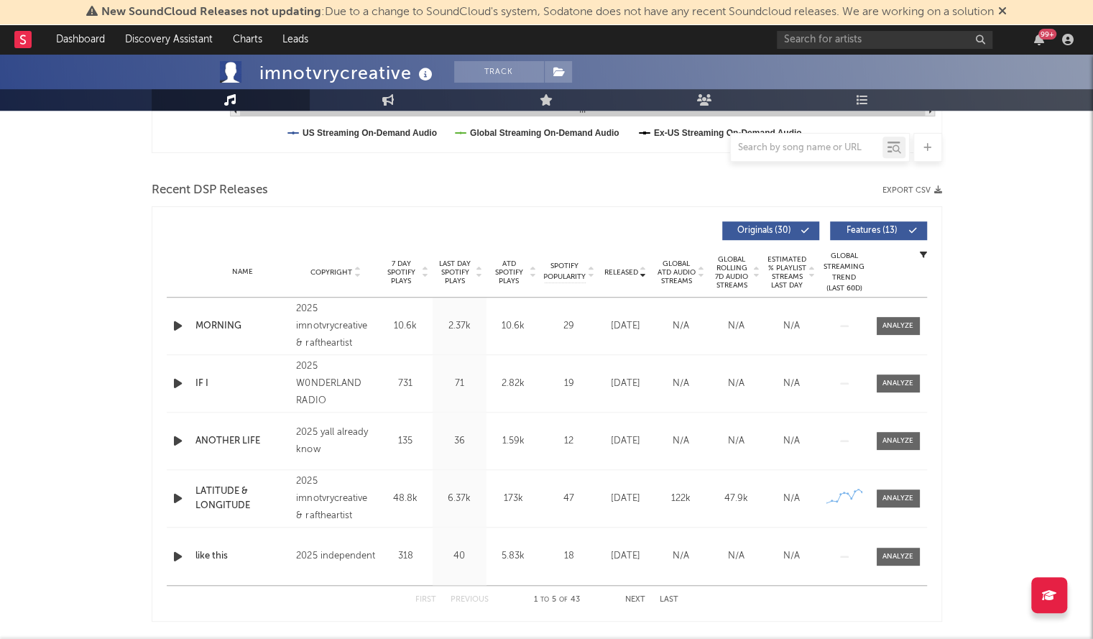
scroll to position [448, 0]
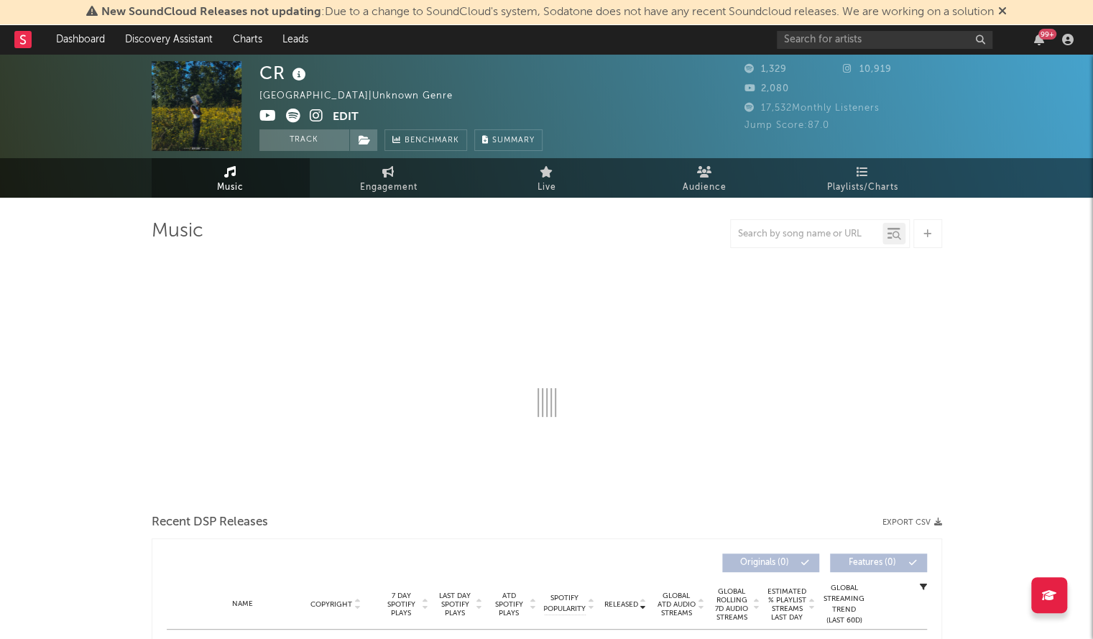
select select "6m"
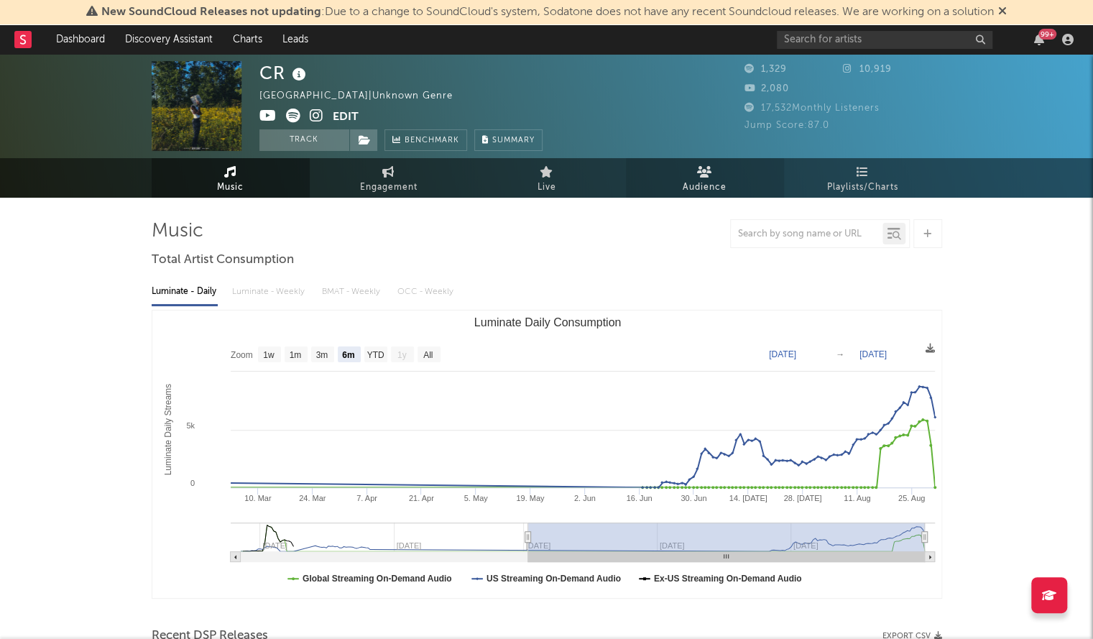
click at [695, 191] on span "Audience" at bounding box center [705, 187] width 44 height 17
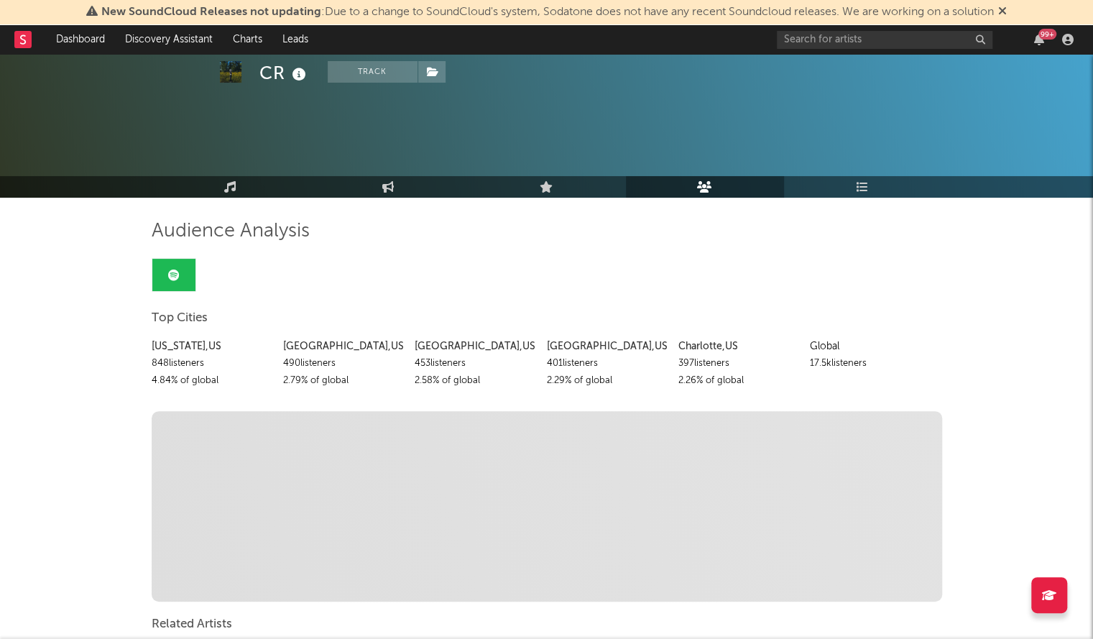
scroll to position [65, 0]
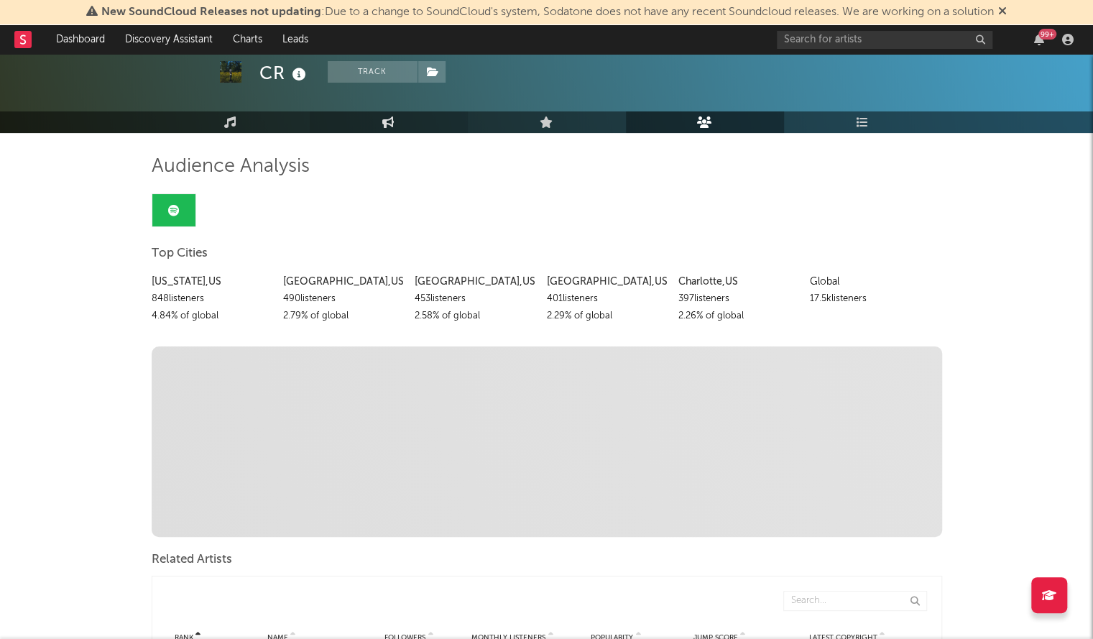
click at [385, 116] on icon at bounding box center [388, 121] width 12 height 11
select select "1w"
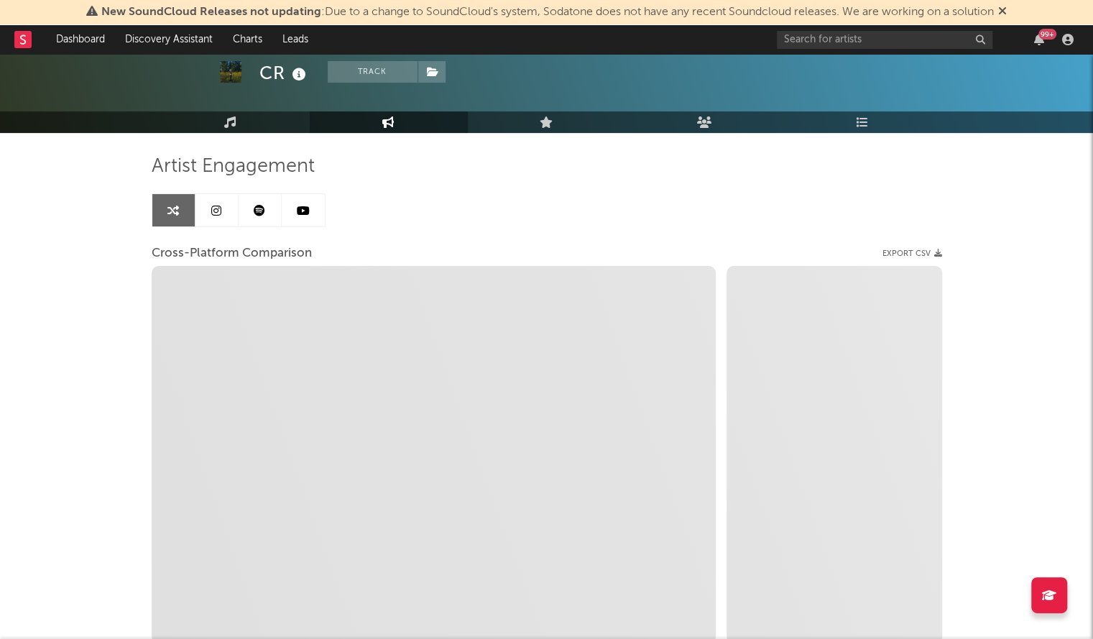
select select "1m"
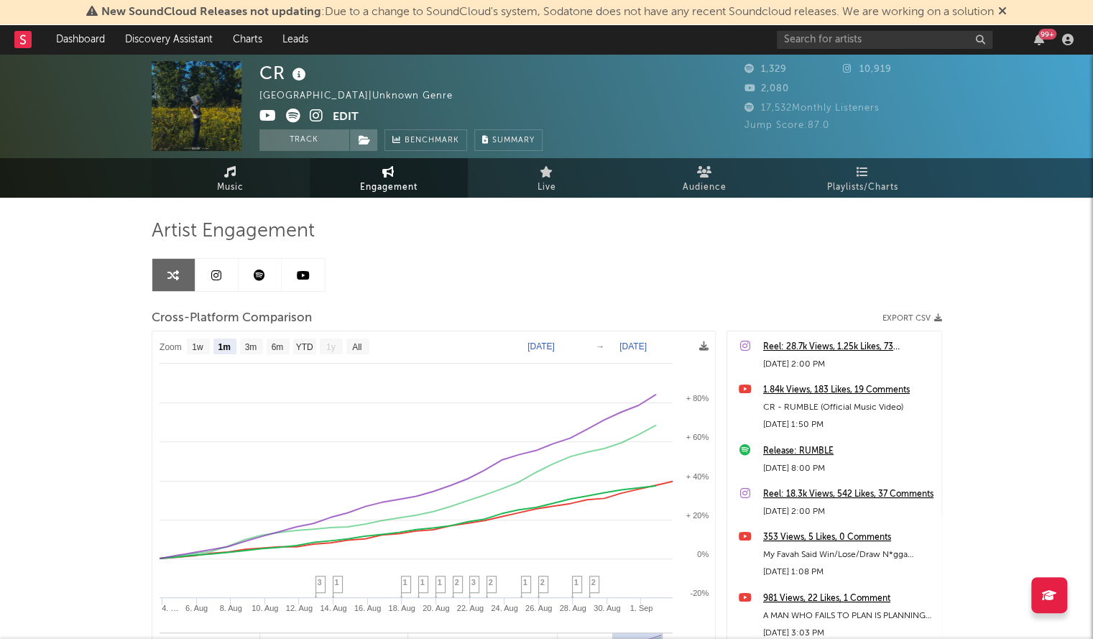
click at [272, 186] on link "Music" at bounding box center [231, 178] width 158 height 40
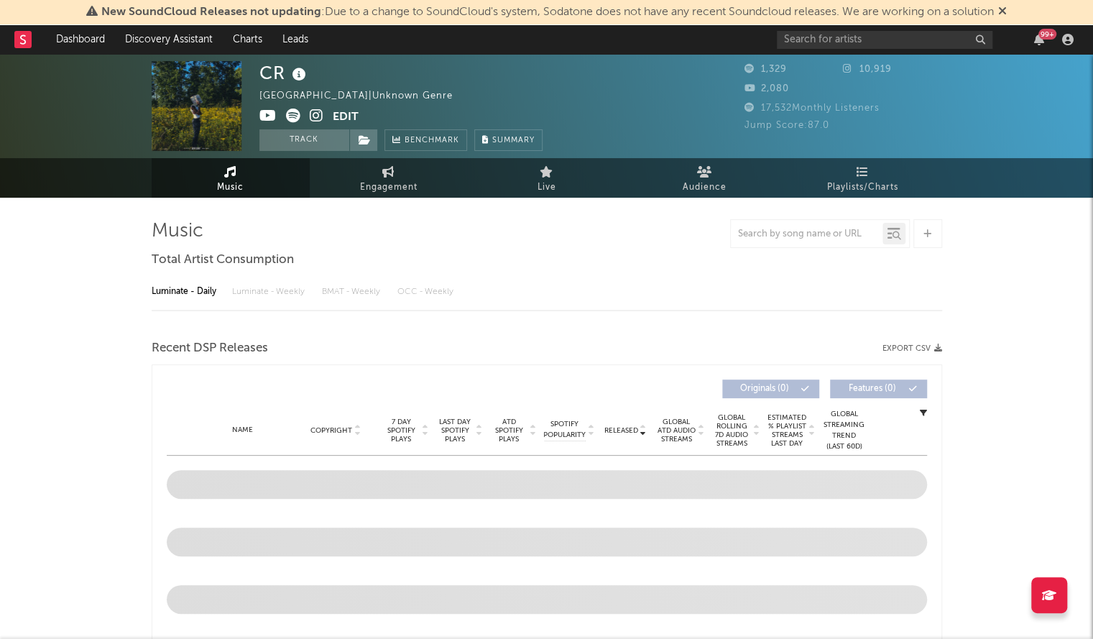
select select "6m"
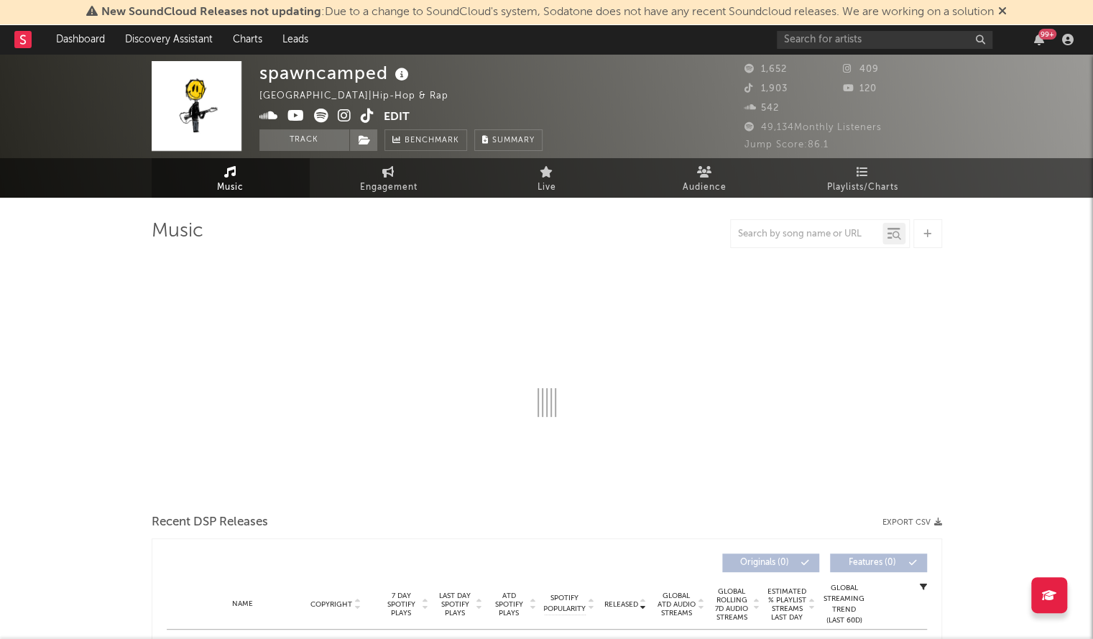
select select "1w"
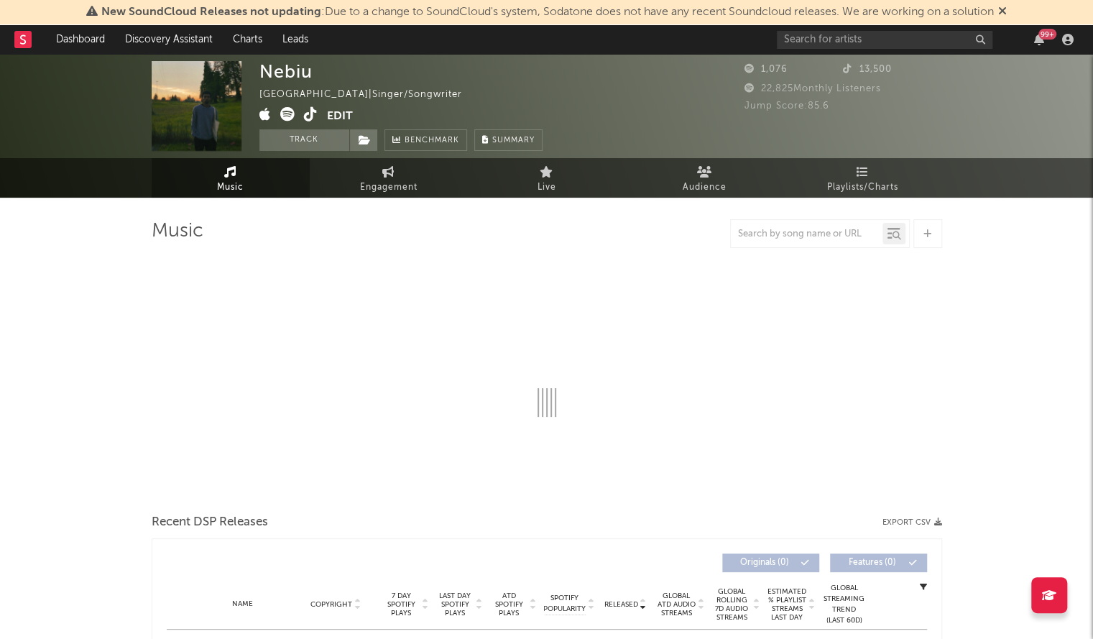
select select "1w"
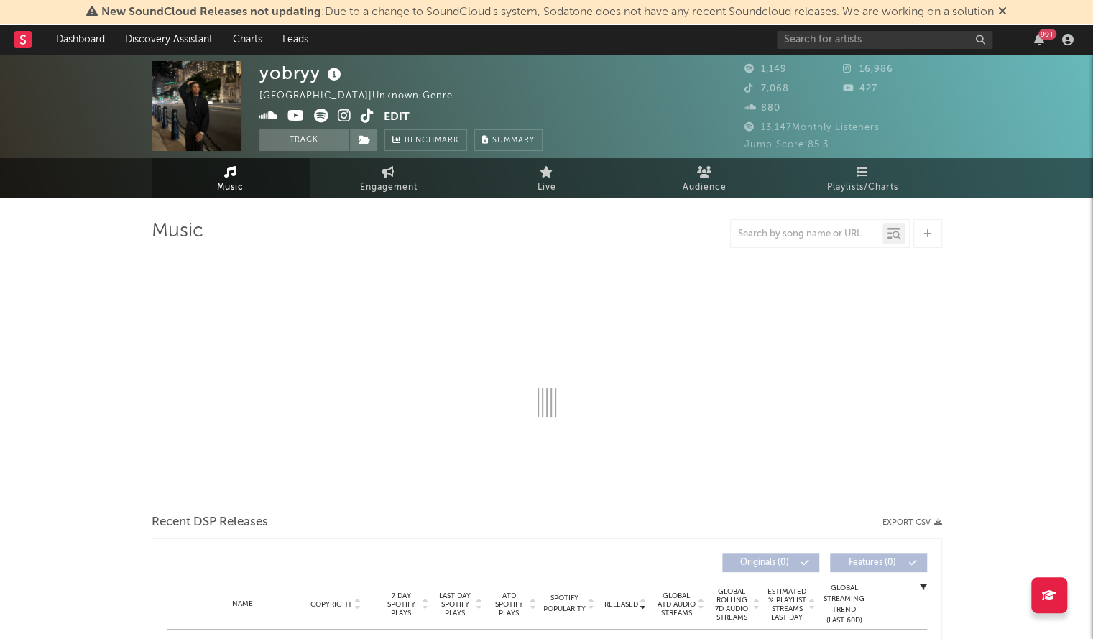
select select "1w"
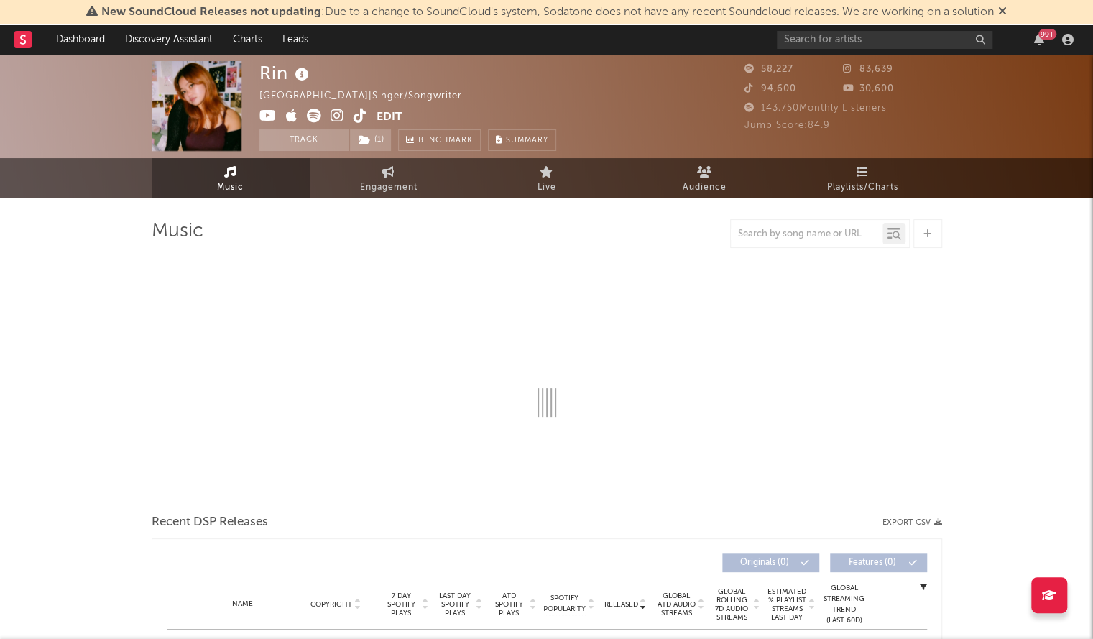
select select "6m"
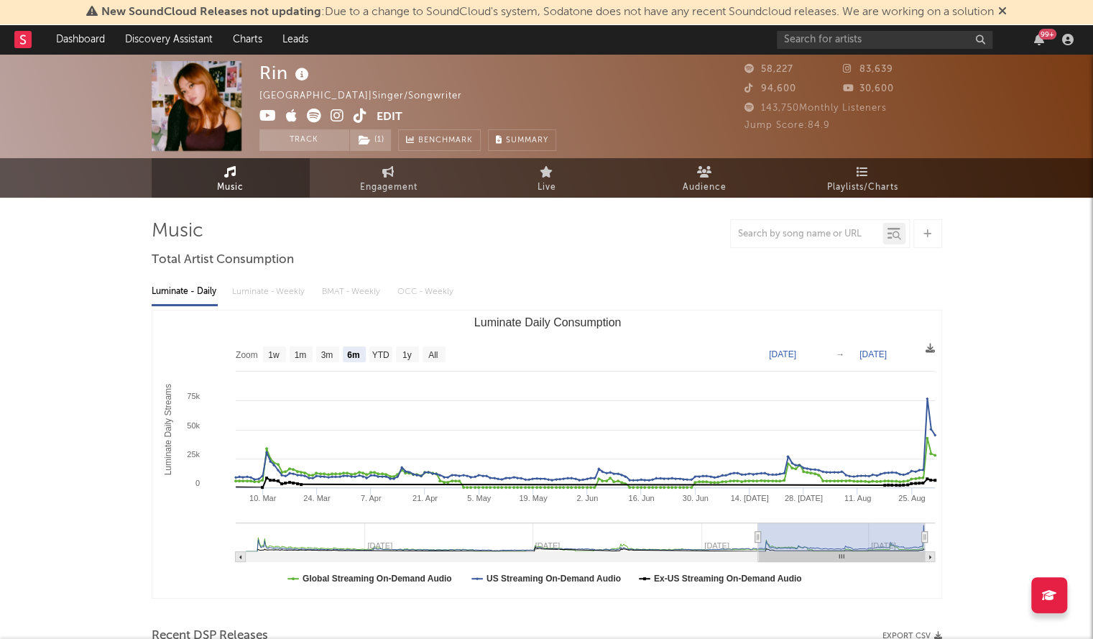
click at [269, 109] on icon at bounding box center [267, 116] width 17 height 14
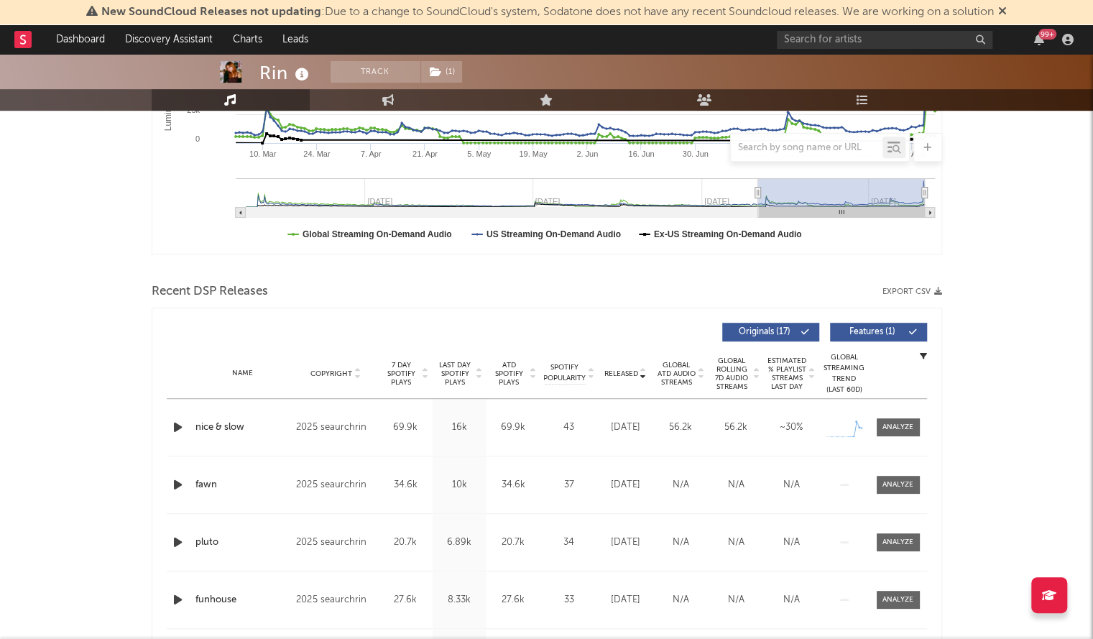
scroll to position [363, 0]
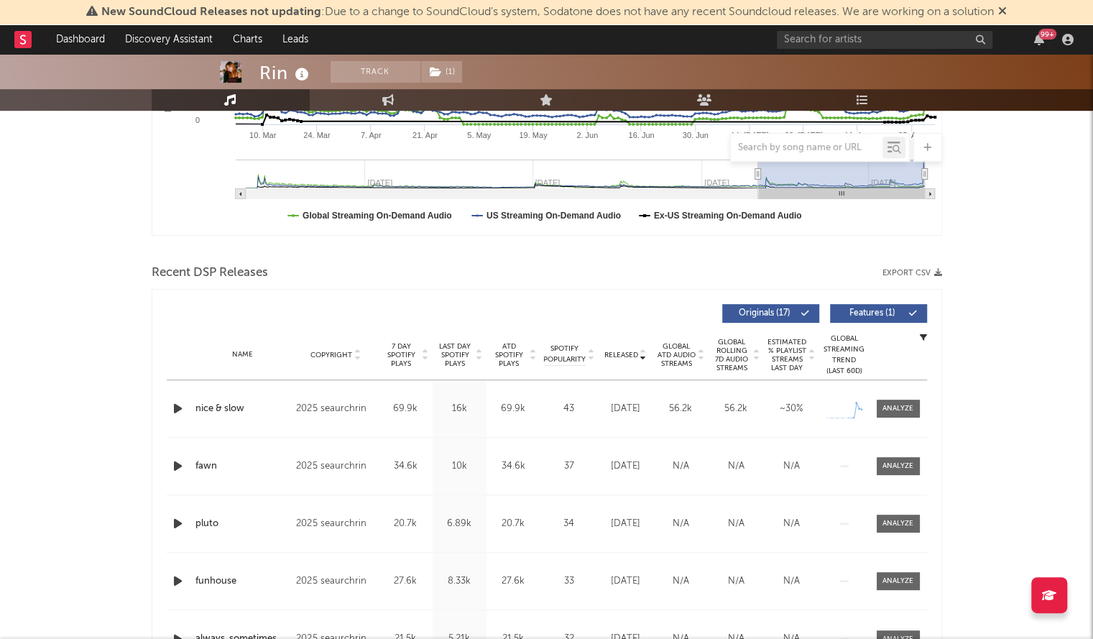
drag, startPoint x: 264, startPoint y: 400, endPoint x: 191, endPoint y: 405, distance: 73.4
click at [192, 405] on div "Name nice & slow" at bounding box center [242, 409] width 101 height 14
drag, startPoint x: 273, startPoint y: 419, endPoint x: 195, endPoint y: 412, distance: 78.0
click at [195, 412] on div "Name nice & slow Copyright 2025 seaurchrin Label seaurchrin Album Names fawn Co…" at bounding box center [547, 408] width 760 height 57
copy div "nice & slow"
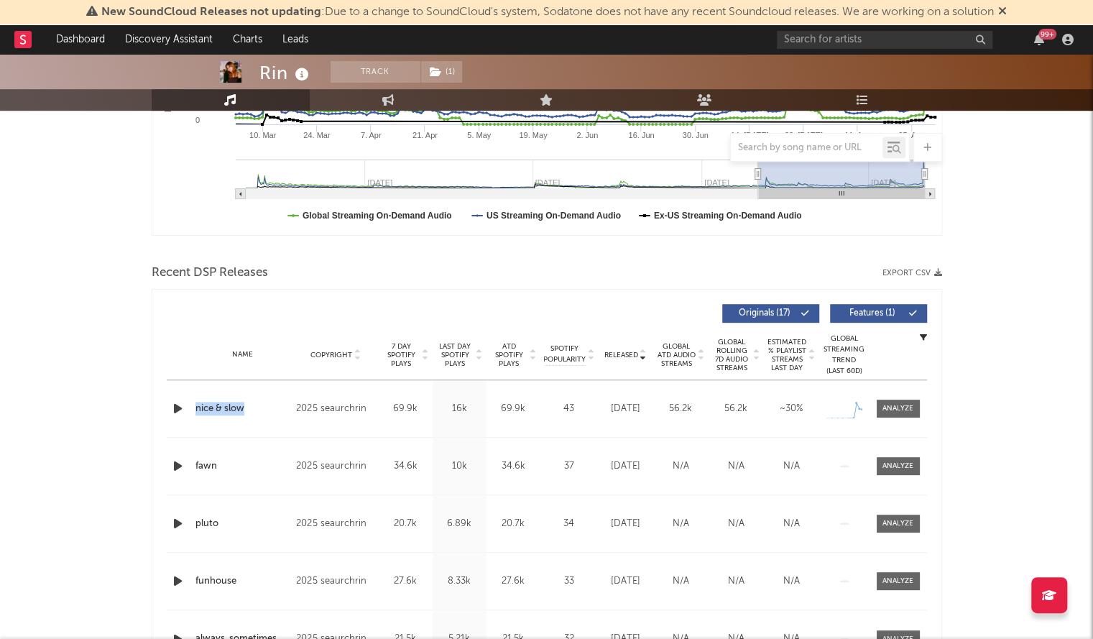
scroll to position [0, 0]
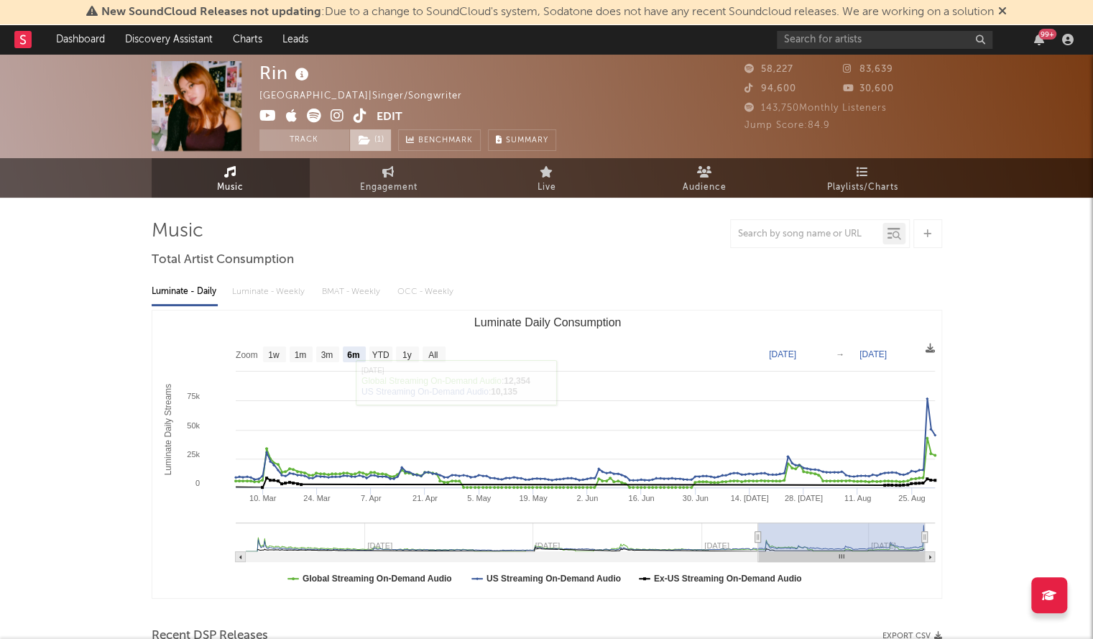
click at [372, 137] on span "( 1 )" at bounding box center [370, 140] width 42 height 22
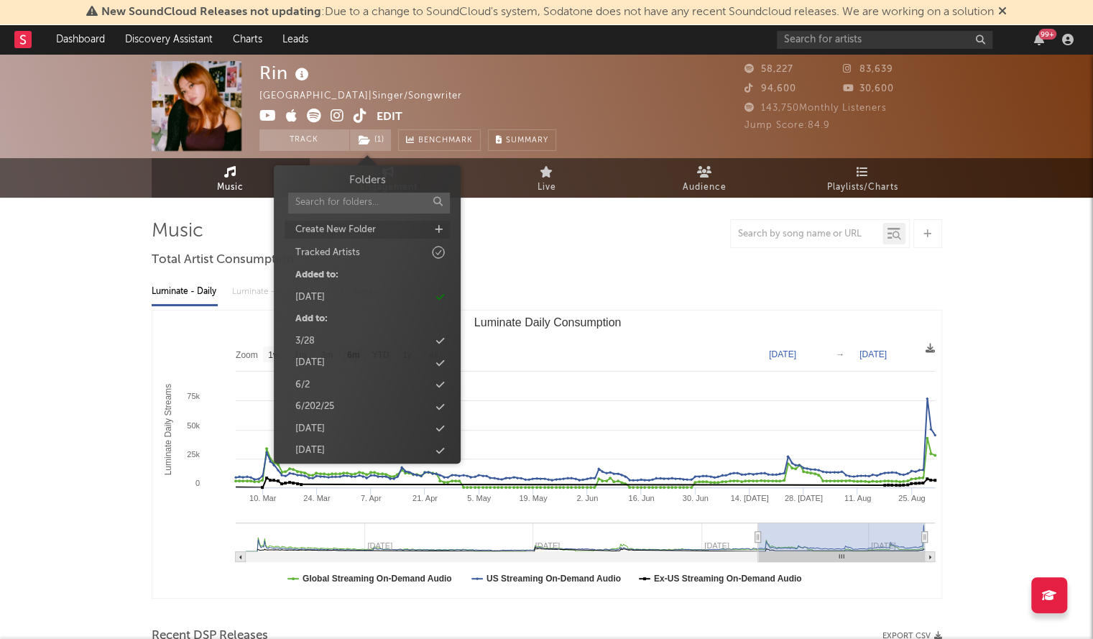
click at [441, 231] on icon at bounding box center [439, 229] width 8 height 9
type input "[DATE]"
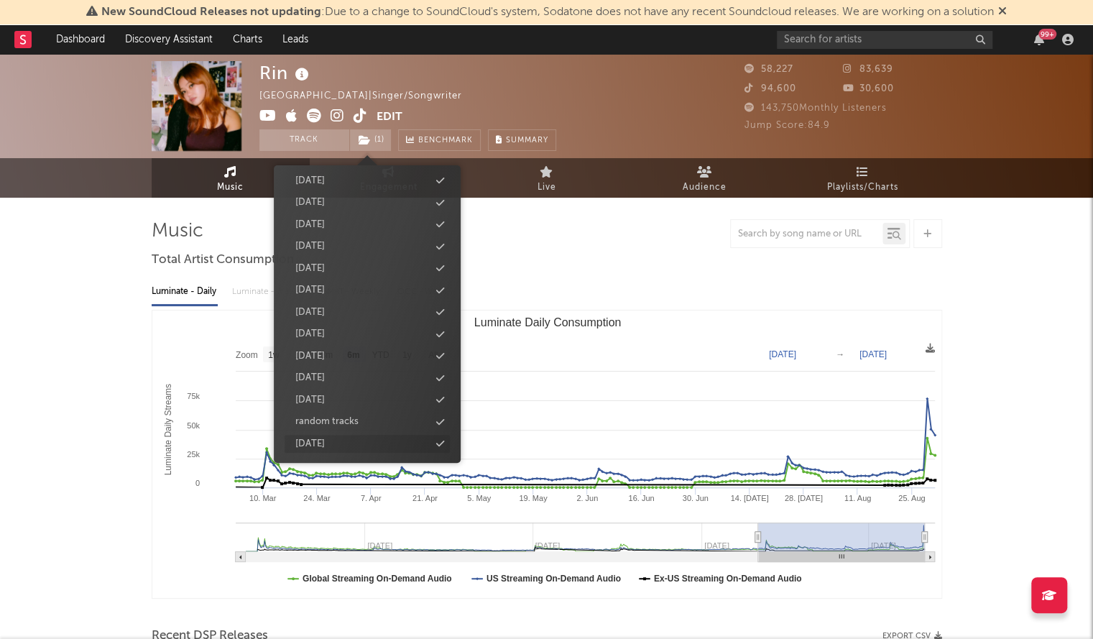
click at [440, 441] on icon at bounding box center [440, 443] width 8 height 9
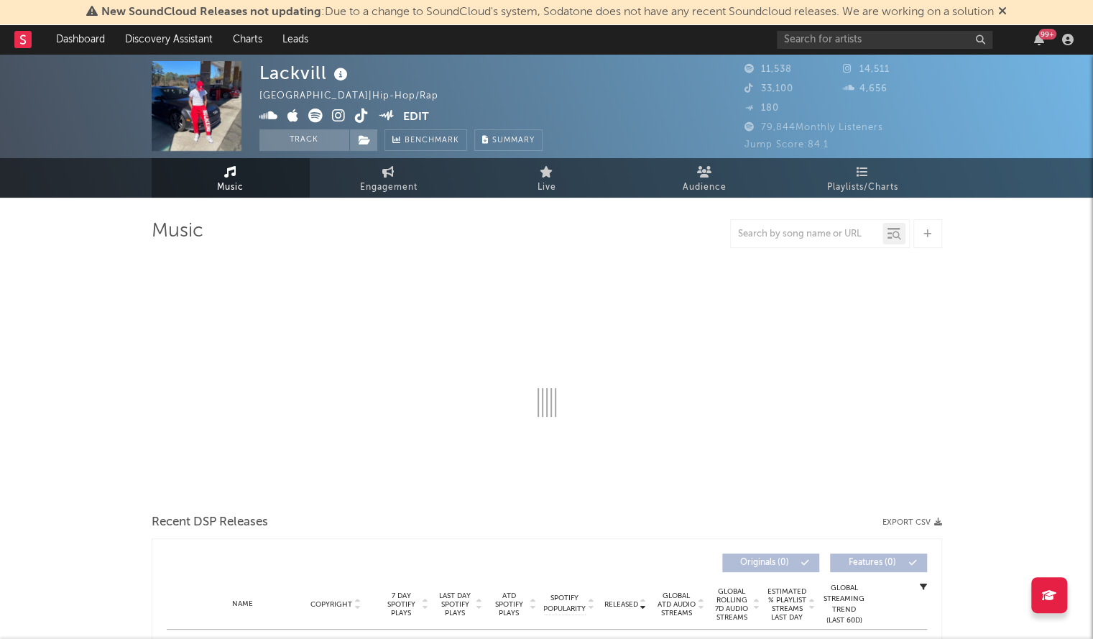
select select "6m"
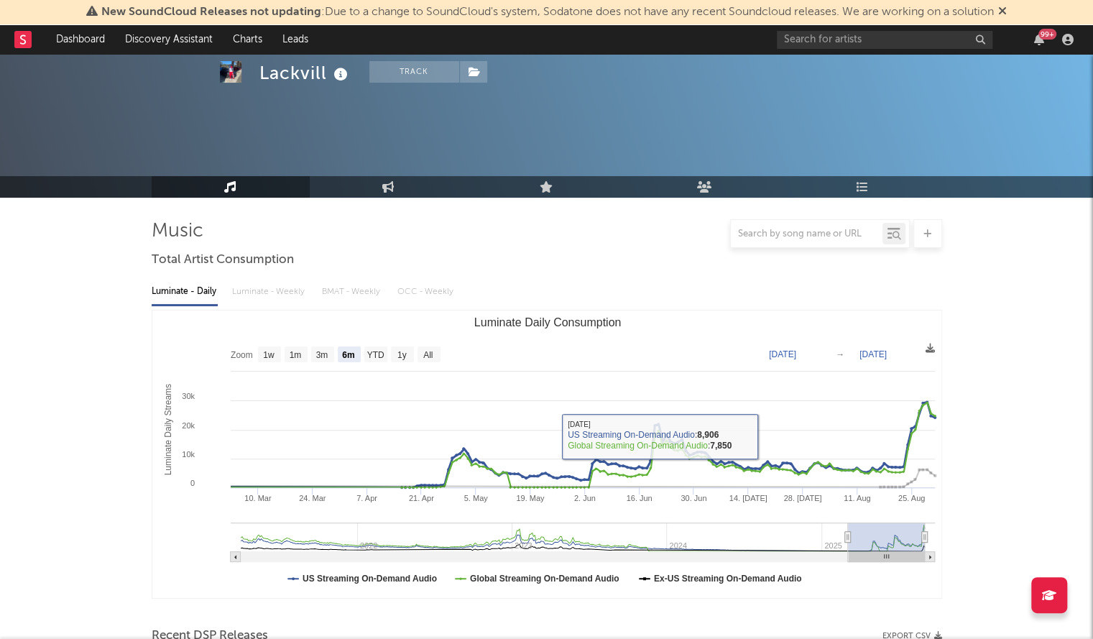
scroll to position [424, 0]
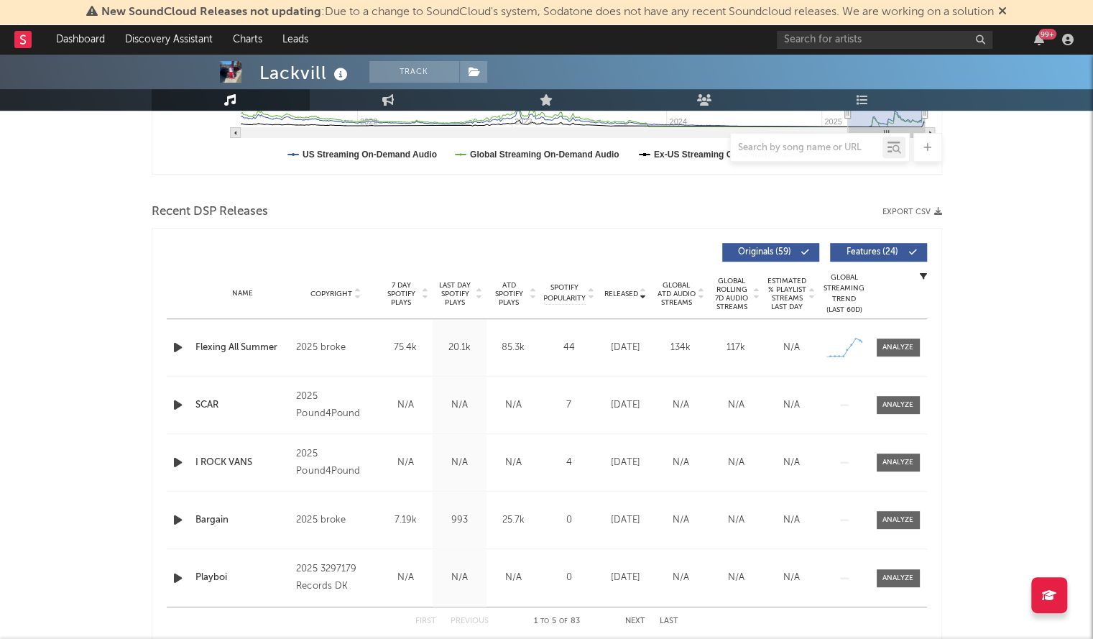
click at [618, 300] on div "Name Copyright Label Album Names Composer Names 7 Day Spotify Plays Last Day Sp…" at bounding box center [547, 294] width 760 height 50
click at [622, 295] on span "Released" at bounding box center [621, 294] width 34 height 9
